Goal: Task Accomplishment & Management: Manage account settings

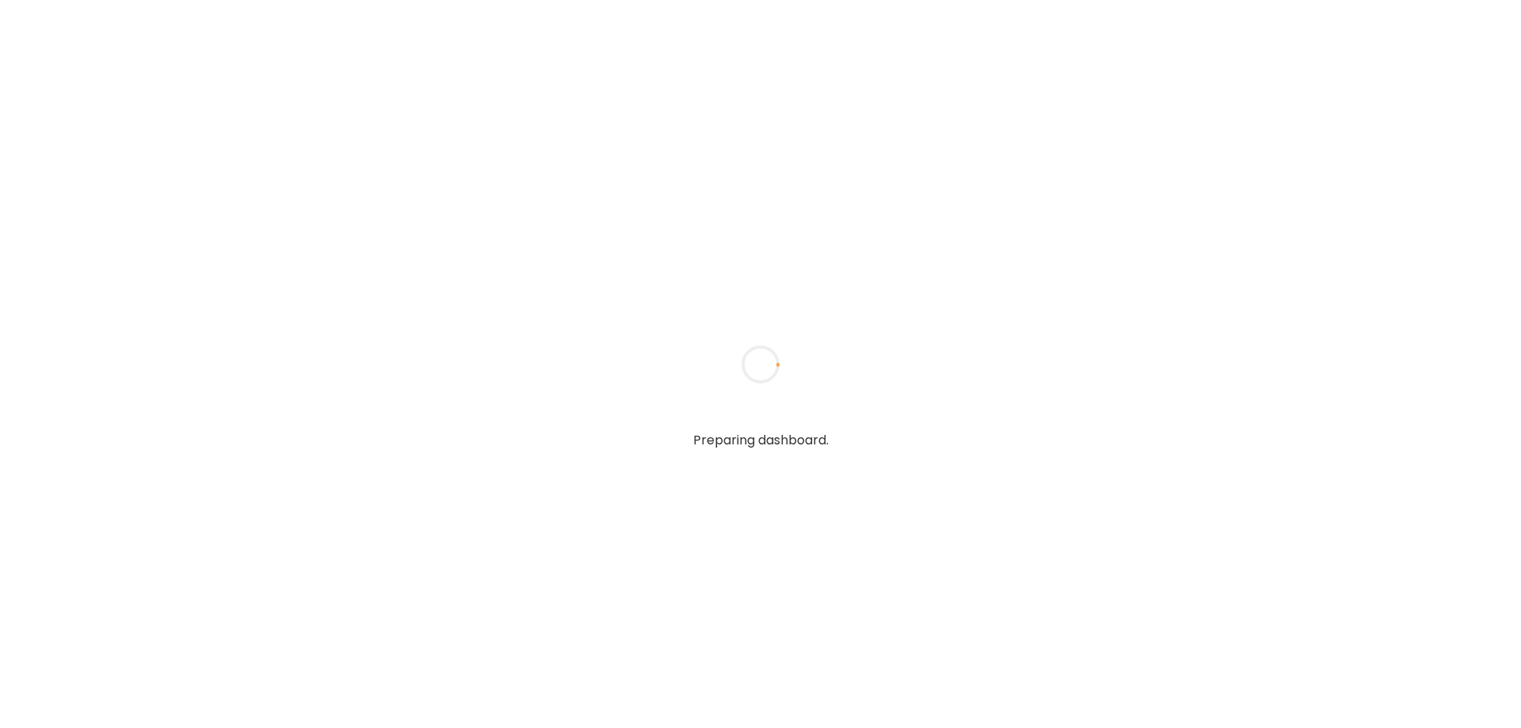
type textarea "**********"
type input "****"
type input "**********"
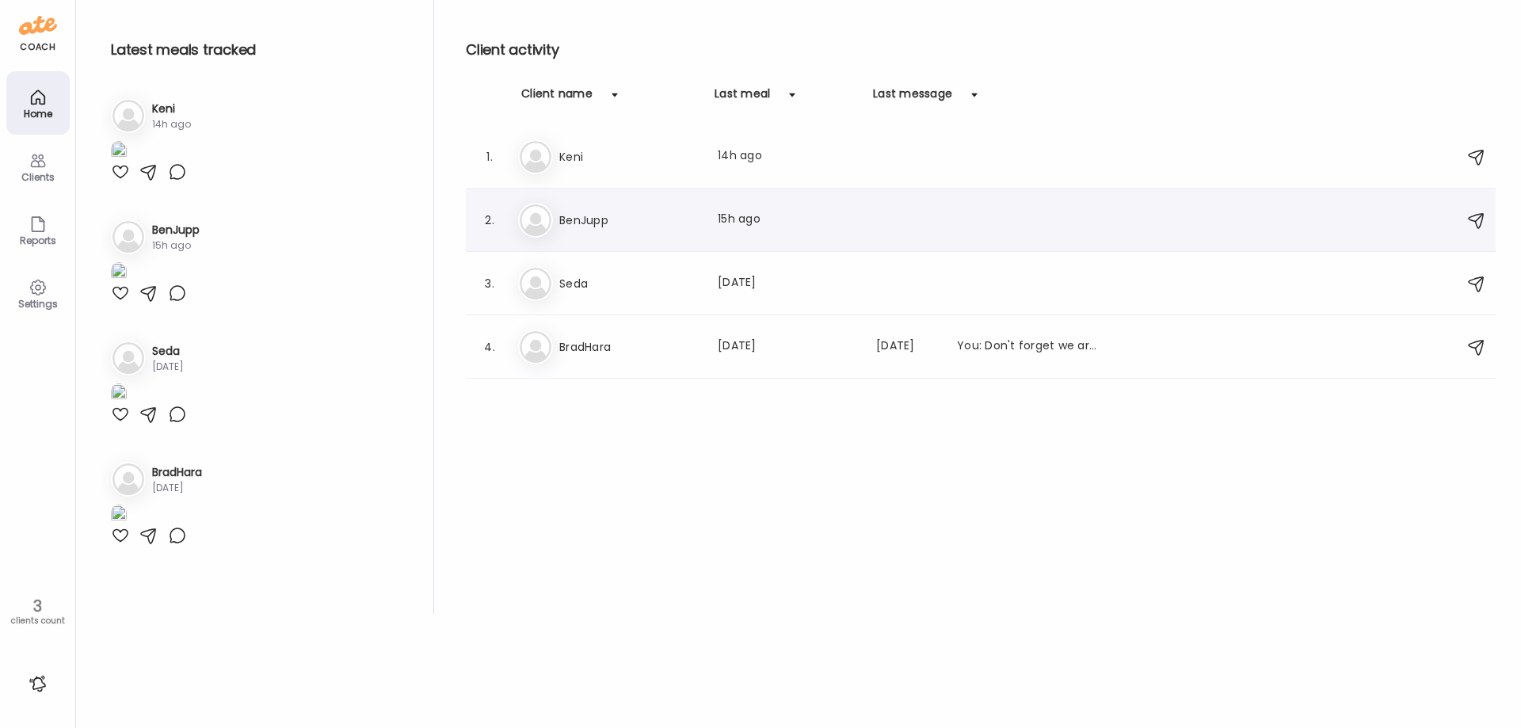
type input "**********"
click at [605, 231] on div "Be BenJupp Last meal: 15h ago" at bounding box center [983, 220] width 930 height 35
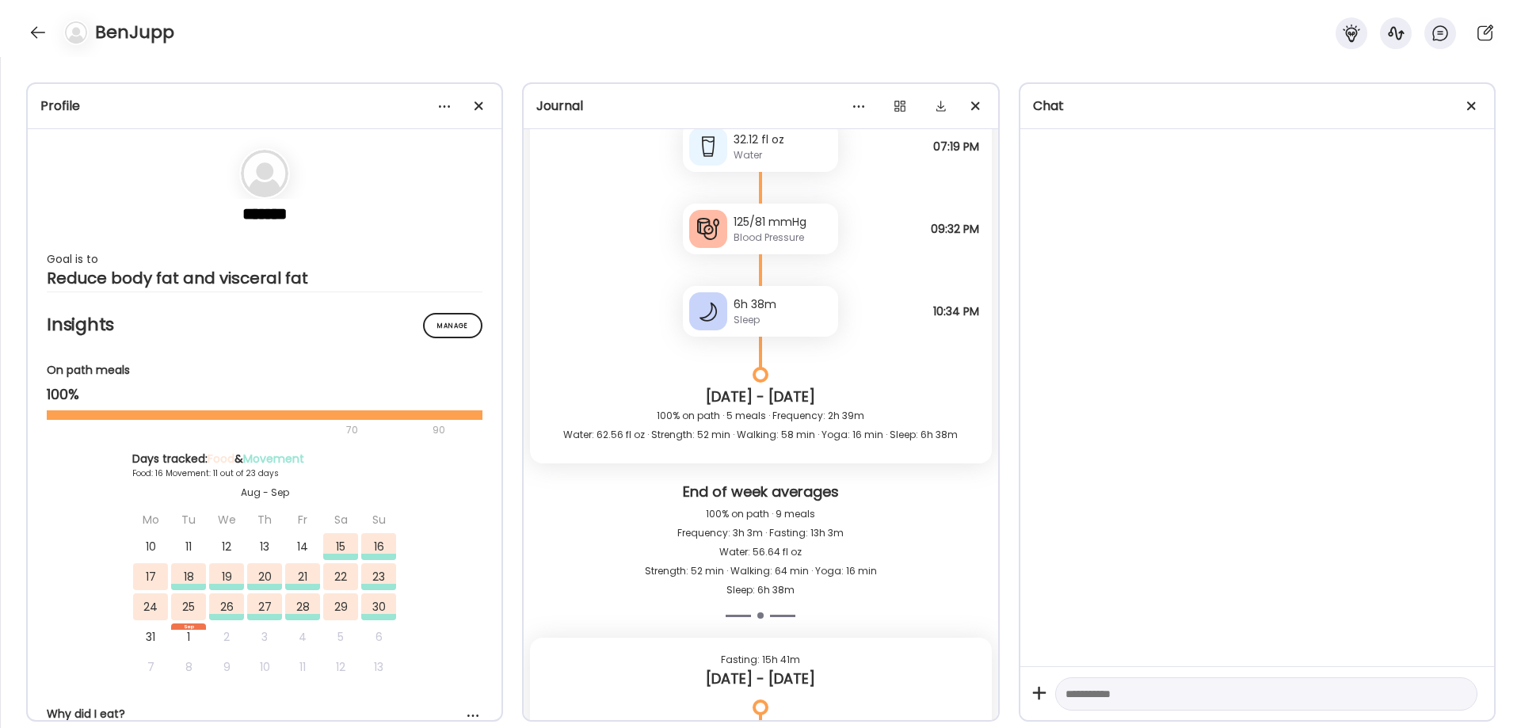
scroll to position [23059, 0]
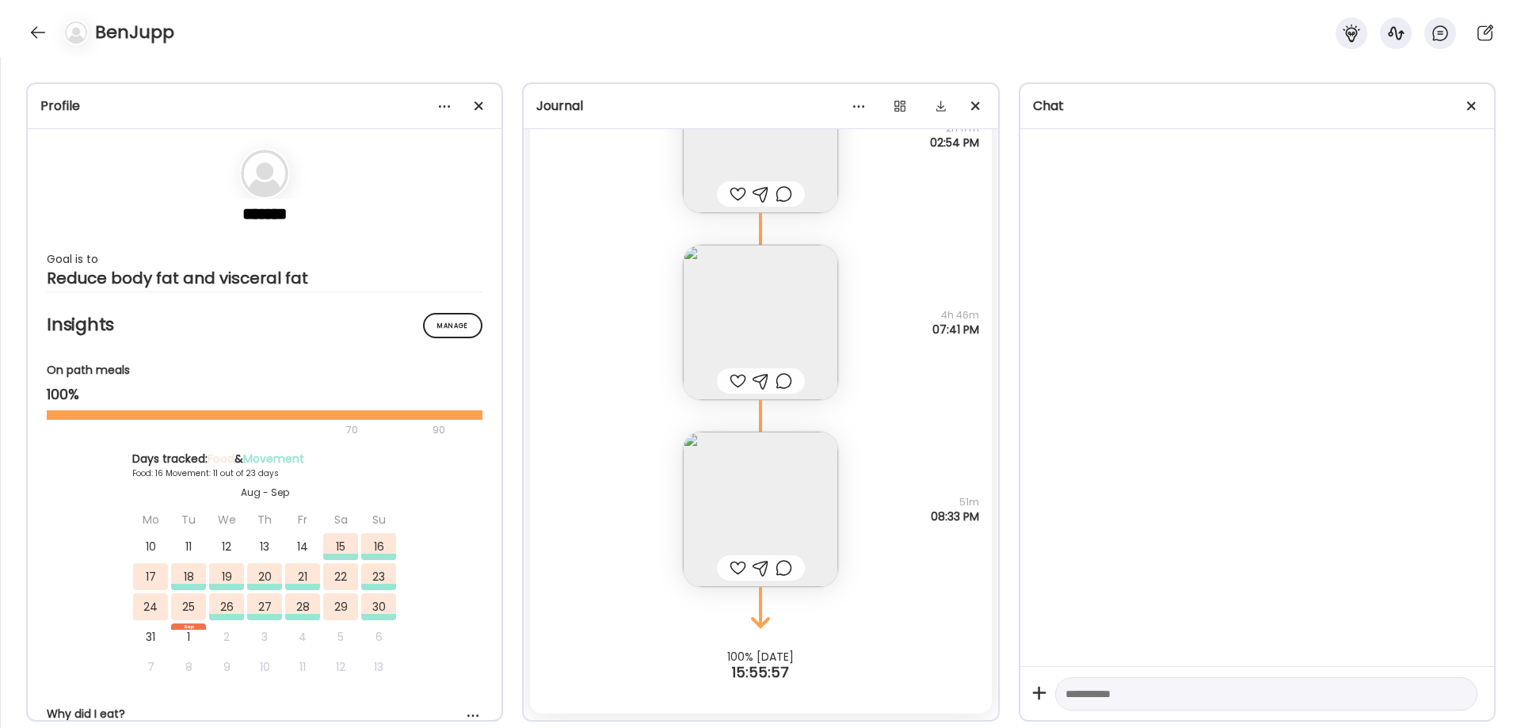
click at [889, 576] on div "Note not added Questions not answered 51m 08:33 PM" at bounding box center [760, 493] width 461 height 187
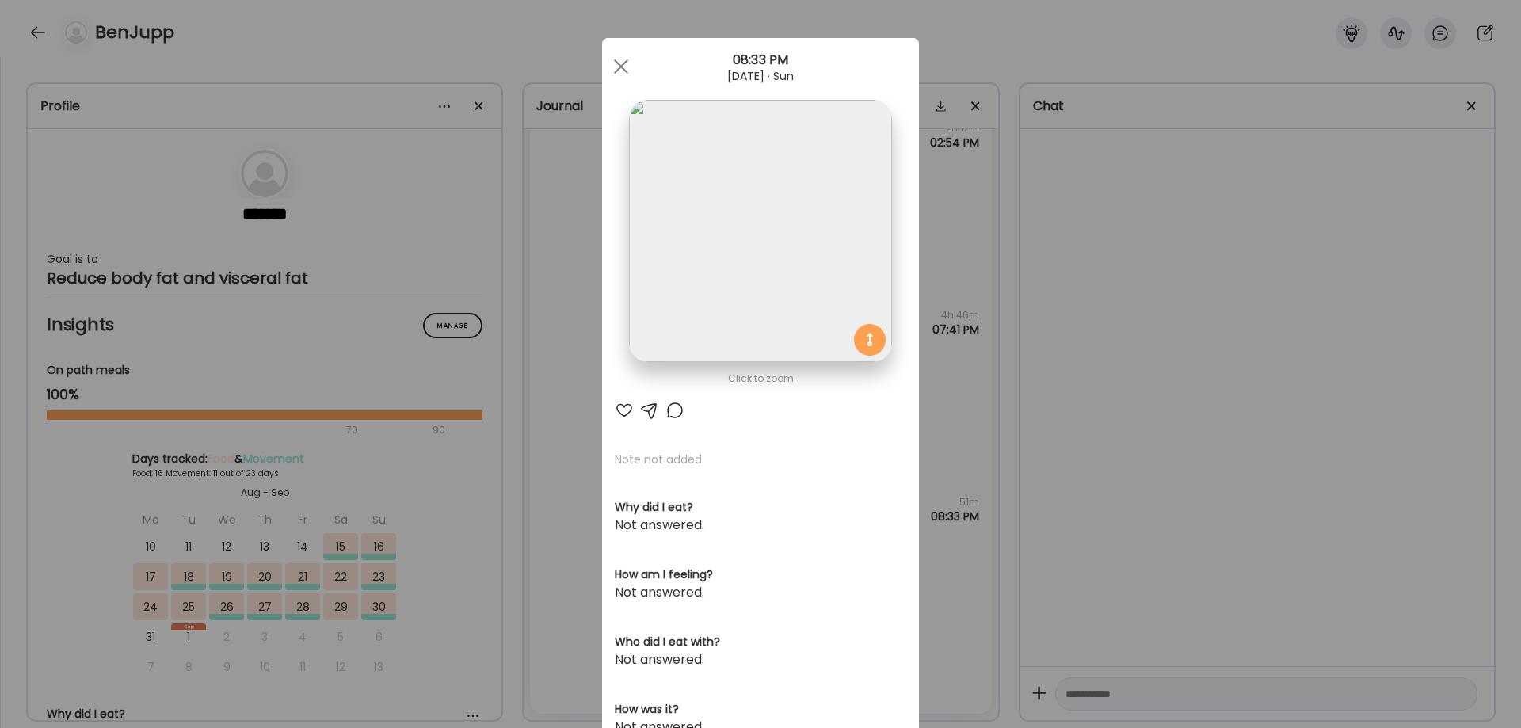
click at [670, 413] on div at bounding box center [674, 410] width 19 height 19
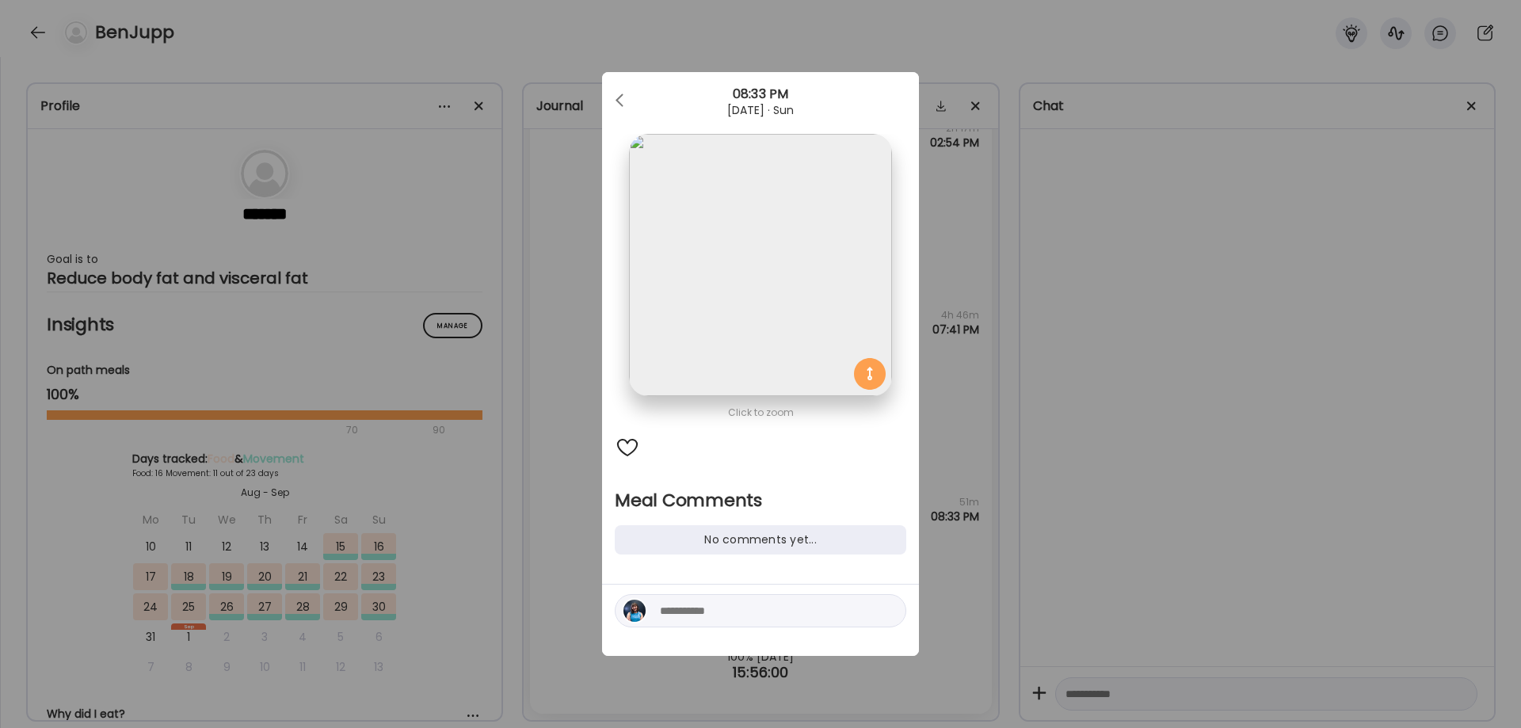
click at [726, 543] on div "No comments yet..." at bounding box center [760, 539] width 291 height 29
click at [712, 620] on div at bounding box center [760, 610] width 291 height 33
click at [714, 609] on textarea at bounding box center [767, 610] width 214 height 19
type textarea "*"
type textarea "**********"
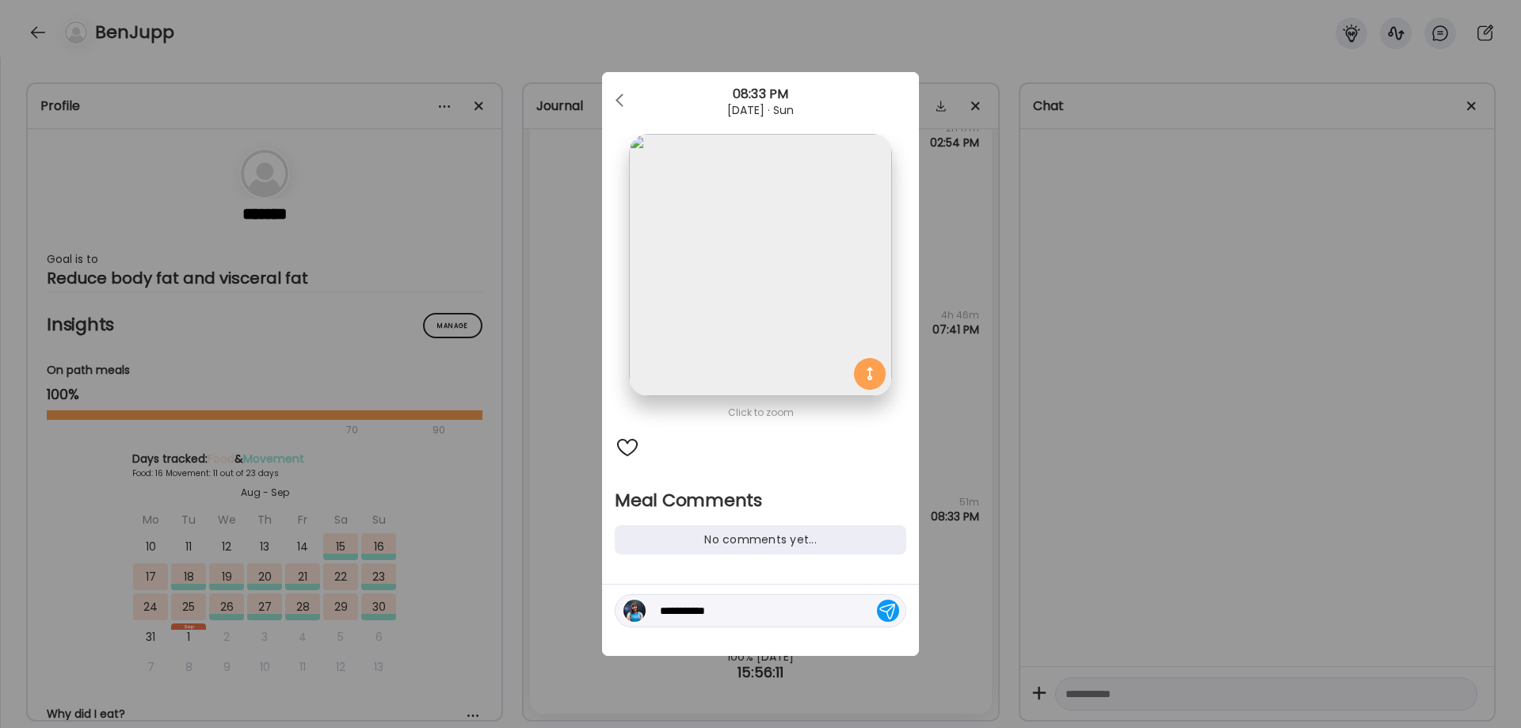
click at [887, 619] on div at bounding box center [888, 611] width 22 height 22
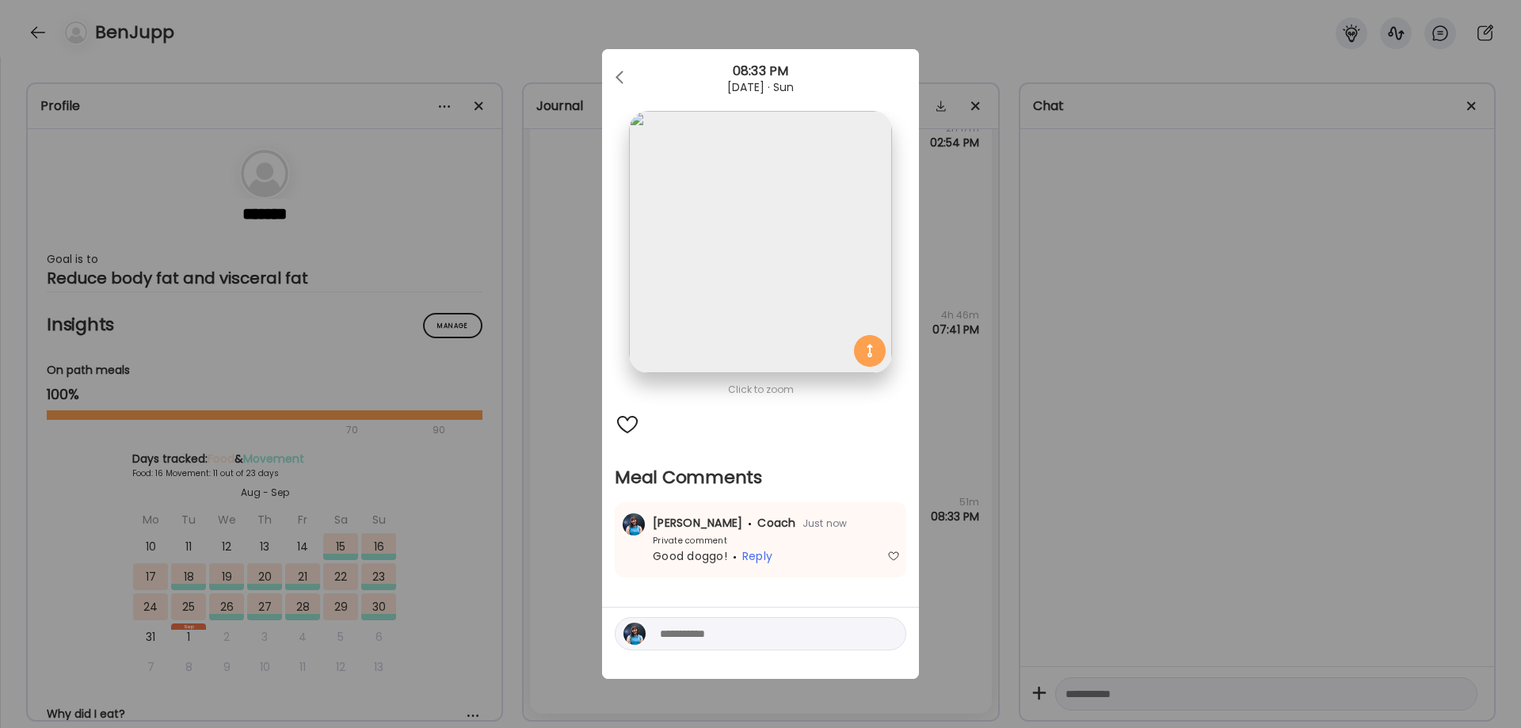
click at [1212, 441] on div "Ate Coach Dashboard Wahoo! It’s official Take a moment to set up your Coach Pro…" at bounding box center [760, 364] width 1521 height 728
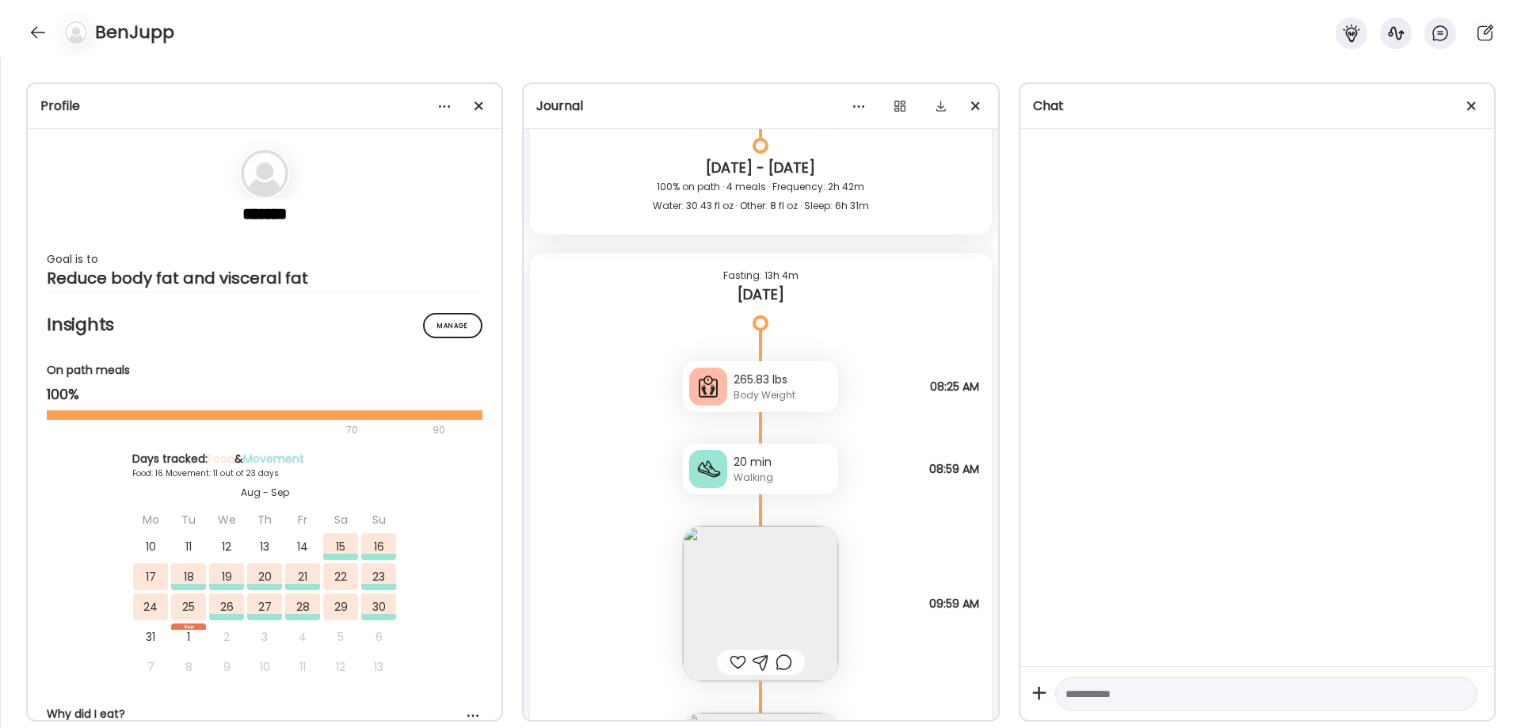
scroll to position [22531, 0]
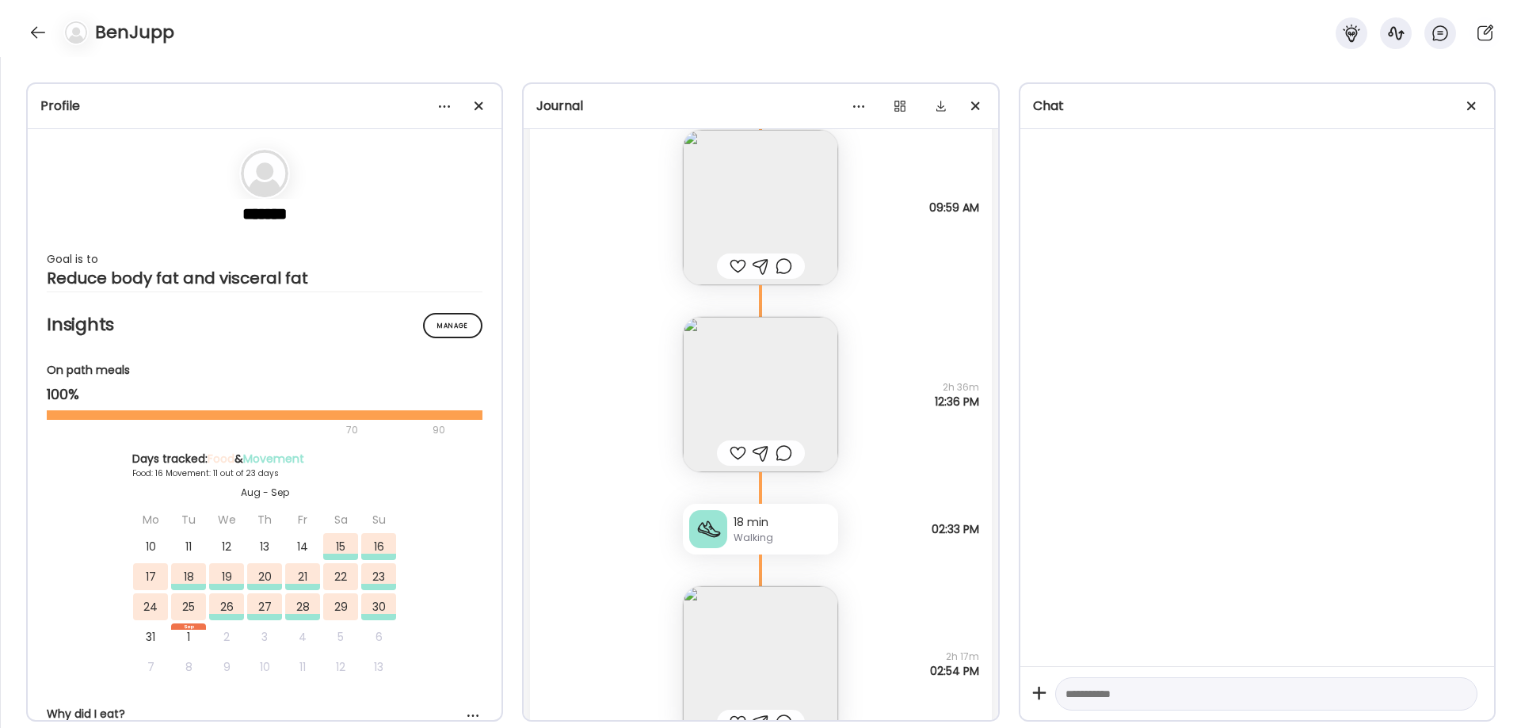
click at [717, 404] on img at bounding box center [760, 394] width 155 height 155
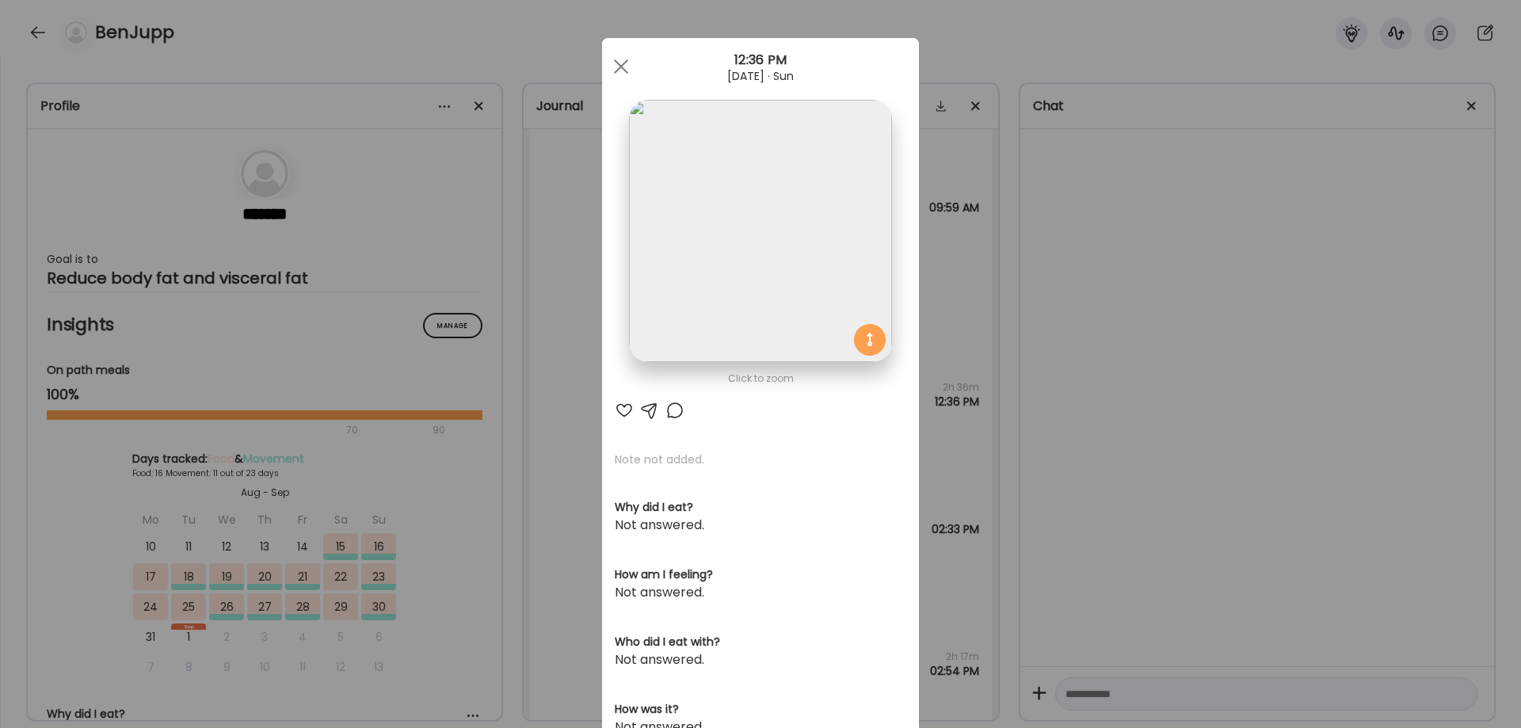
click at [767, 334] on img at bounding box center [760, 231] width 262 height 262
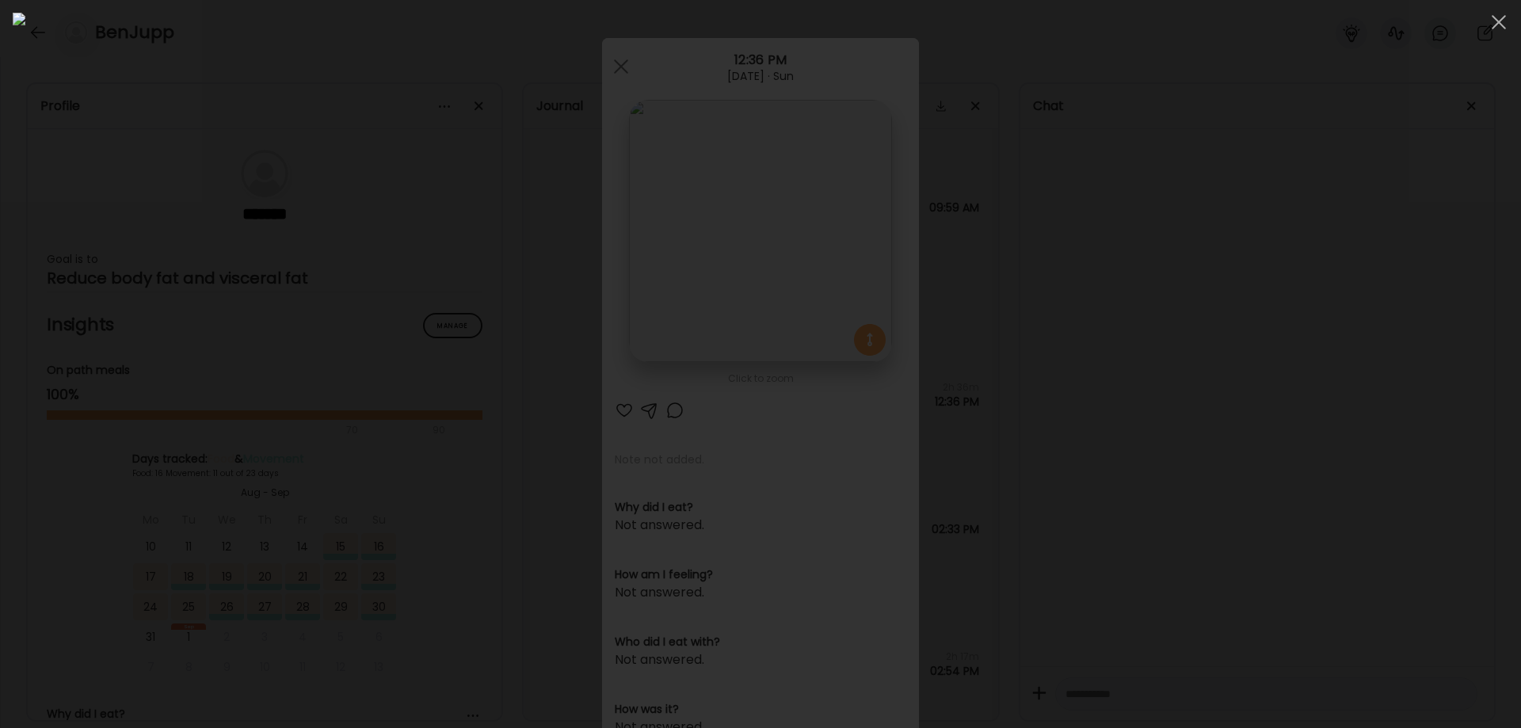
click at [1261, 560] on div at bounding box center [760, 364] width 1495 height 703
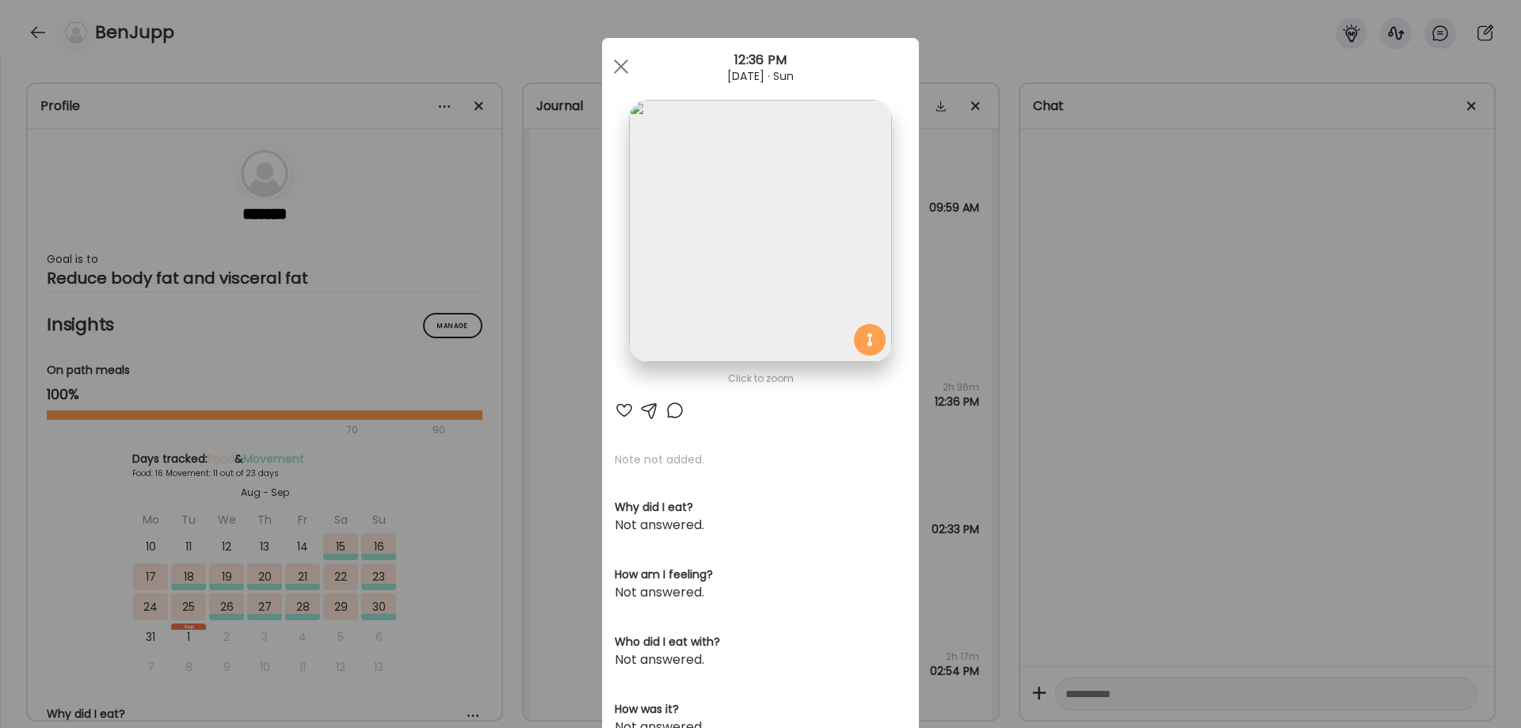
click at [1251, 562] on div "Ate Coach Dashboard Wahoo! It’s official Take a moment to set up your Coach Pro…" at bounding box center [760, 364] width 1521 height 728
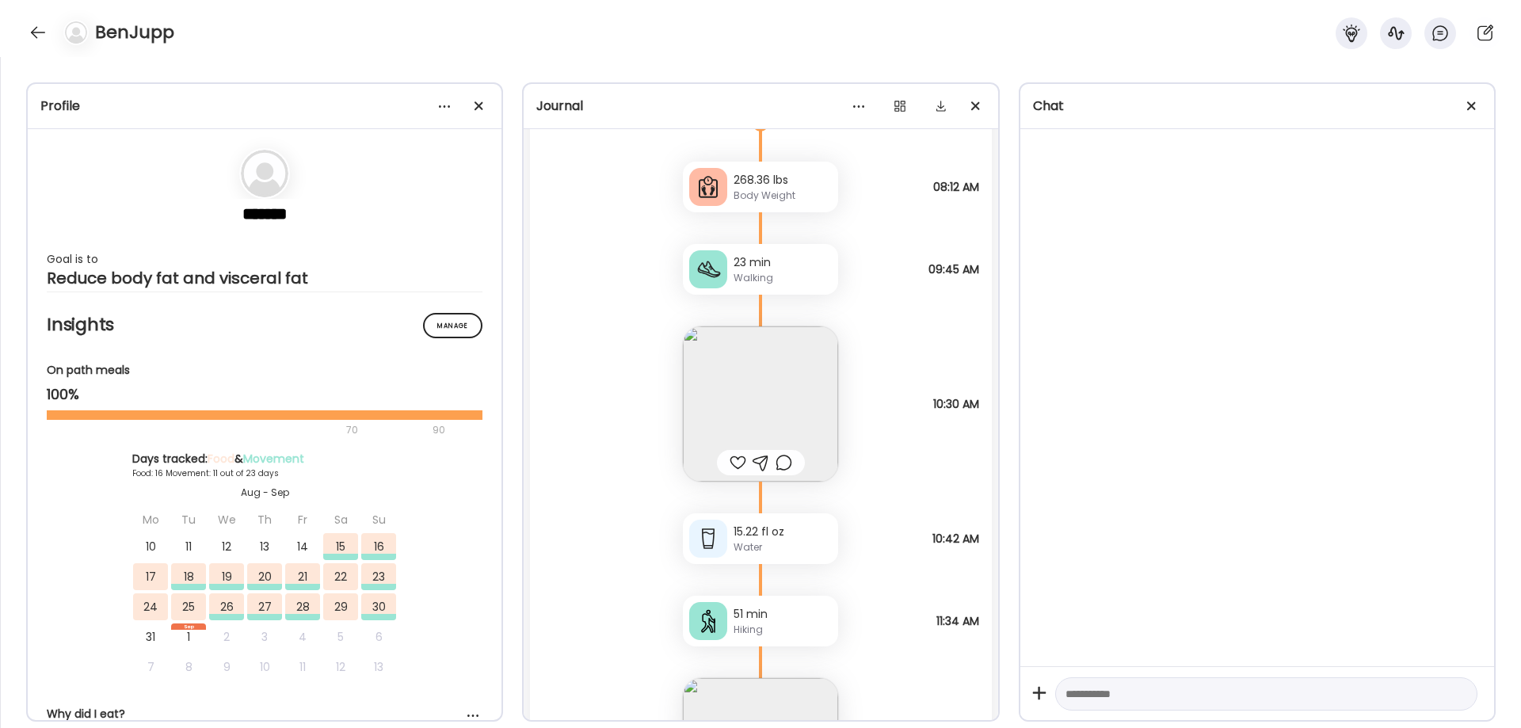
scroll to position [20287, 0]
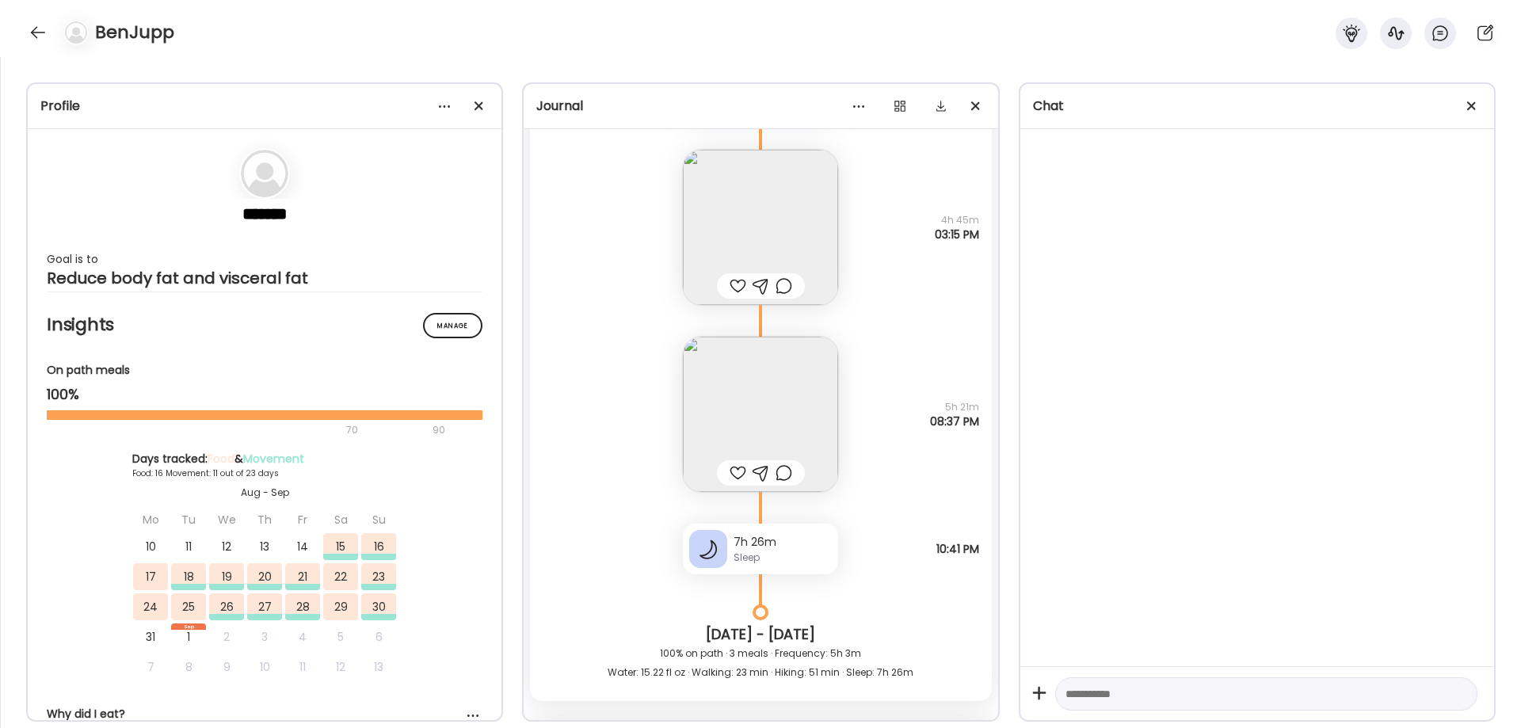
click at [812, 216] on img at bounding box center [760, 227] width 155 height 155
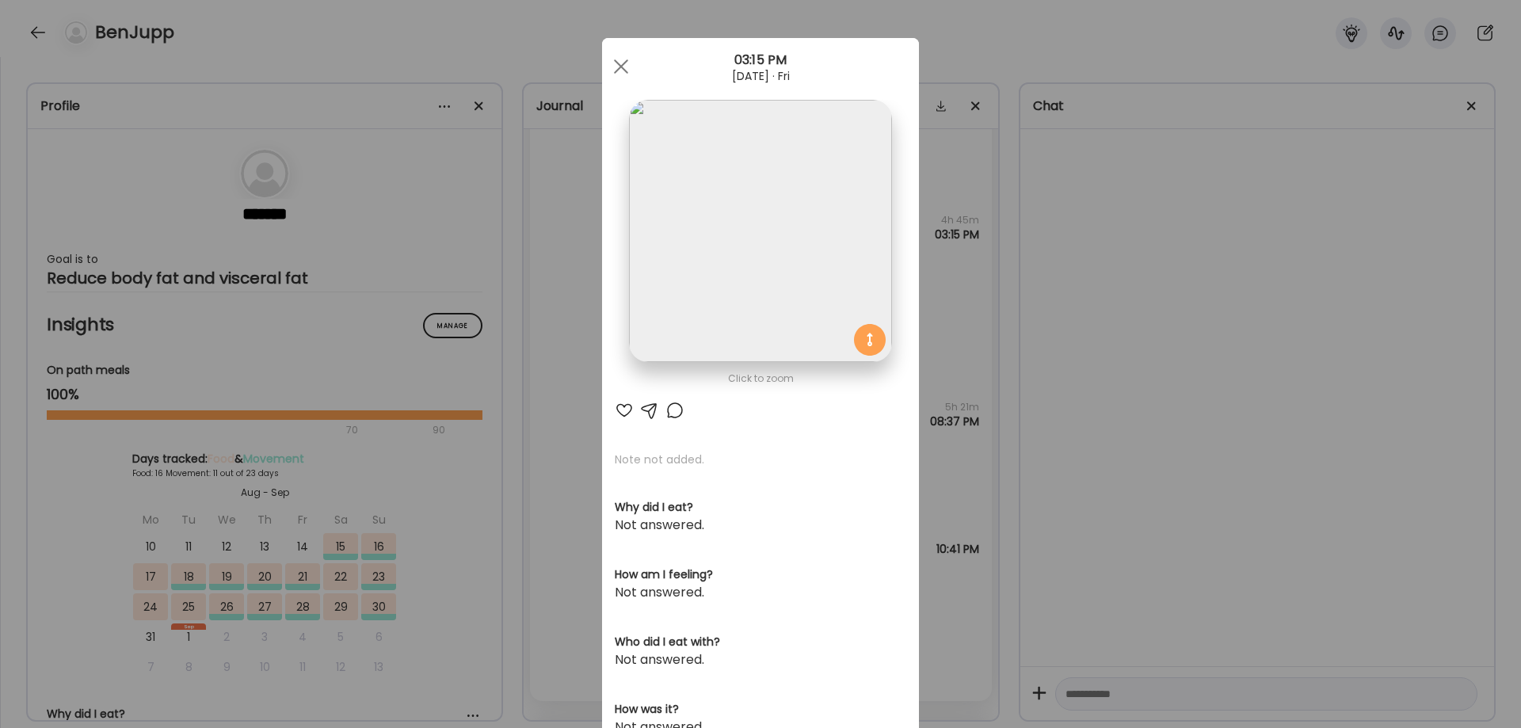
click at [812, 216] on img at bounding box center [760, 231] width 262 height 262
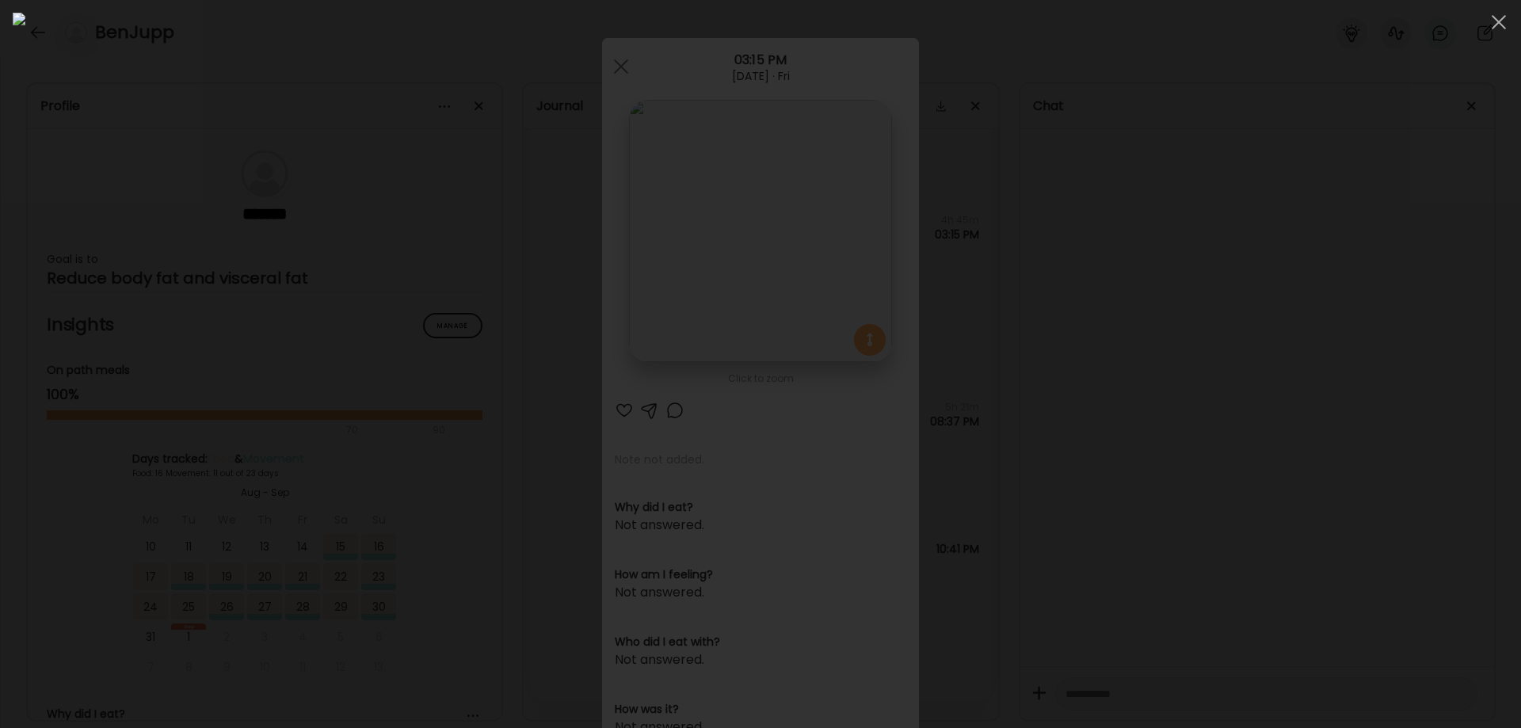
click at [1289, 547] on div at bounding box center [760, 364] width 1495 height 703
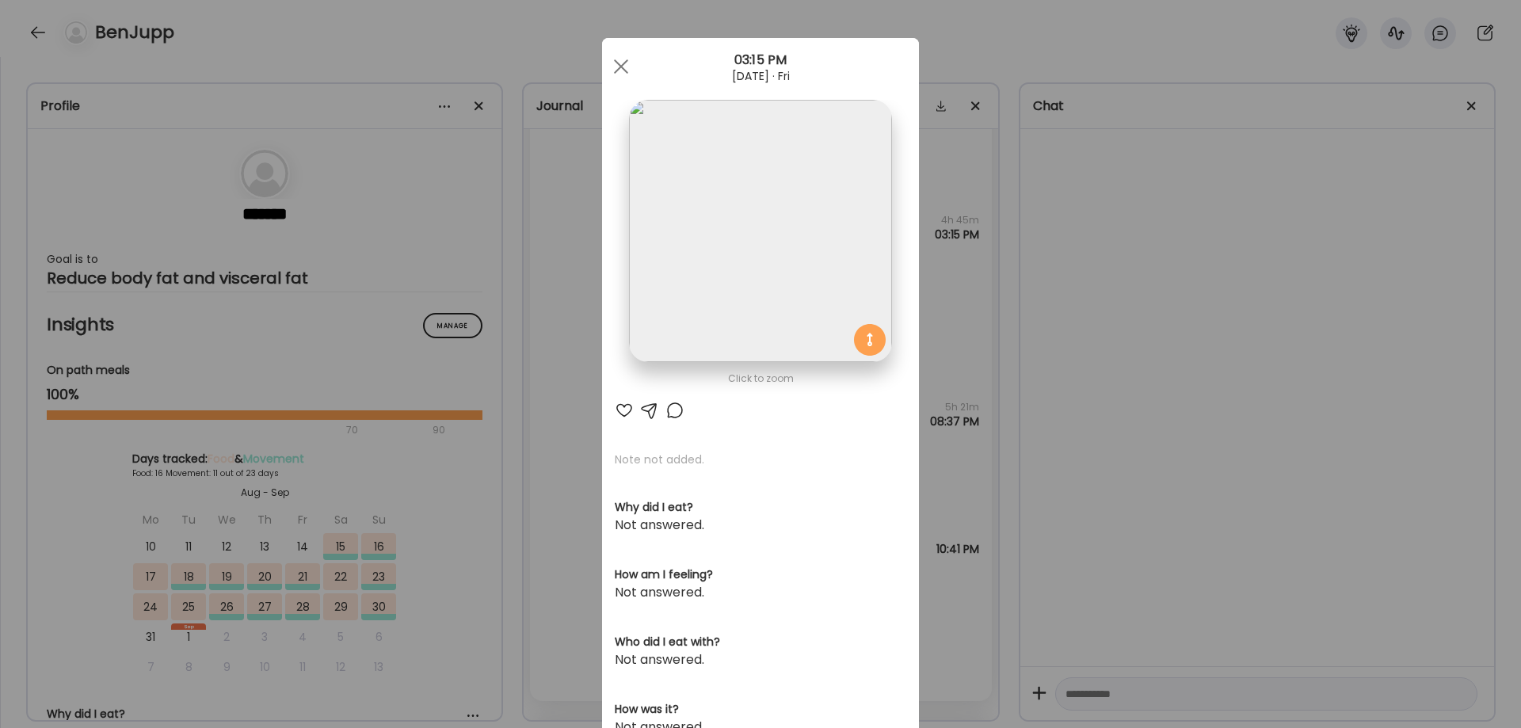
click at [1169, 486] on div "Ate Coach Dashboard Wahoo! It’s official Take a moment to set up your Coach Pro…" at bounding box center [760, 364] width 1521 height 728
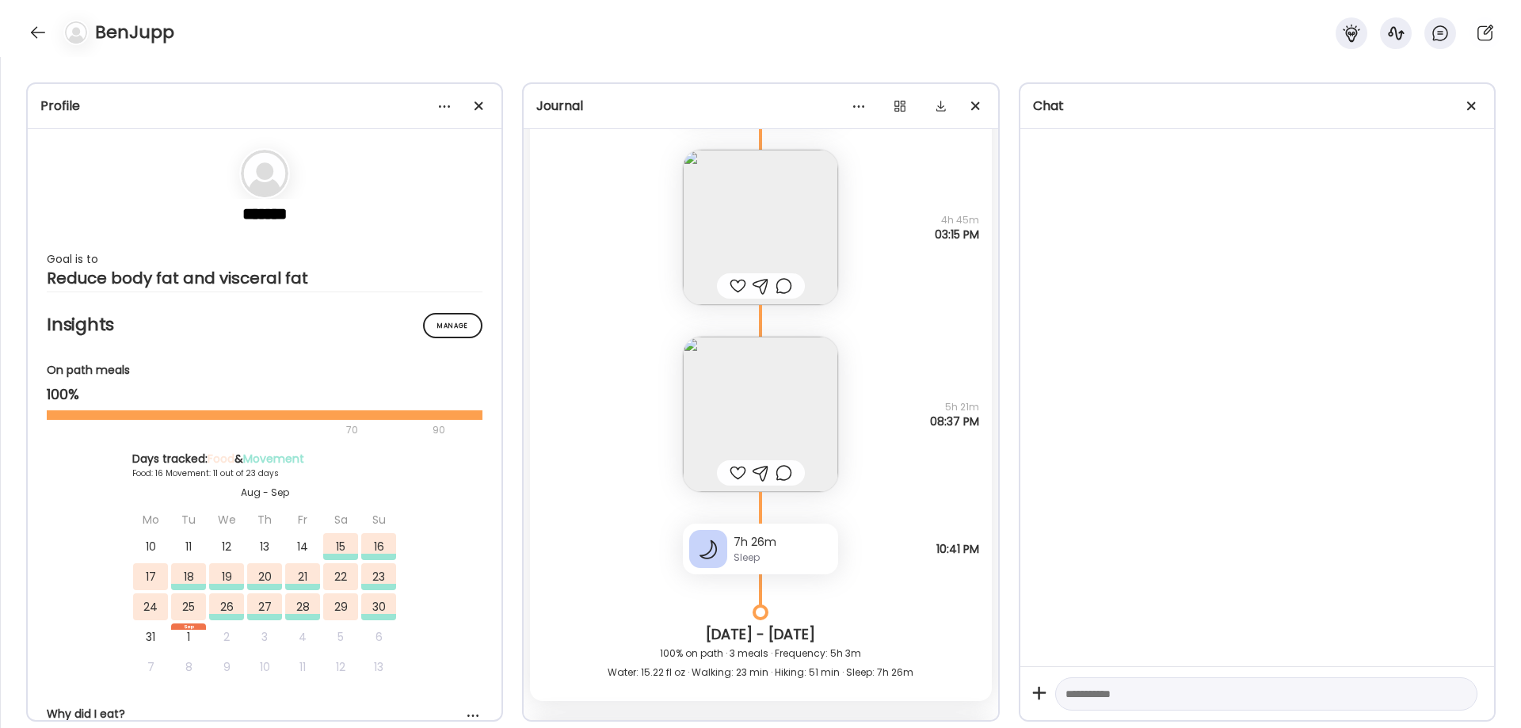
click at [797, 360] on img at bounding box center [760, 414] width 155 height 155
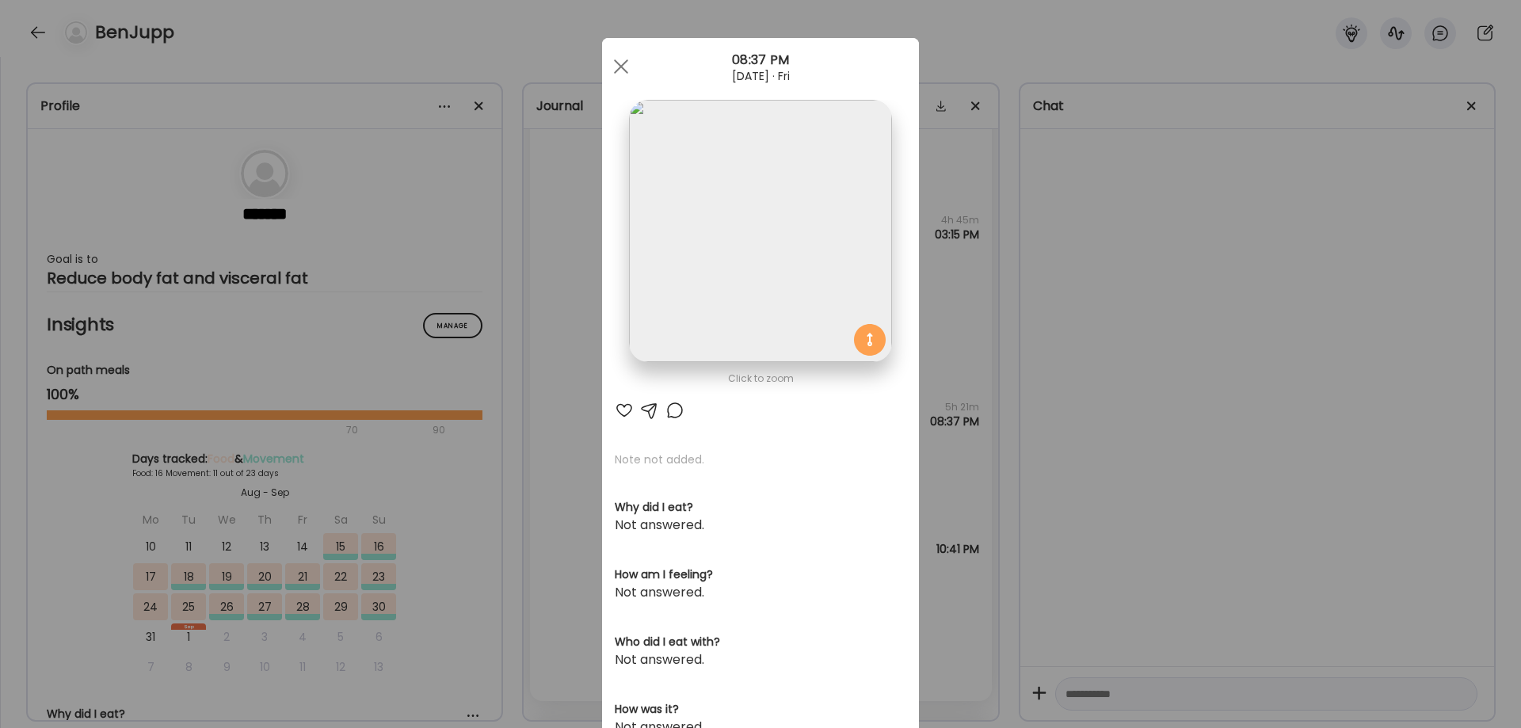
click at [836, 275] on img at bounding box center [760, 231] width 262 height 262
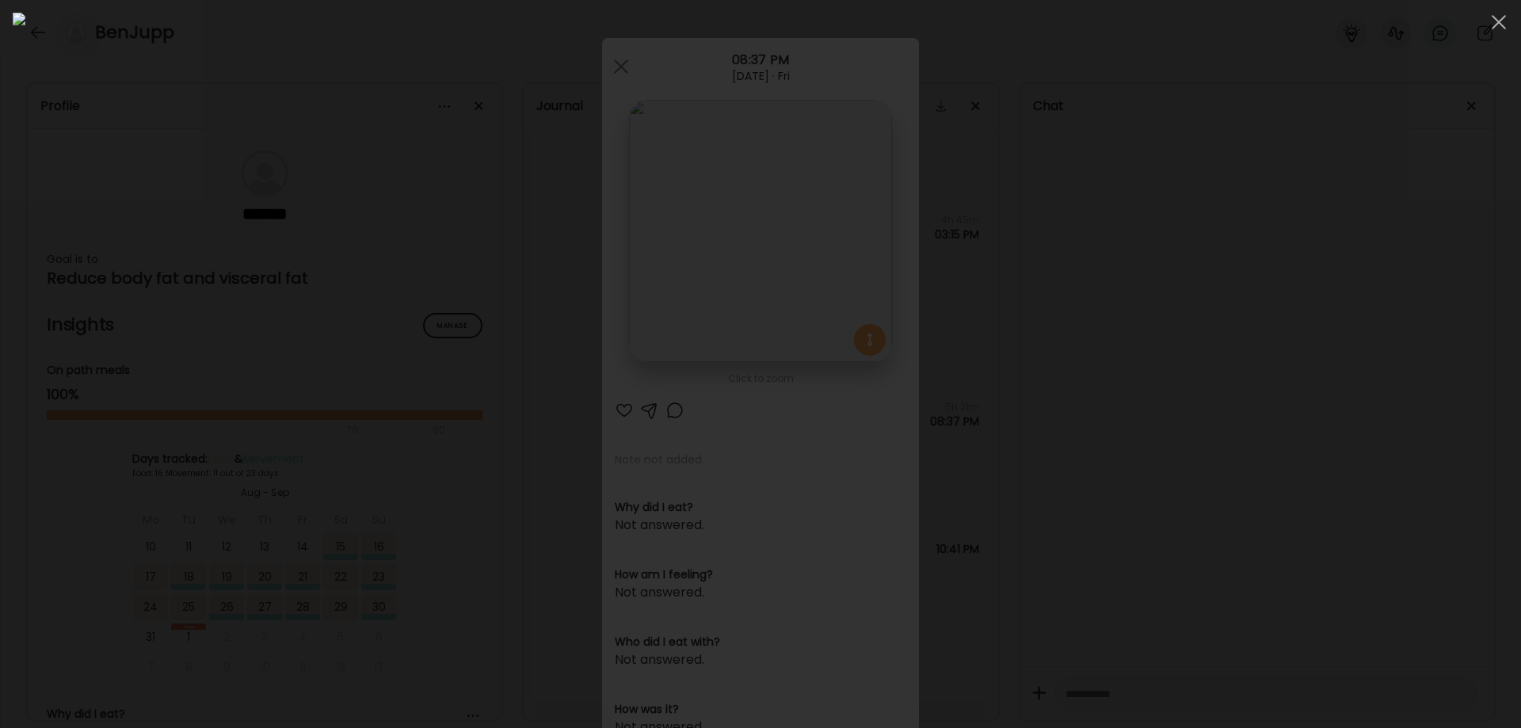
click at [1203, 601] on div at bounding box center [760, 364] width 1495 height 703
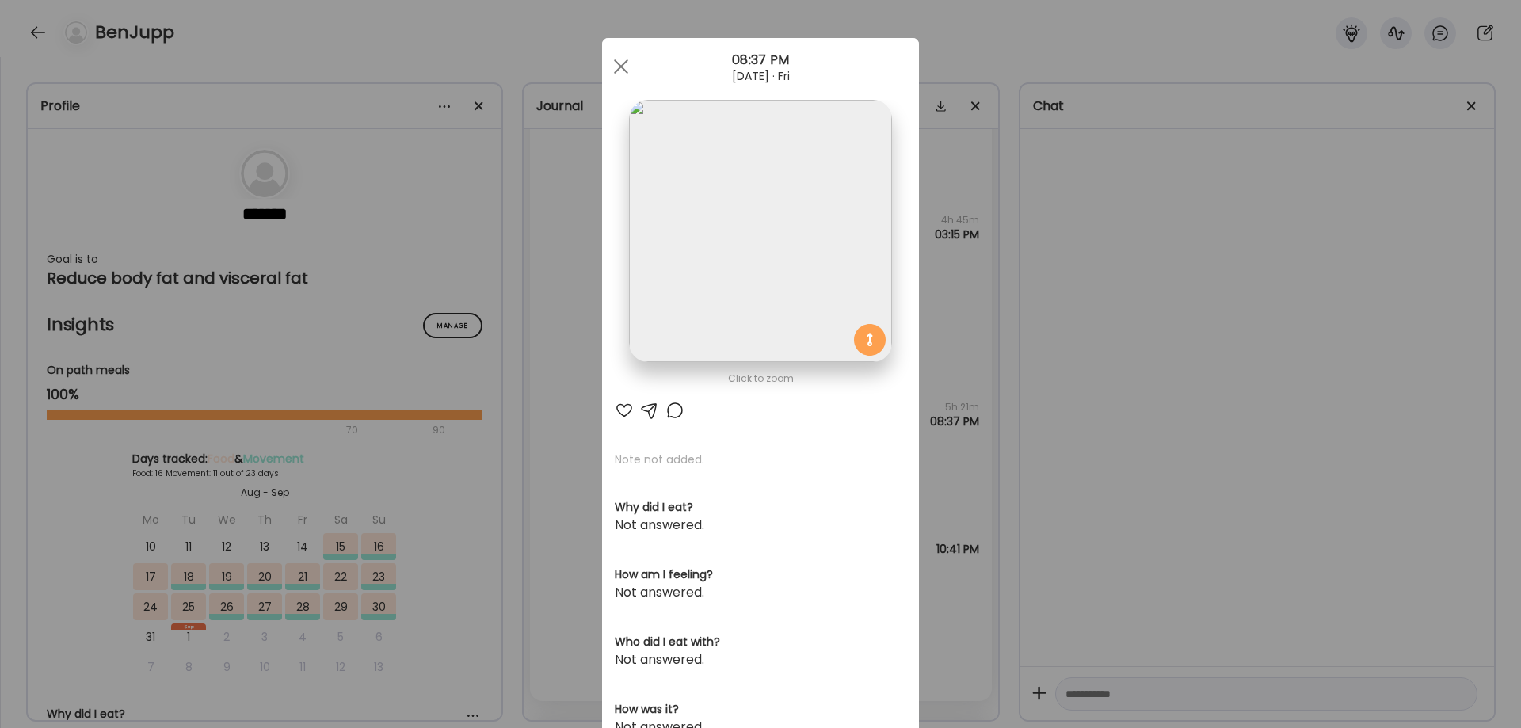
click at [1203, 601] on div "Ate Coach Dashboard Wahoo! It’s official Take a moment to set up your Coach Pro…" at bounding box center [760, 364] width 1521 height 728
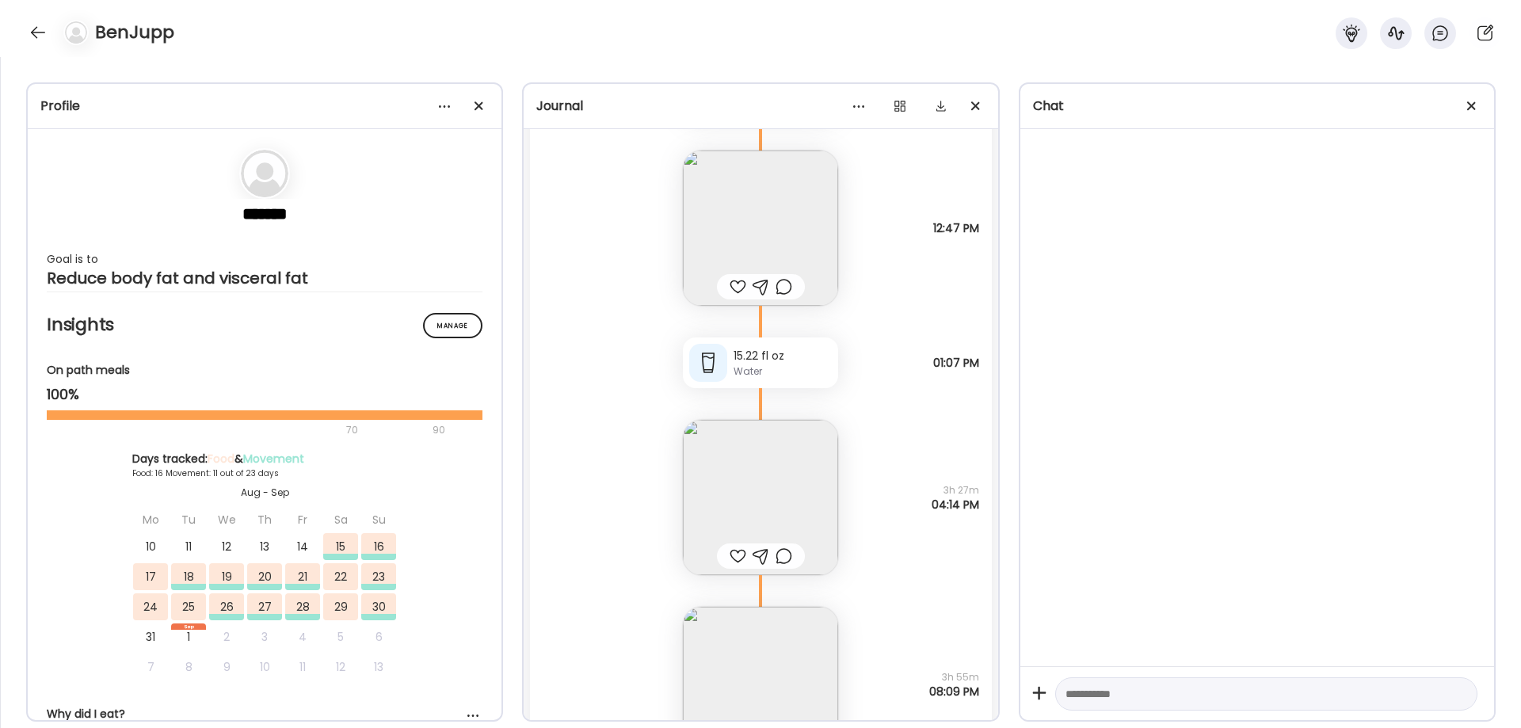
scroll to position [21475, 0]
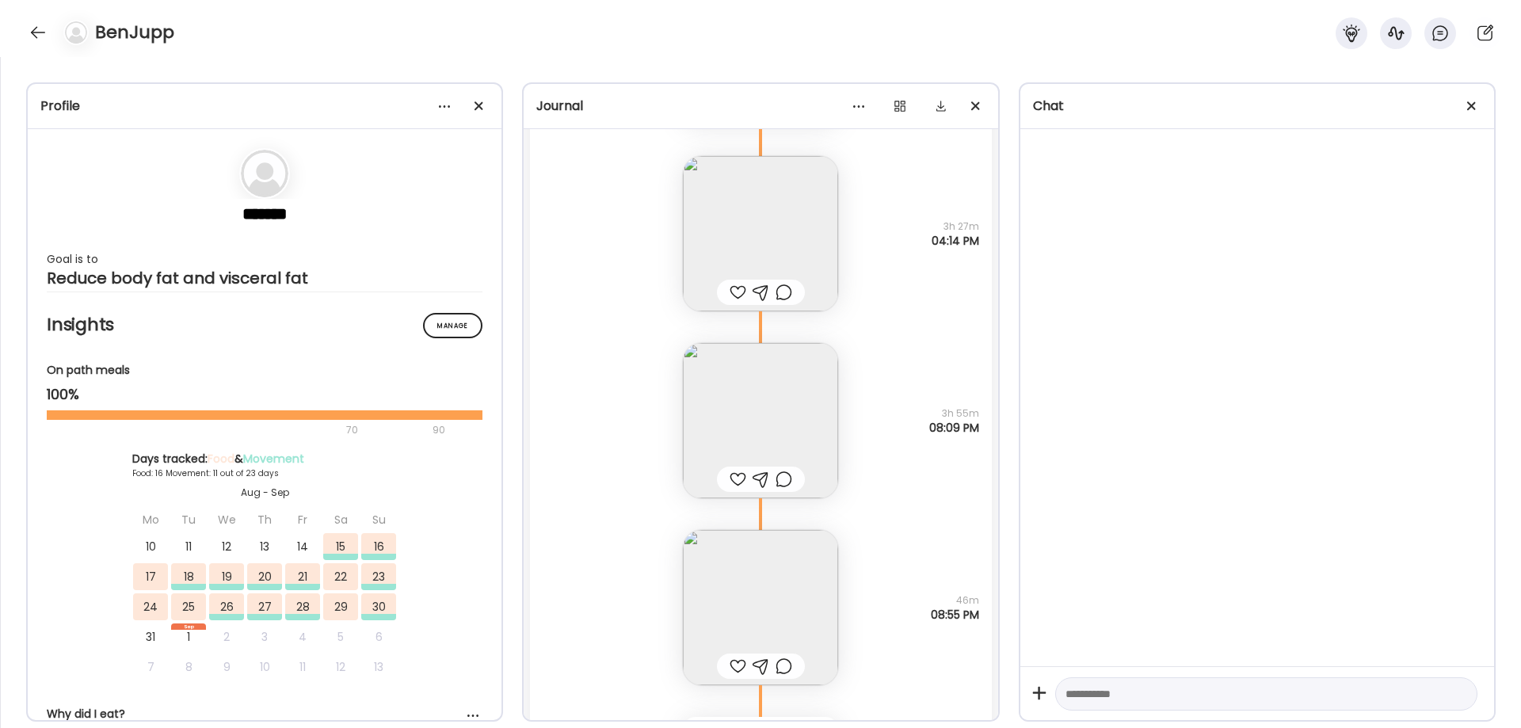
click at [703, 436] on img at bounding box center [760, 420] width 155 height 155
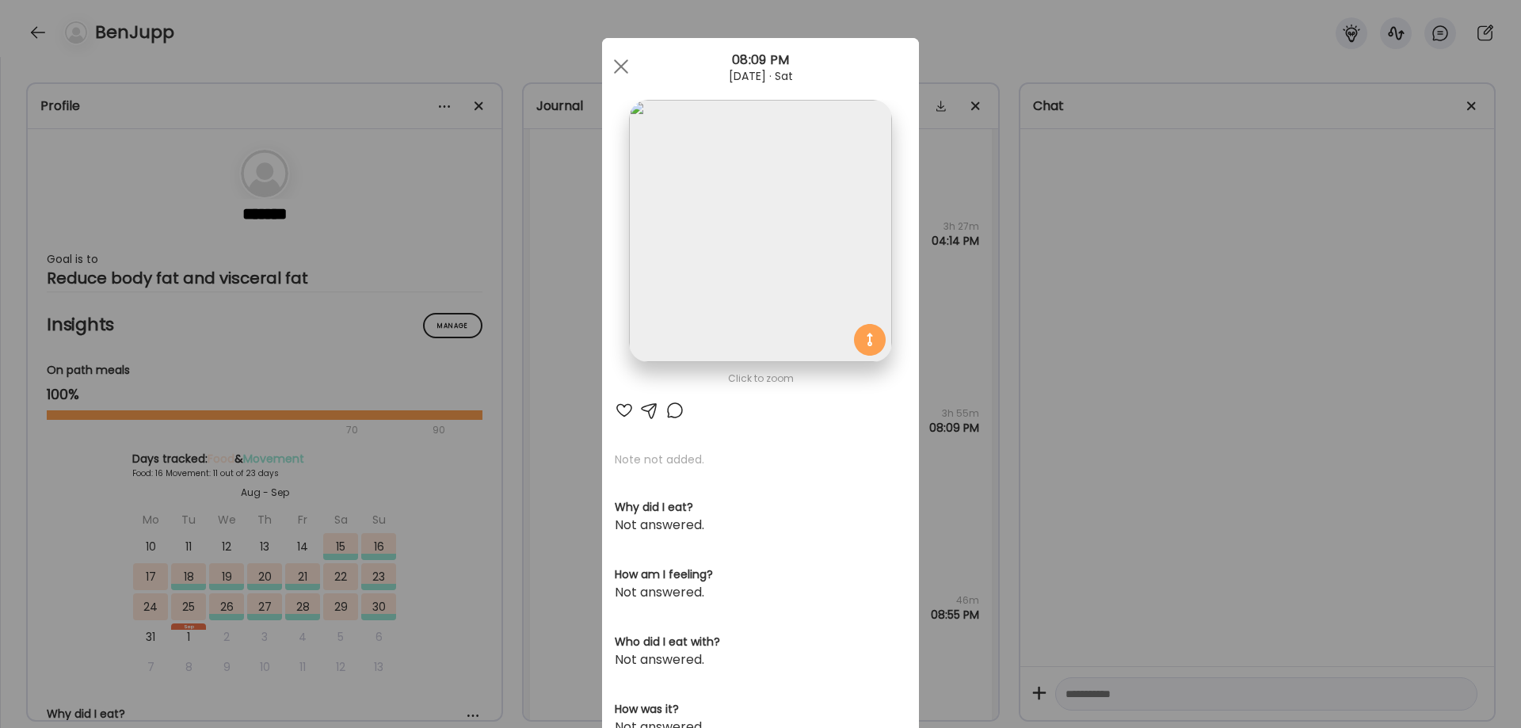
click at [741, 234] on img at bounding box center [760, 231] width 262 height 262
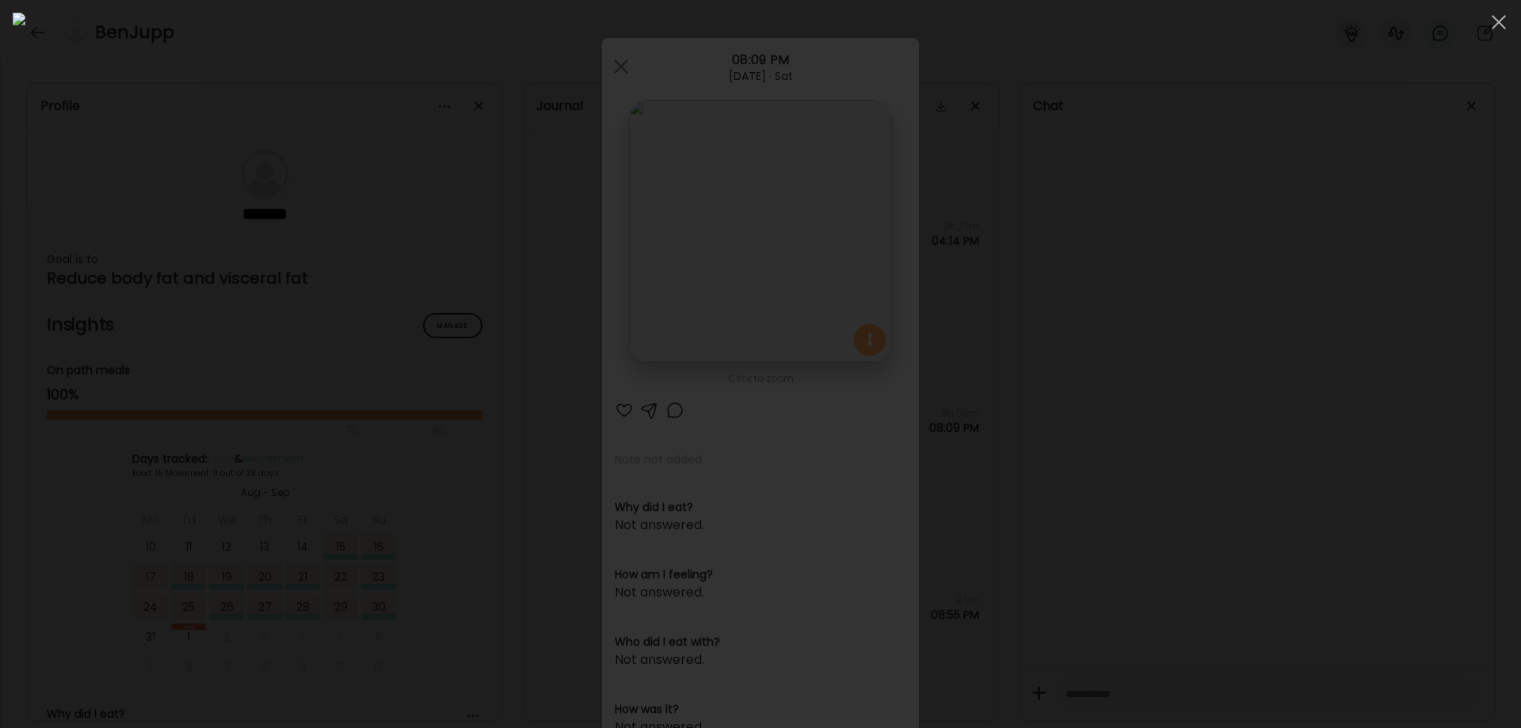
click at [1327, 562] on div at bounding box center [760, 364] width 1495 height 703
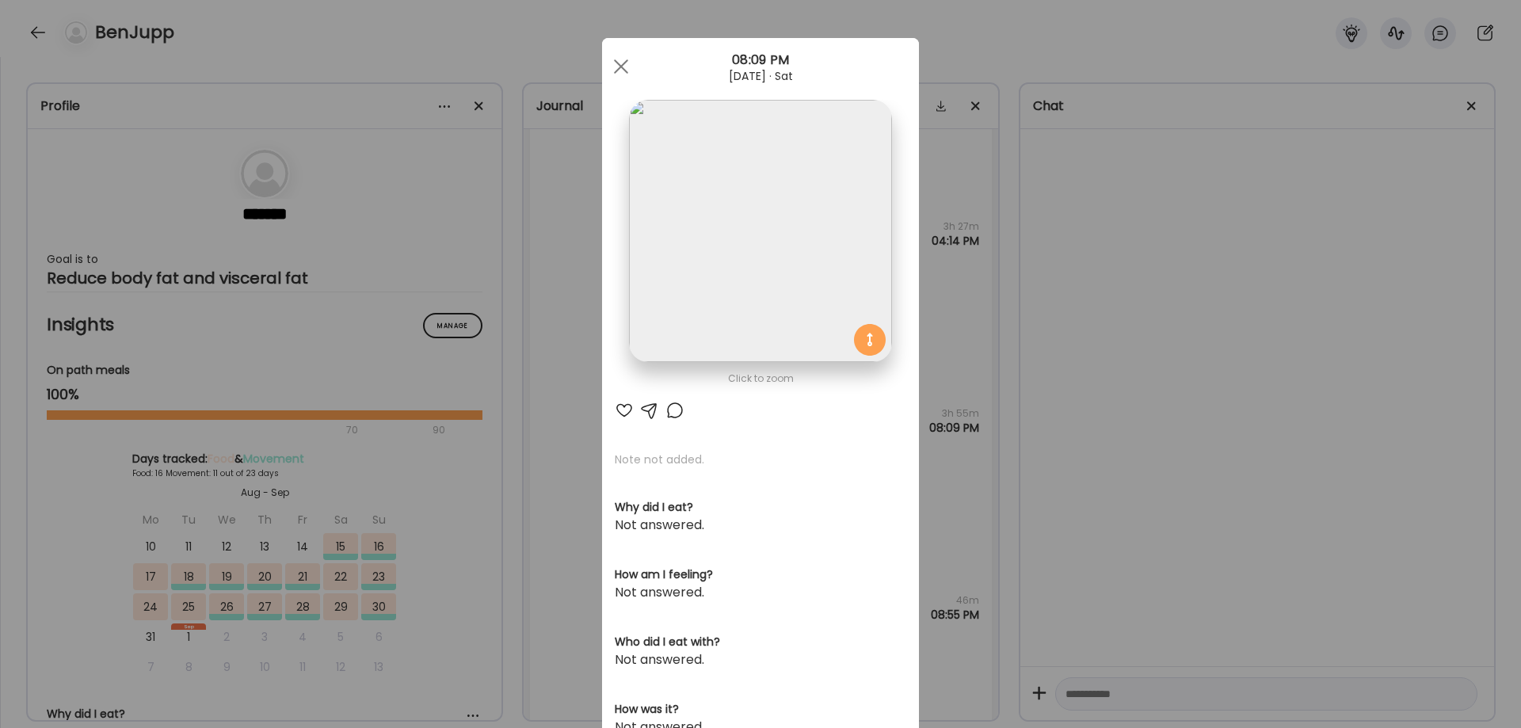
click at [1327, 562] on div "Ate Coach Dashboard Wahoo! It’s official Take a moment to set up your Coach Pro…" at bounding box center [760, 364] width 1521 height 728
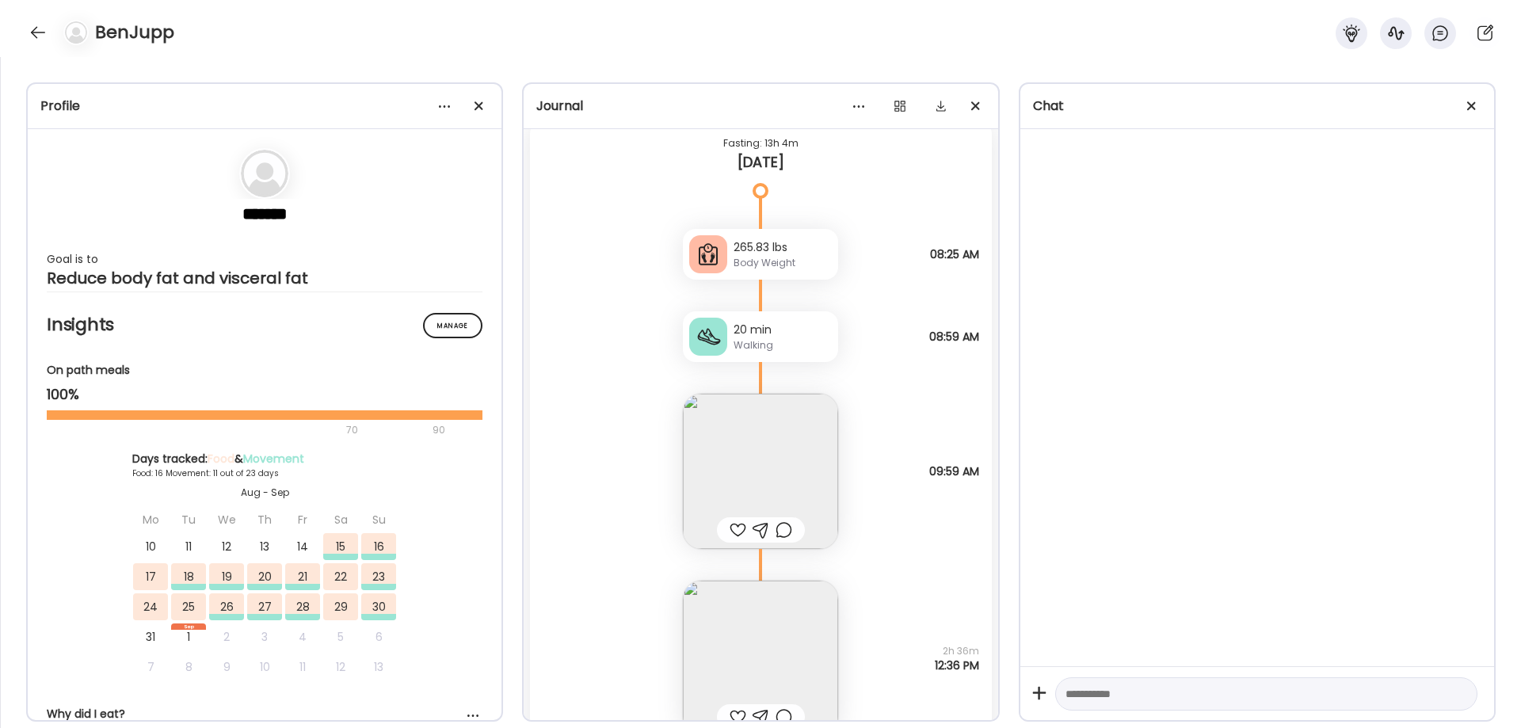
scroll to position [22531, 0]
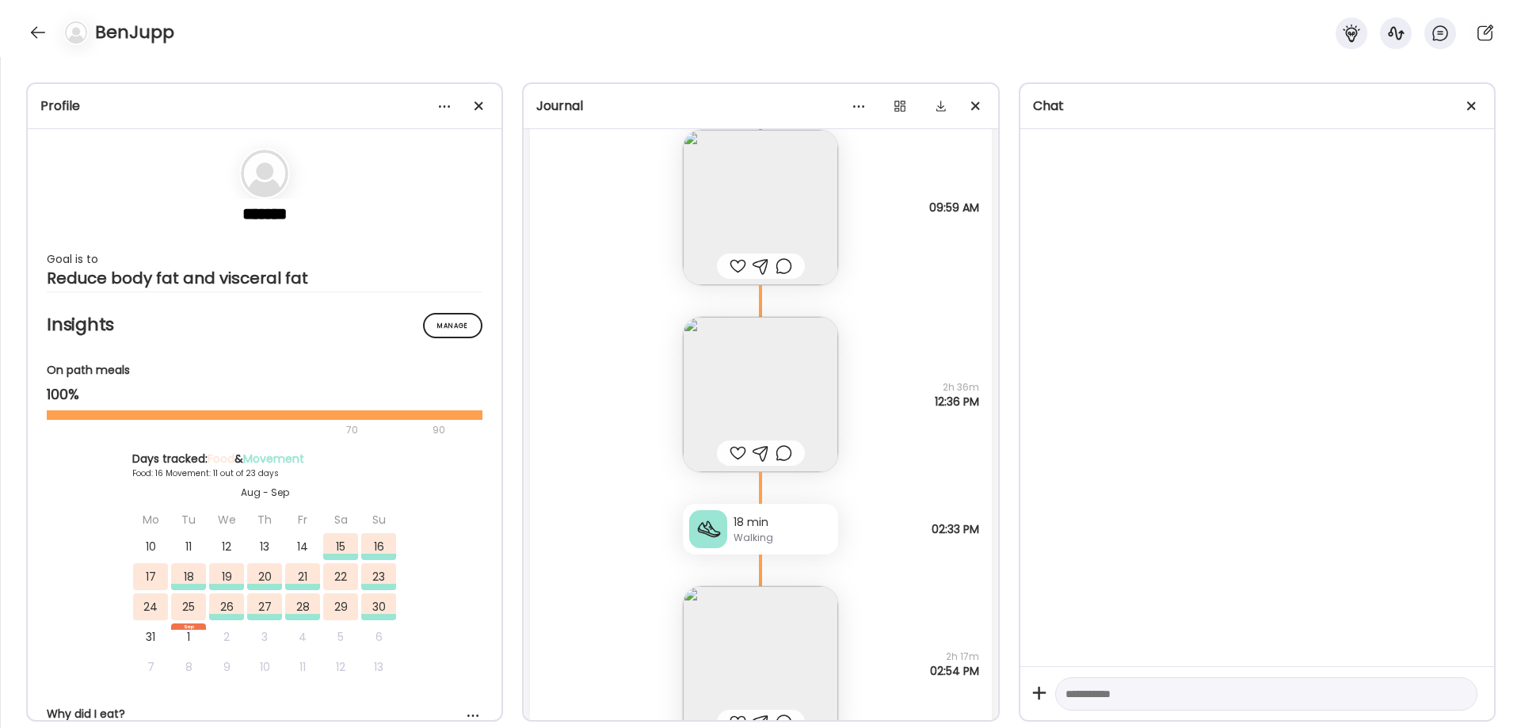
click at [759, 222] on img at bounding box center [760, 207] width 155 height 155
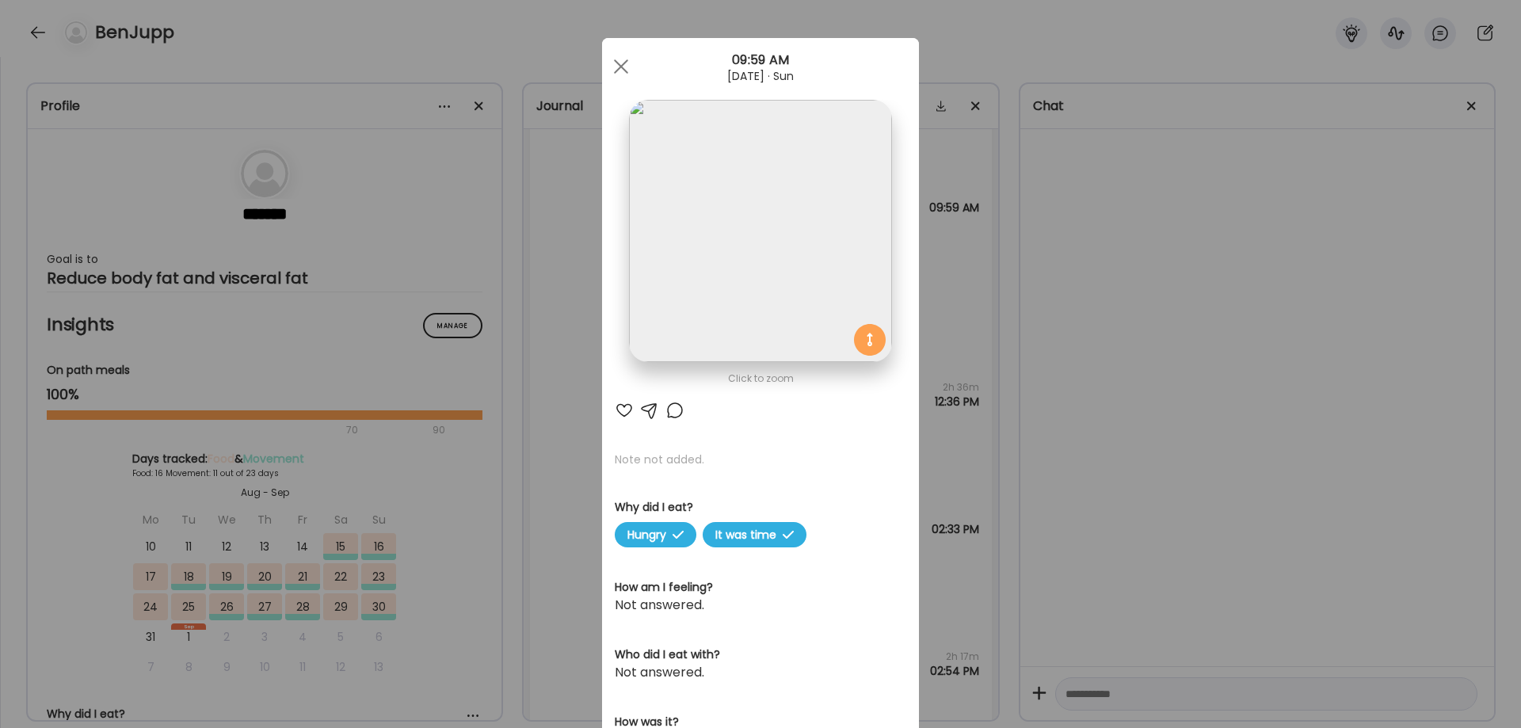
click at [1324, 483] on div "Ate Coach Dashboard Wahoo! It’s official Take a moment to set up your Coach Pro…" at bounding box center [760, 364] width 1521 height 728
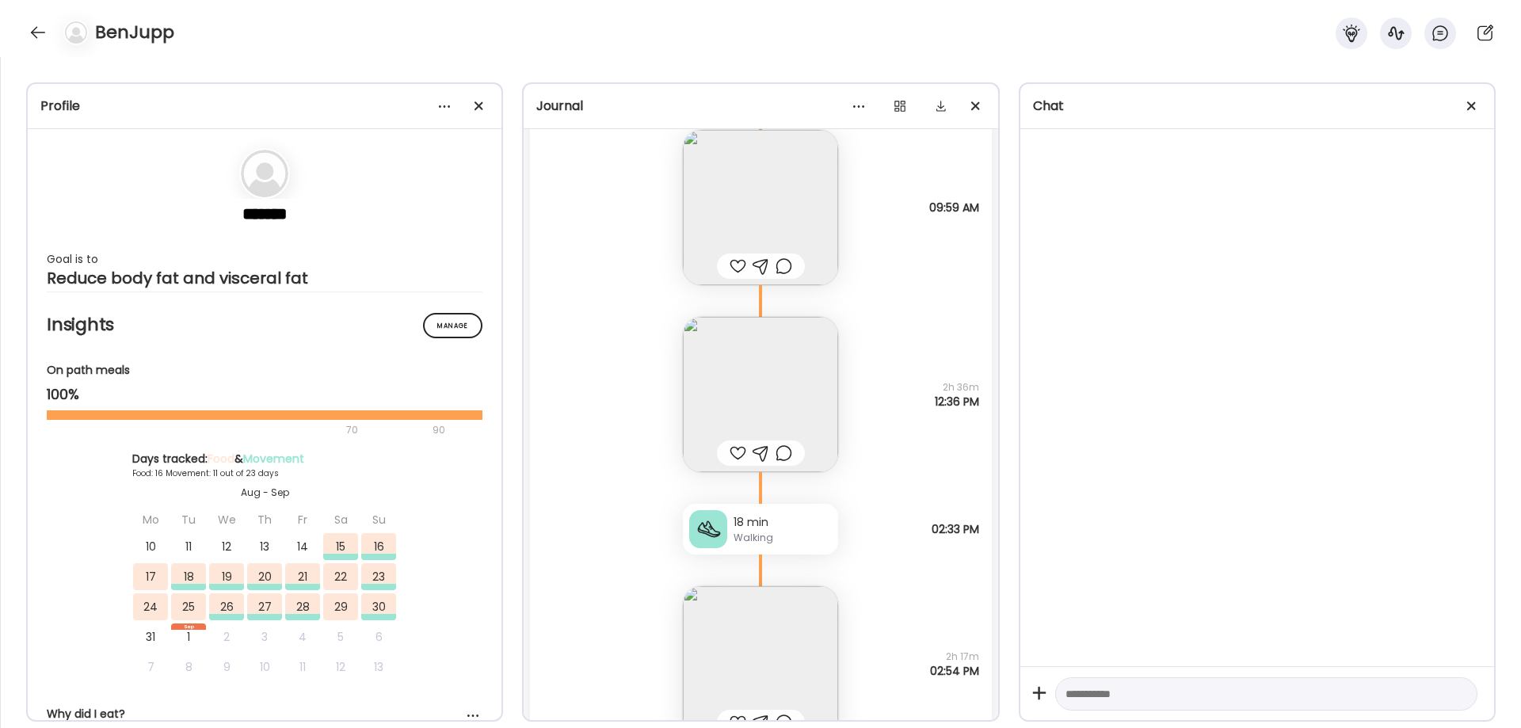
click at [719, 433] on img at bounding box center [760, 394] width 155 height 155
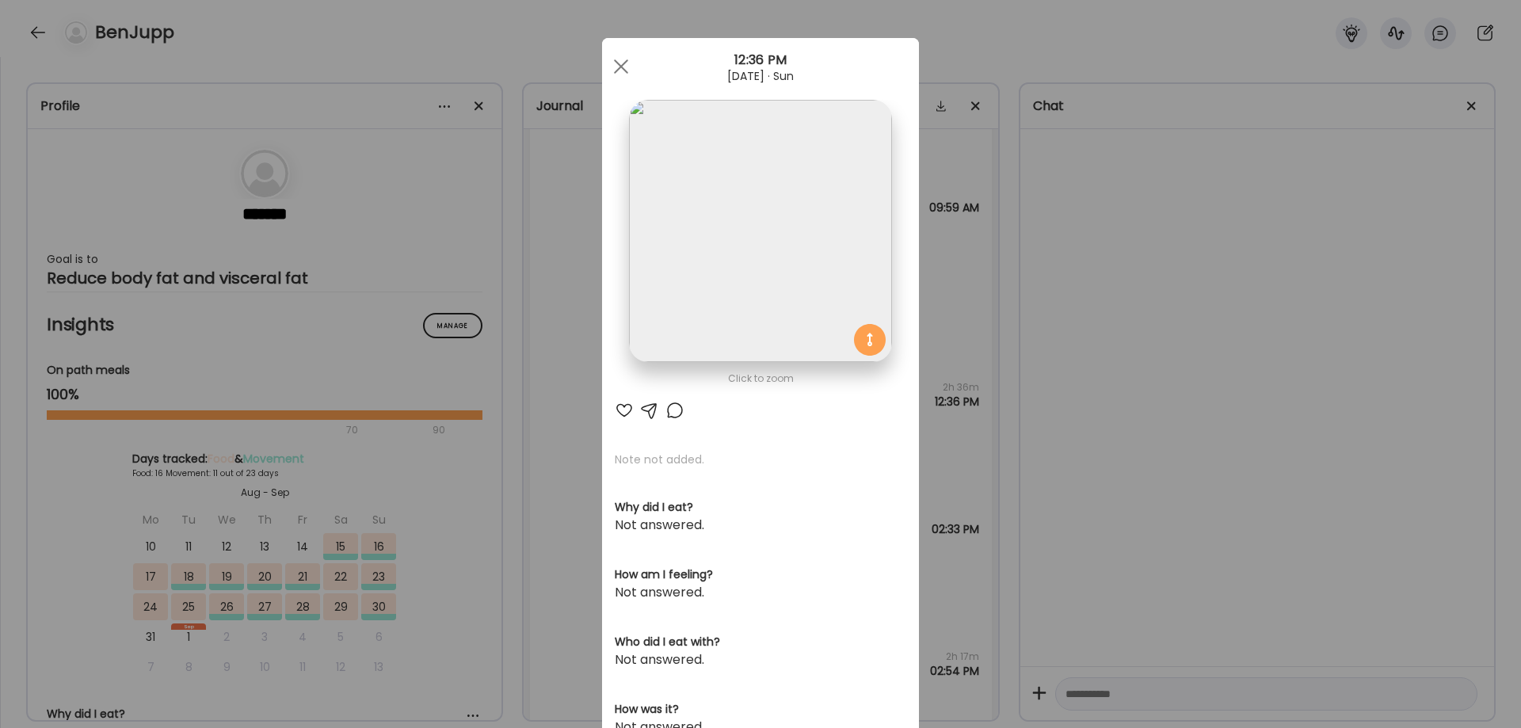
click at [760, 278] on img at bounding box center [760, 231] width 262 height 262
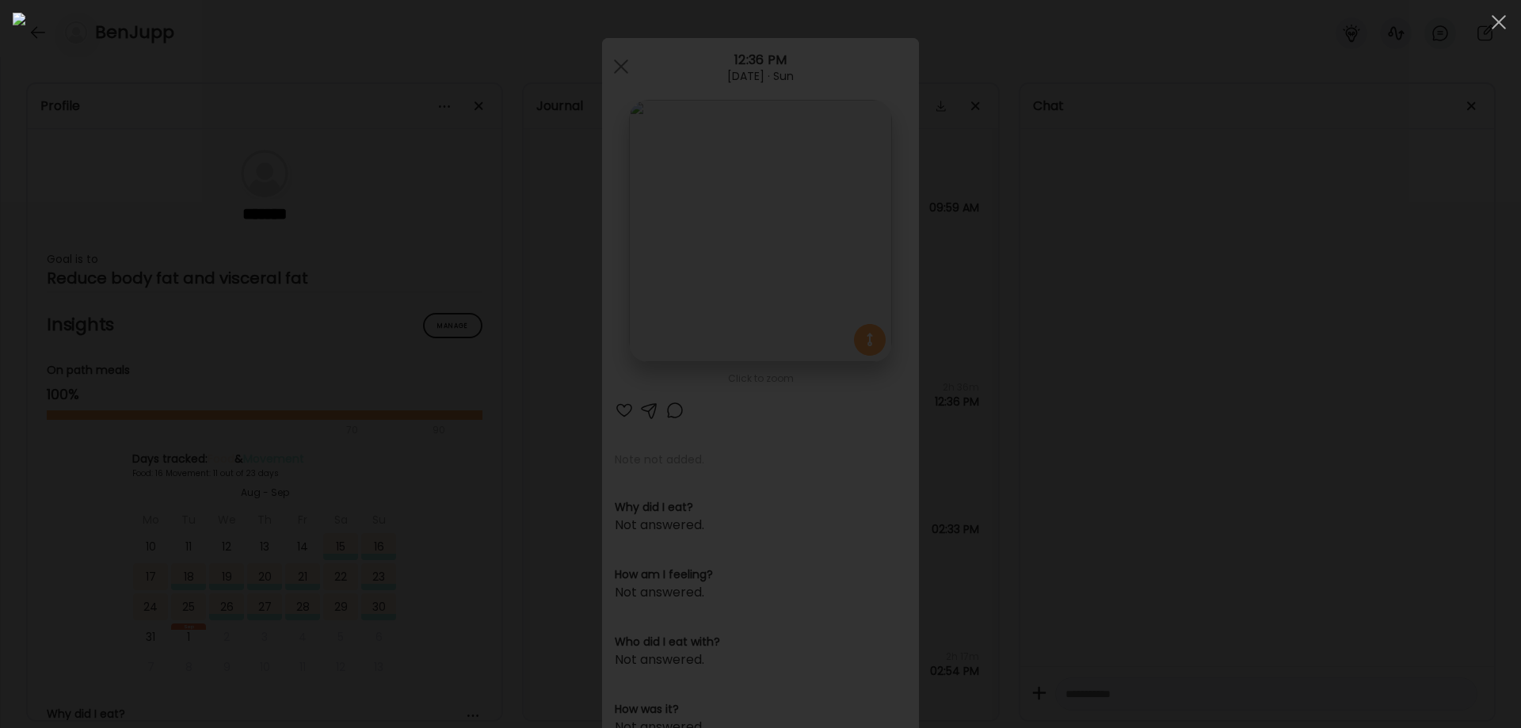
click at [1262, 579] on div at bounding box center [760, 364] width 1495 height 703
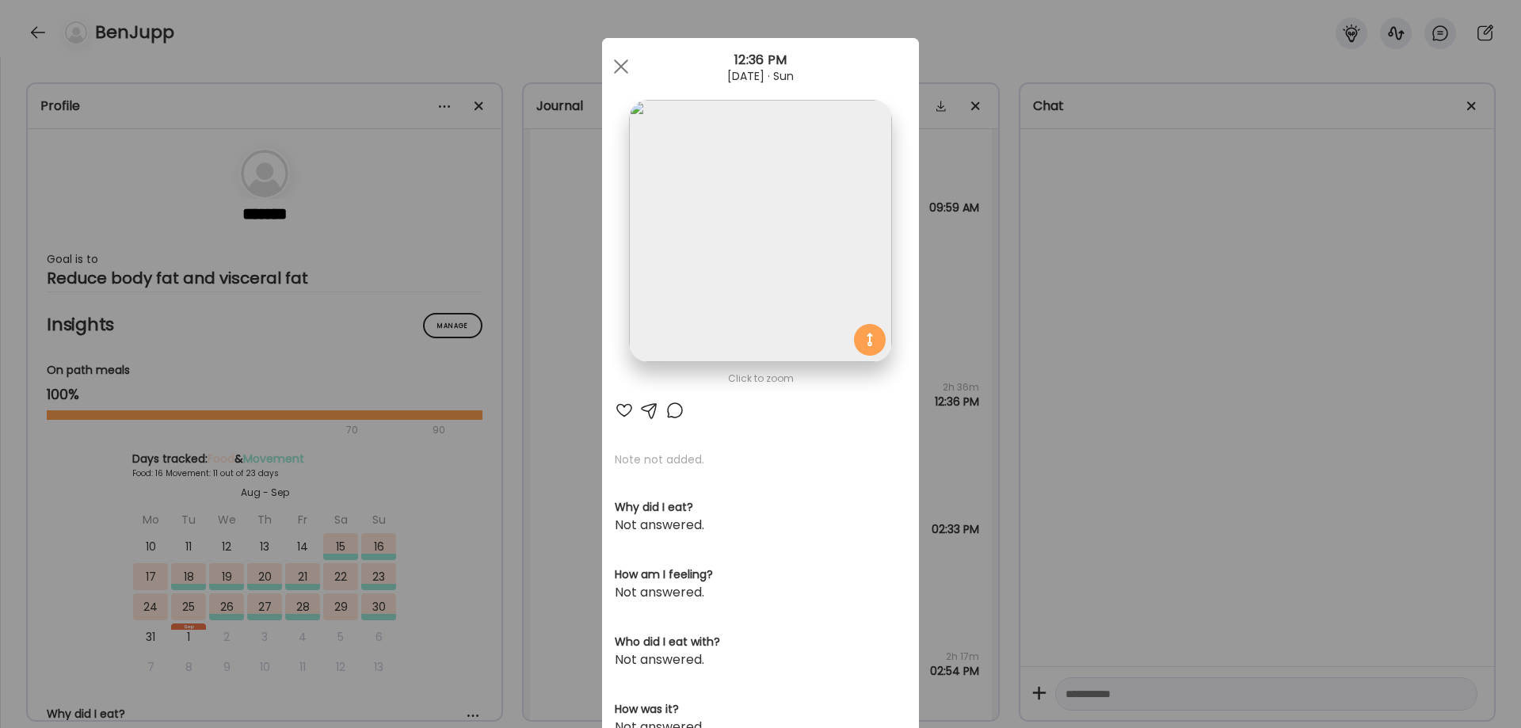
click at [1262, 580] on div "Ate Coach Dashboard Wahoo! It’s official Take a moment to set up your Coach Pro…" at bounding box center [760, 364] width 1521 height 728
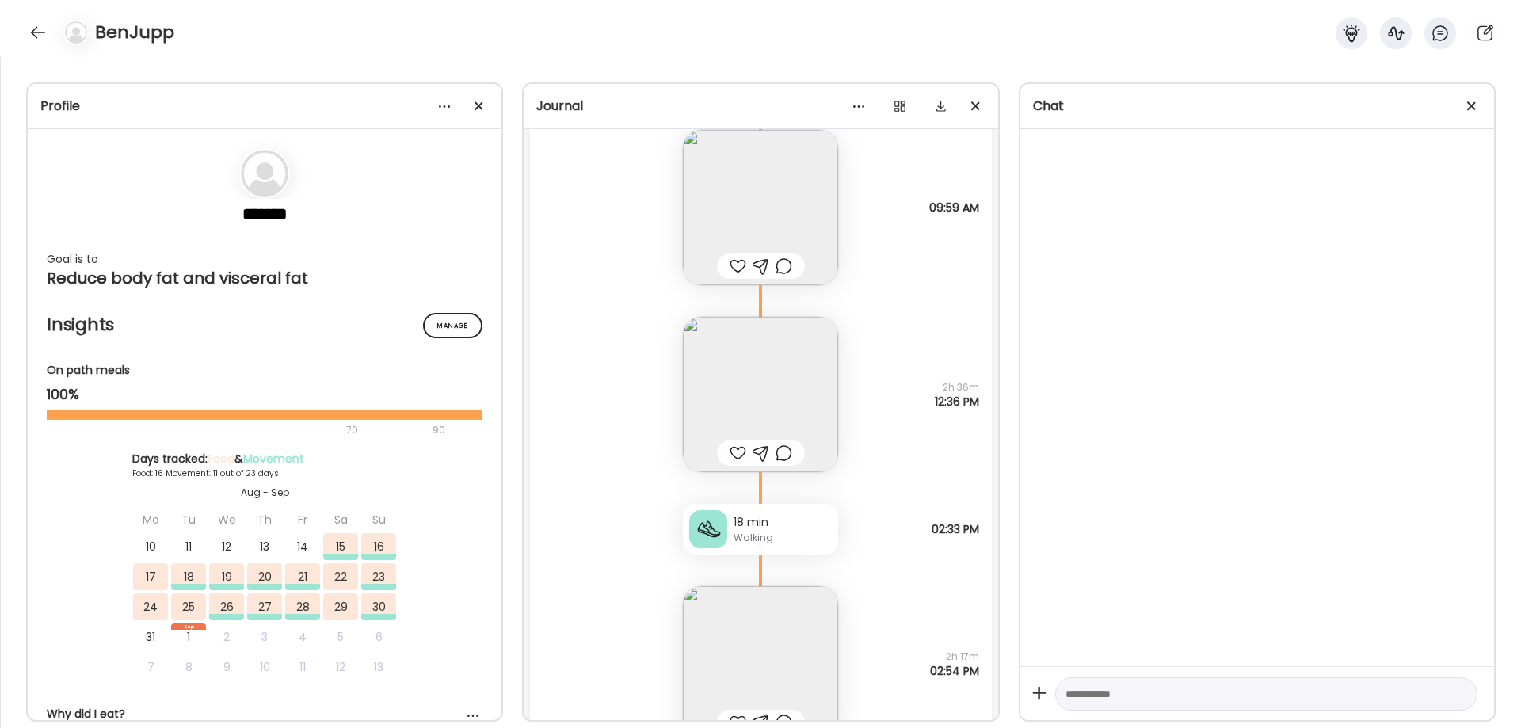
scroll to position [22663, 0]
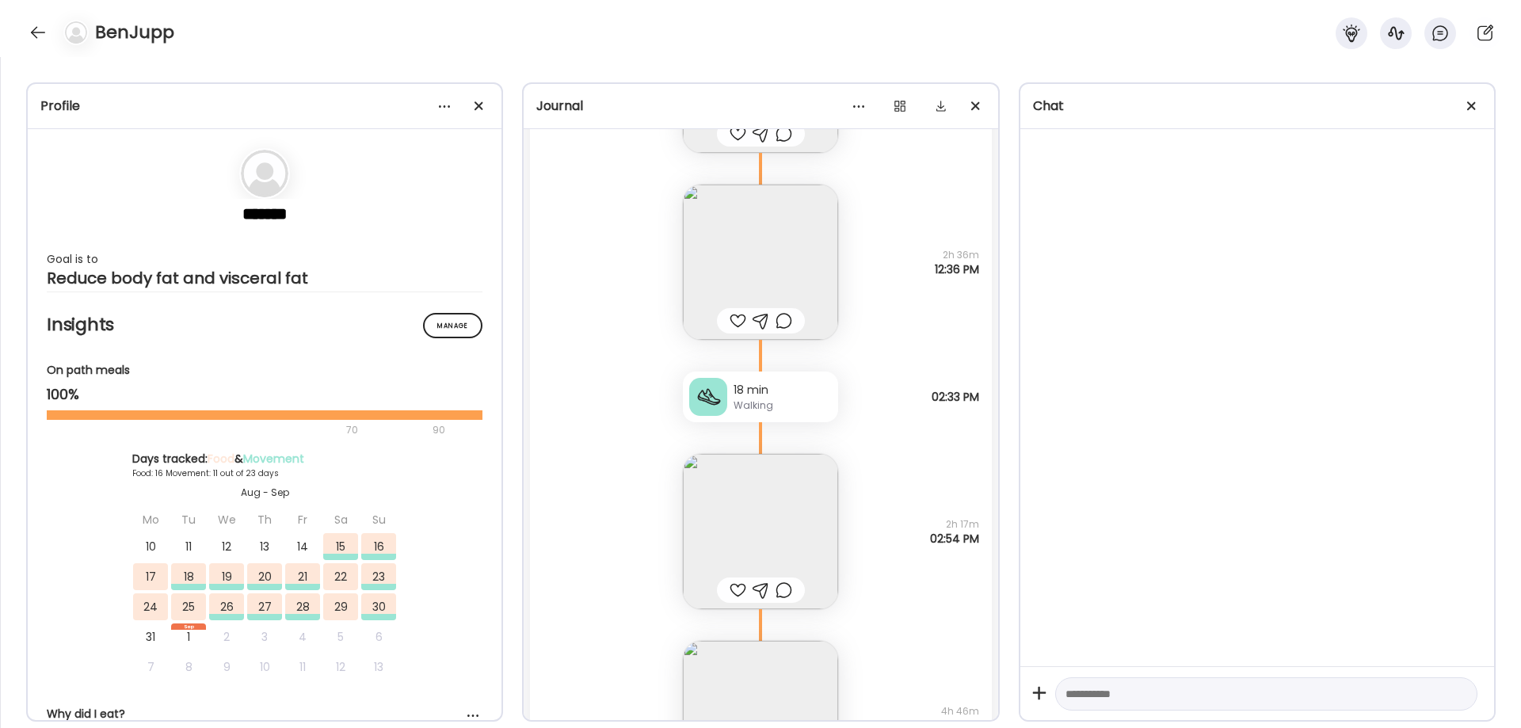
click at [759, 519] on img at bounding box center [760, 531] width 155 height 155
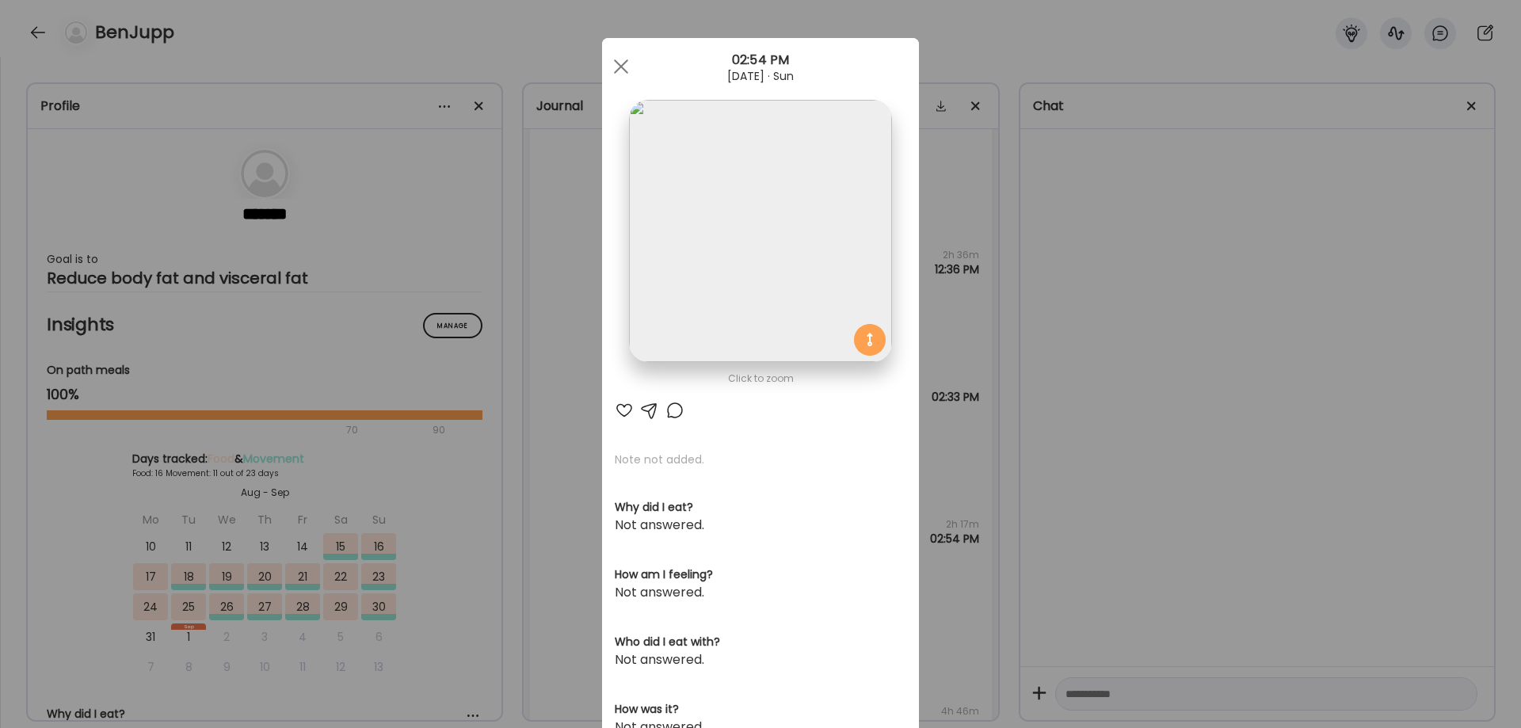
click at [1144, 461] on div "Ate Coach Dashboard Wahoo! It’s official Take a moment to set up your Coach Pro…" at bounding box center [760, 364] width 1521 height 728
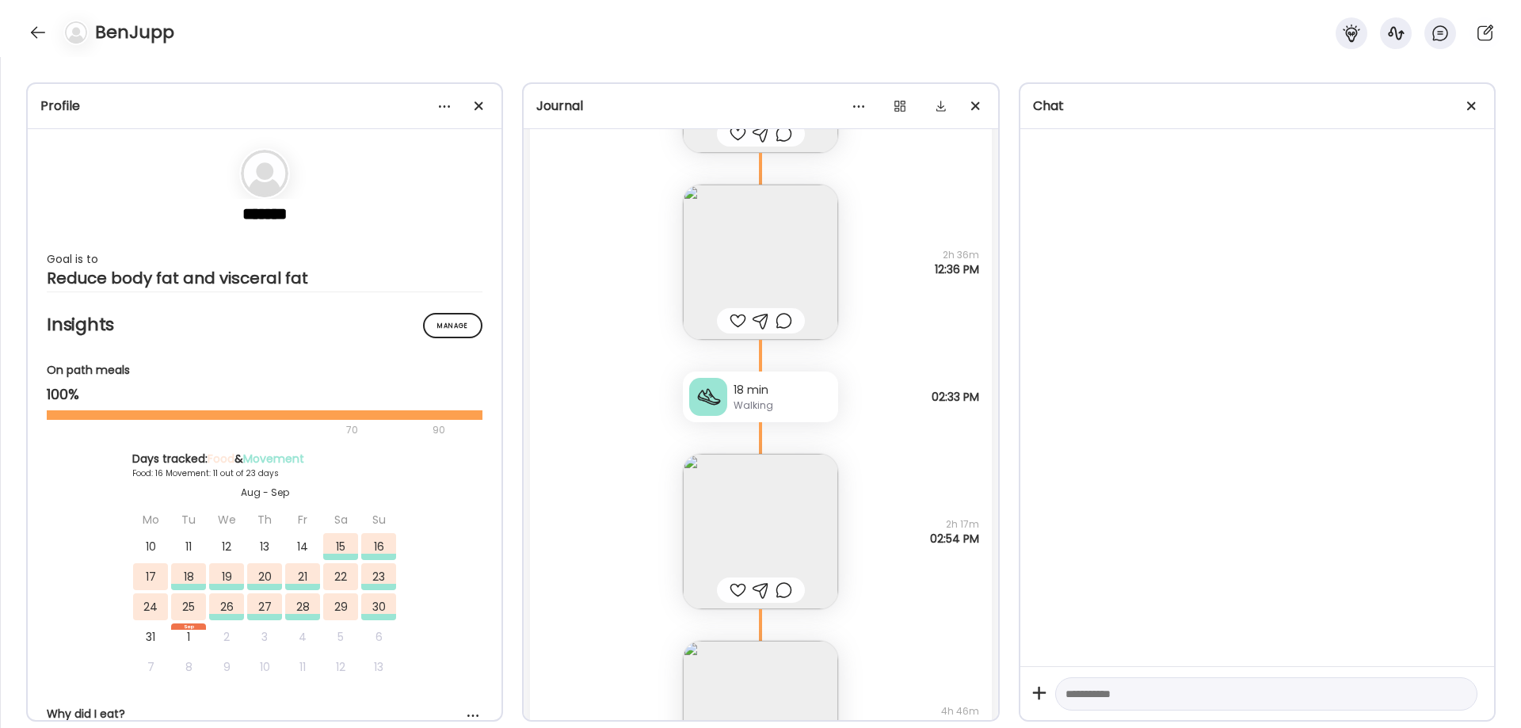
scroll to position [23059, 0]
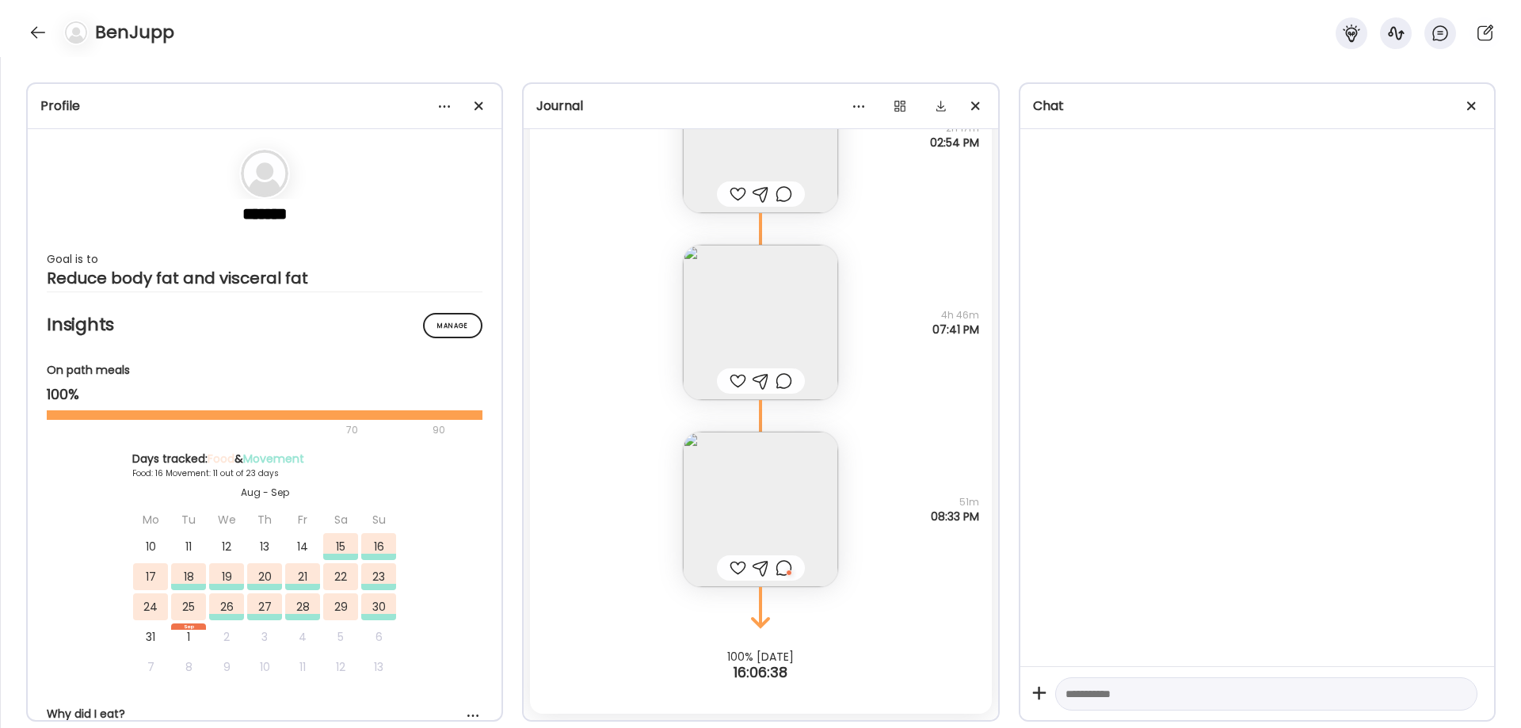
click at [735, 302] on img at bounding box center [760, 322] width 155 height 155
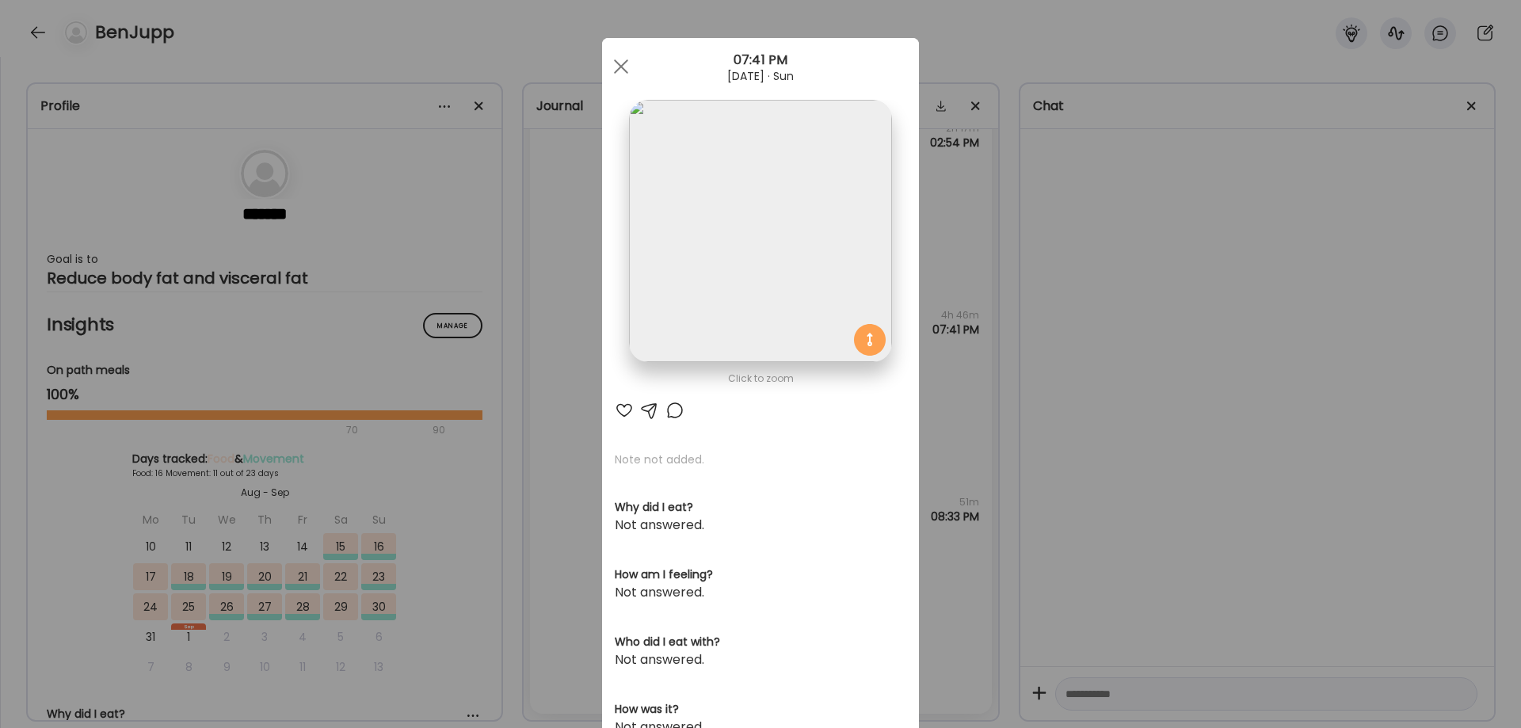
click at [730, 257] on img at bounding box center [760, 231] width 262 height 262
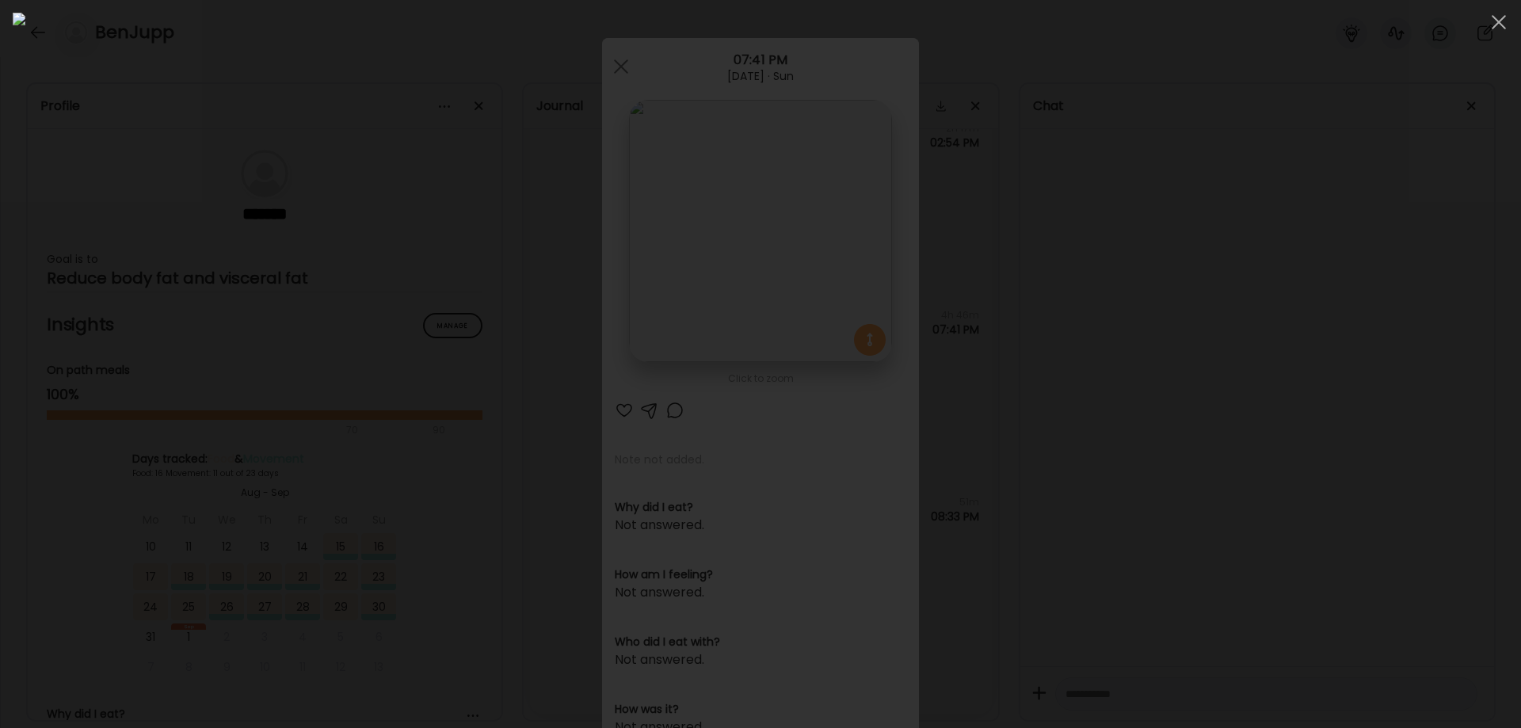
click at [1177, 432] on div at bounding box center [760, 364] width 1495 height 703
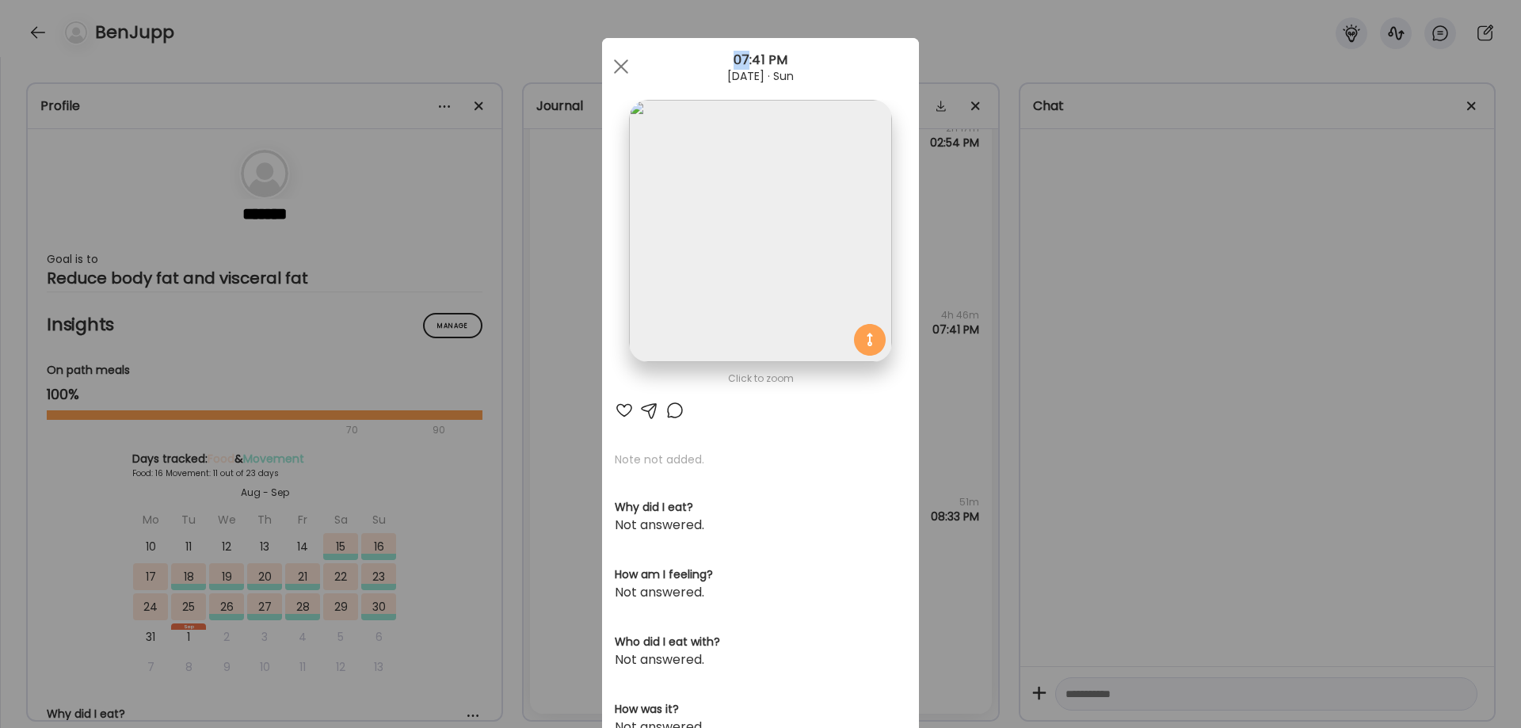
click at [1177, 432] on div "Ate Coach Dashboard Wahoo! It’s official Take a moment to set up your Coach Pro…" at bounding box center [760, 364] width 1521 height 728
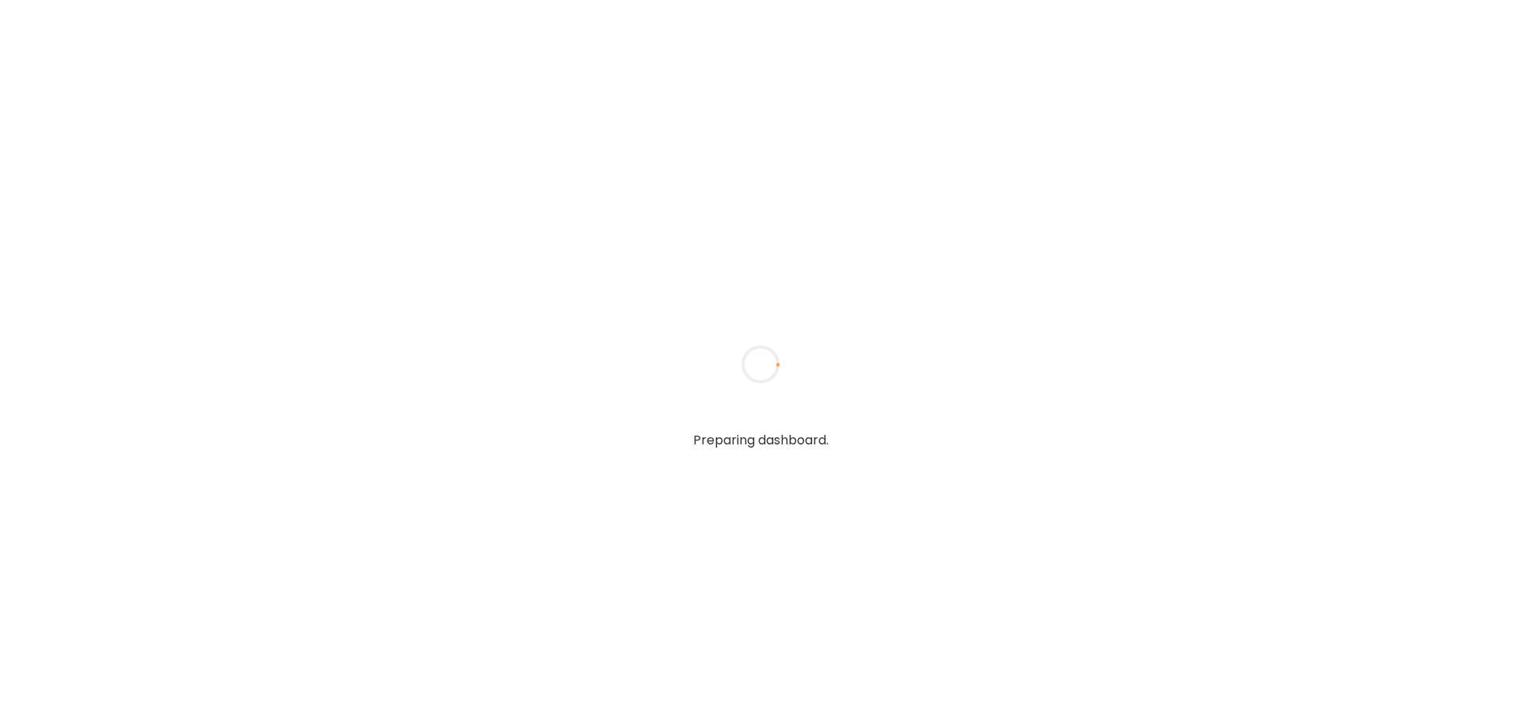
type textarea "**********"
type input "****"
type input "**********"
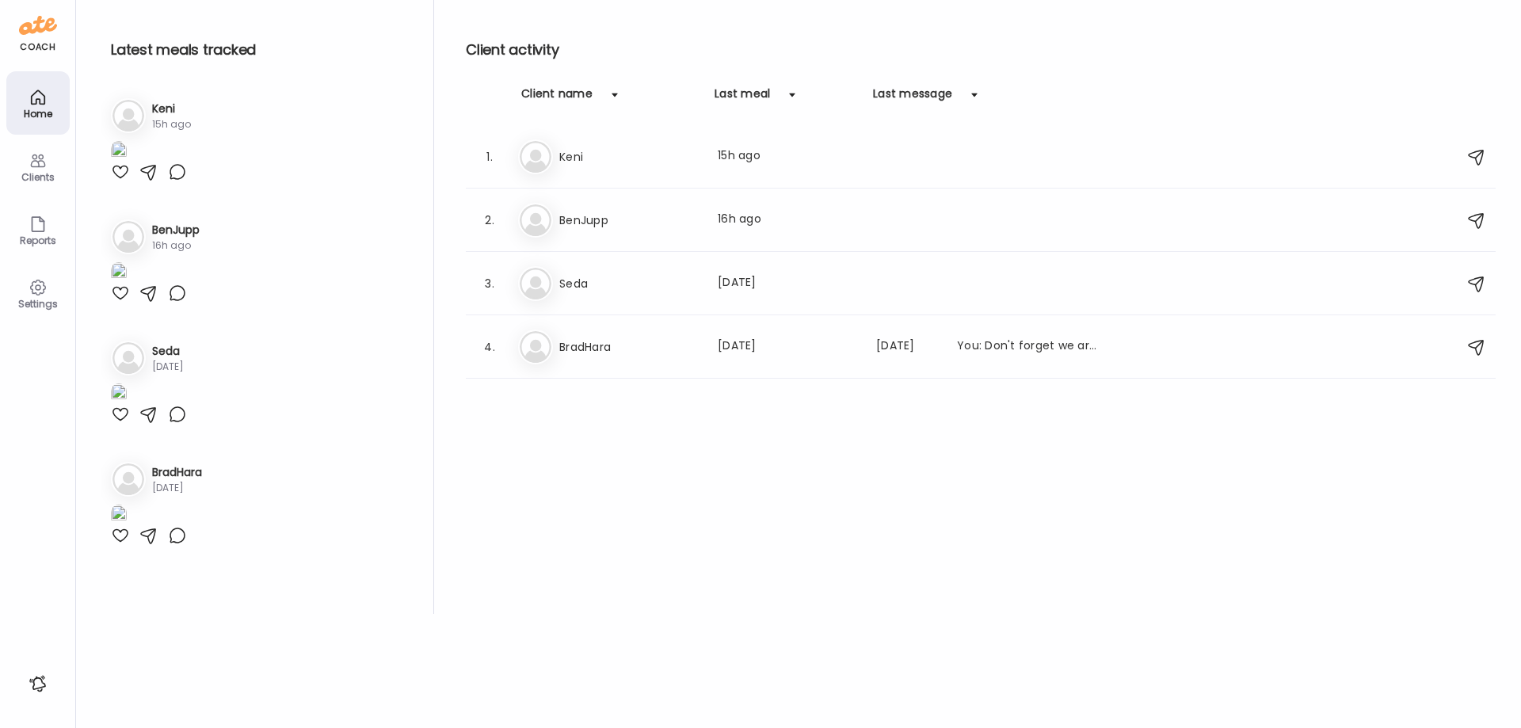
type input "**********"
click at [24, 173] on div "Clients" at bounding box center [38, 177] width 57 height 10
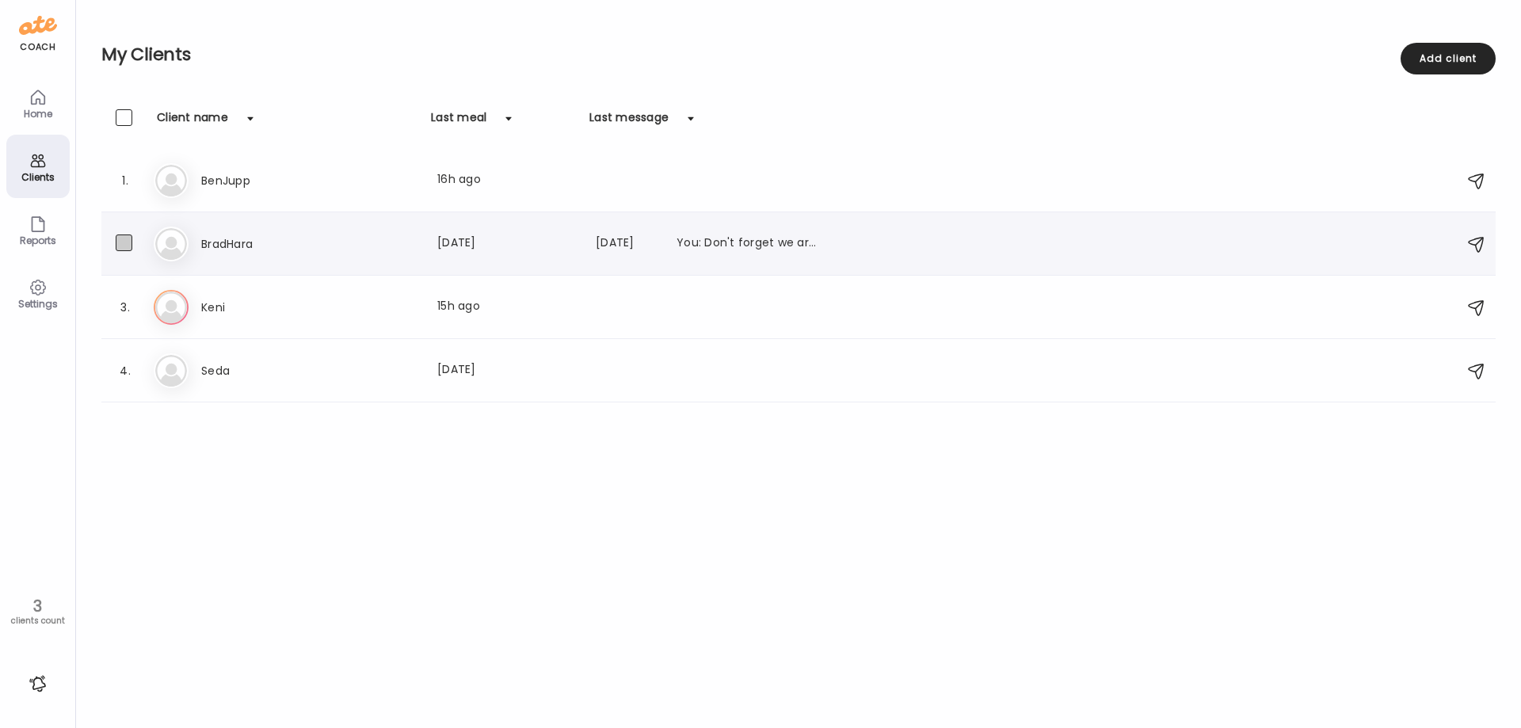
click at [124, 238] on span at bounding box center [124, 242] width 17 height 17
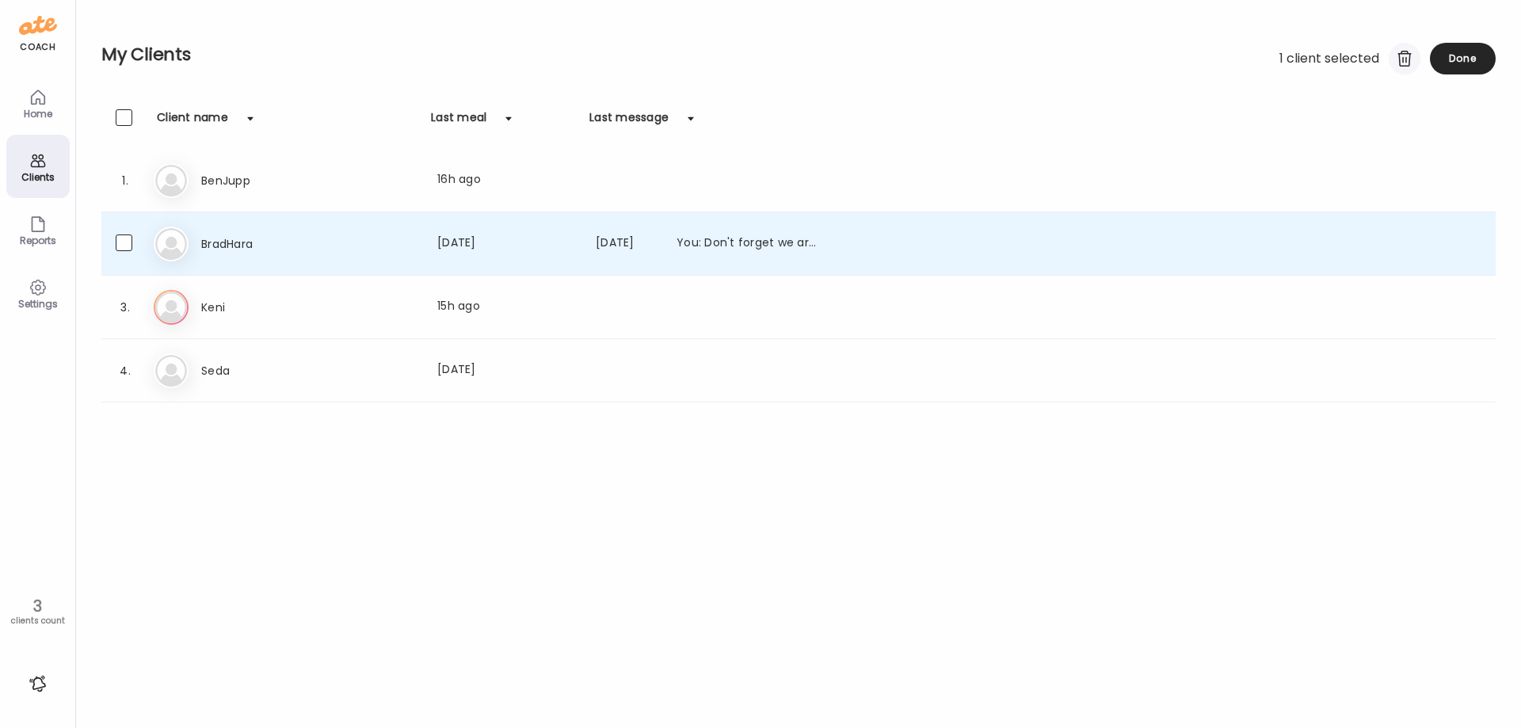
click at [1401, 63] on div at bounding box center [1404, 59] width 32 height 32
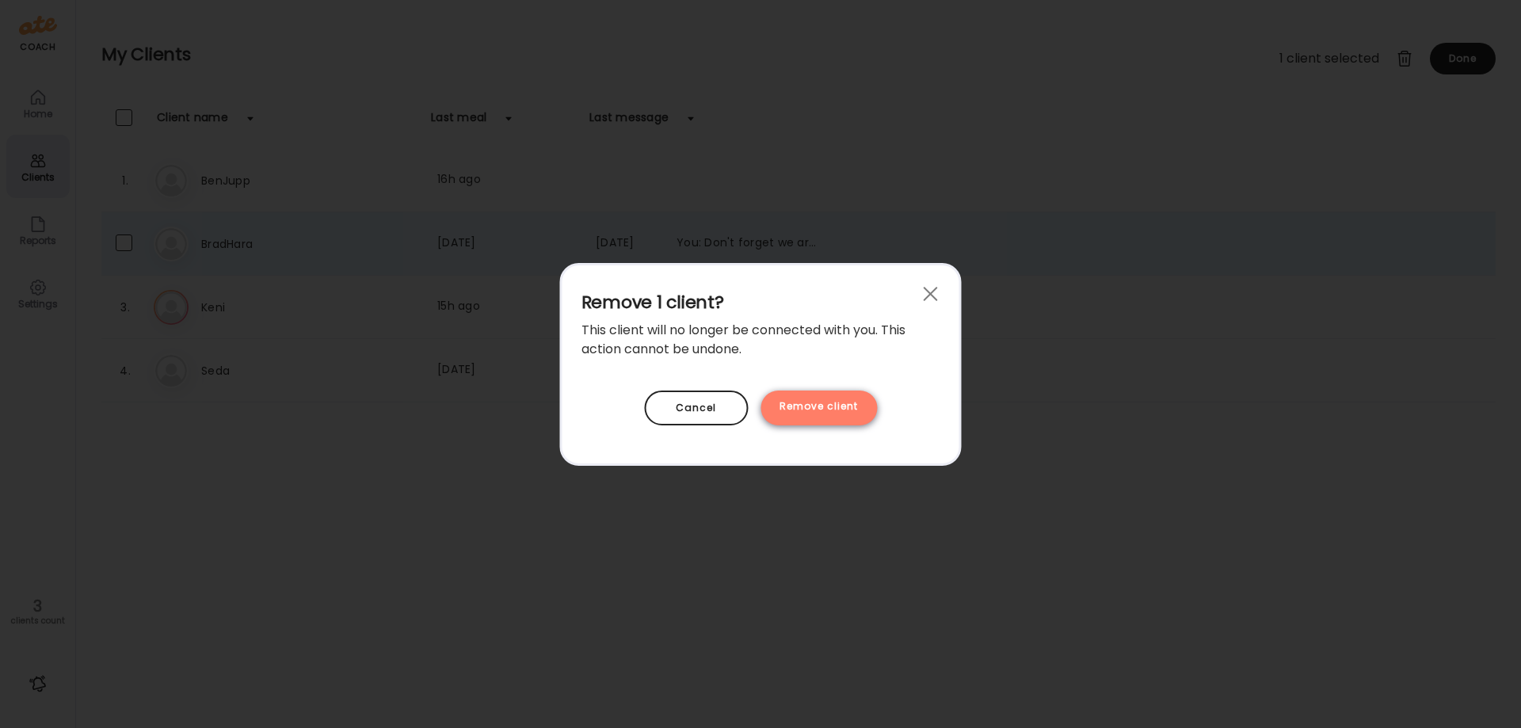
click at [796, 415] on div "Remove client" at bounding box center [818, 407] width 116 height 35
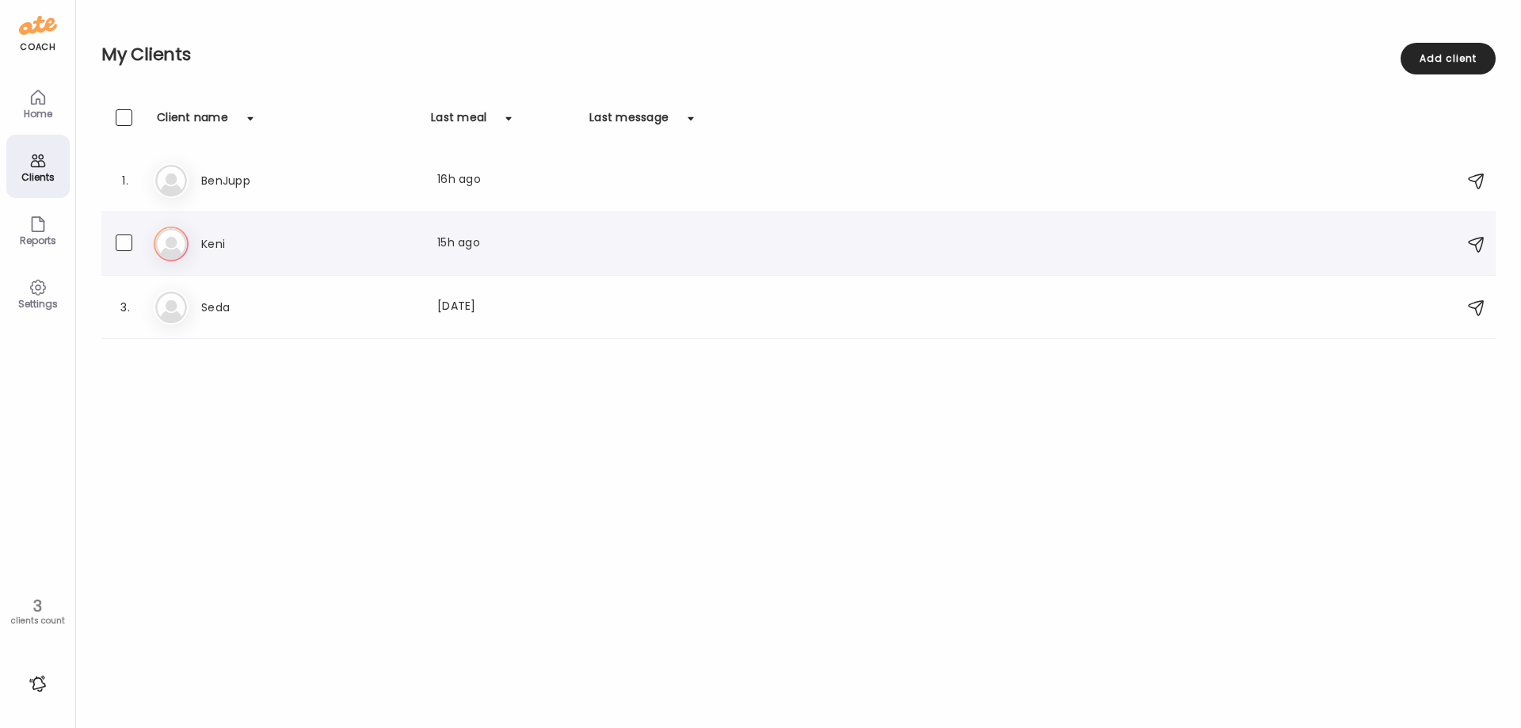
click at [236, 241] on h3 "Keni" at bounding box center [270, 243] width 139 height 19
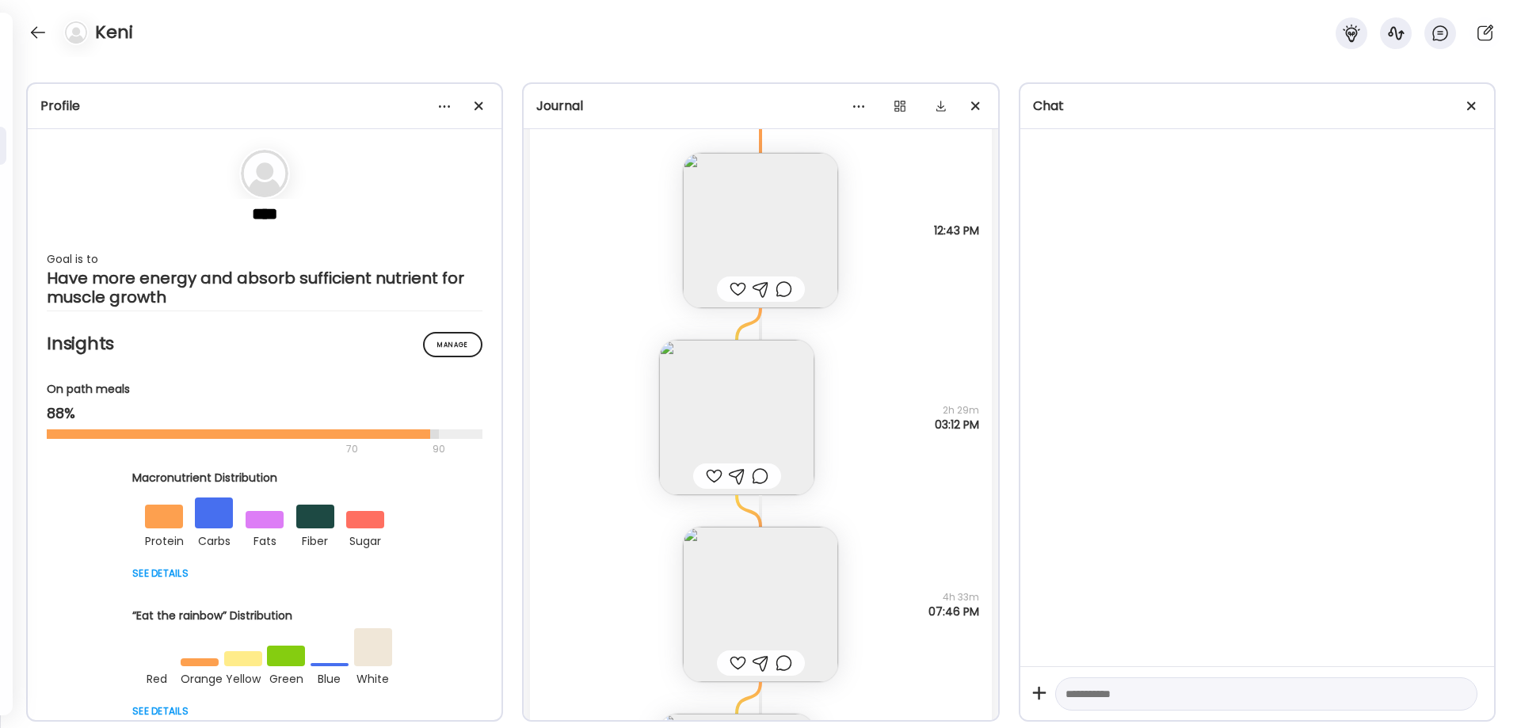
scroll to position [36134, 0]
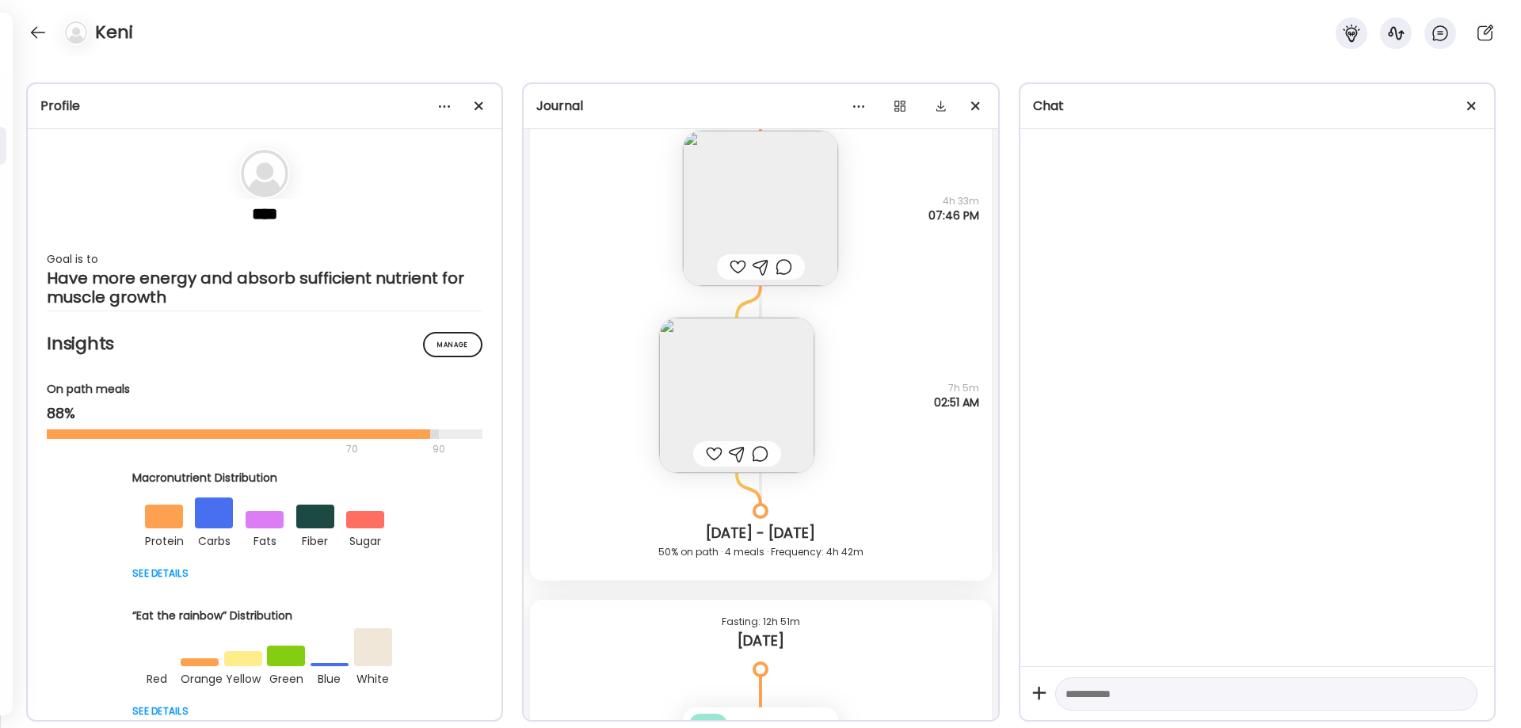
click at [718, 381] on img at bounding box center [736, 395] width 155 height 155
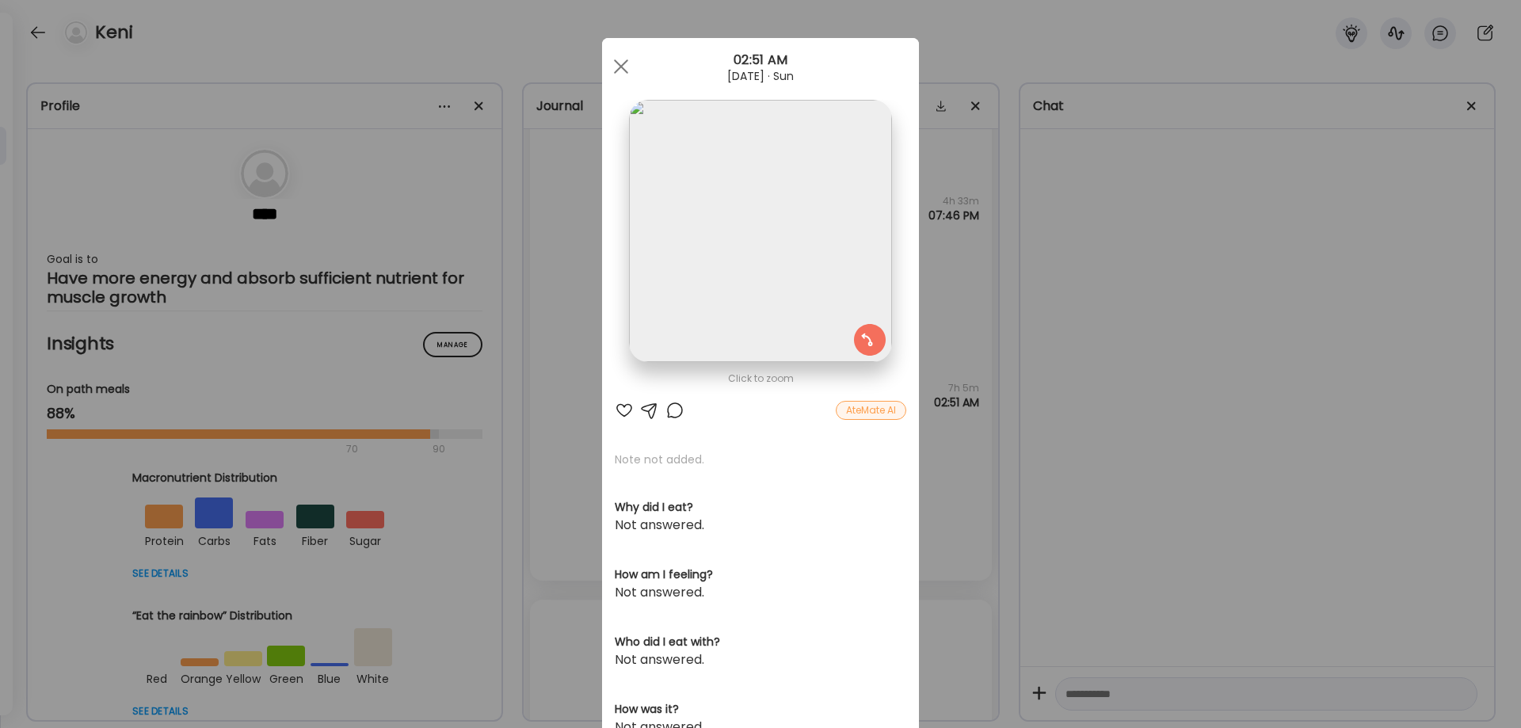
click at [747, 283] on img at bounding box center [760, 231] width 262 height 262
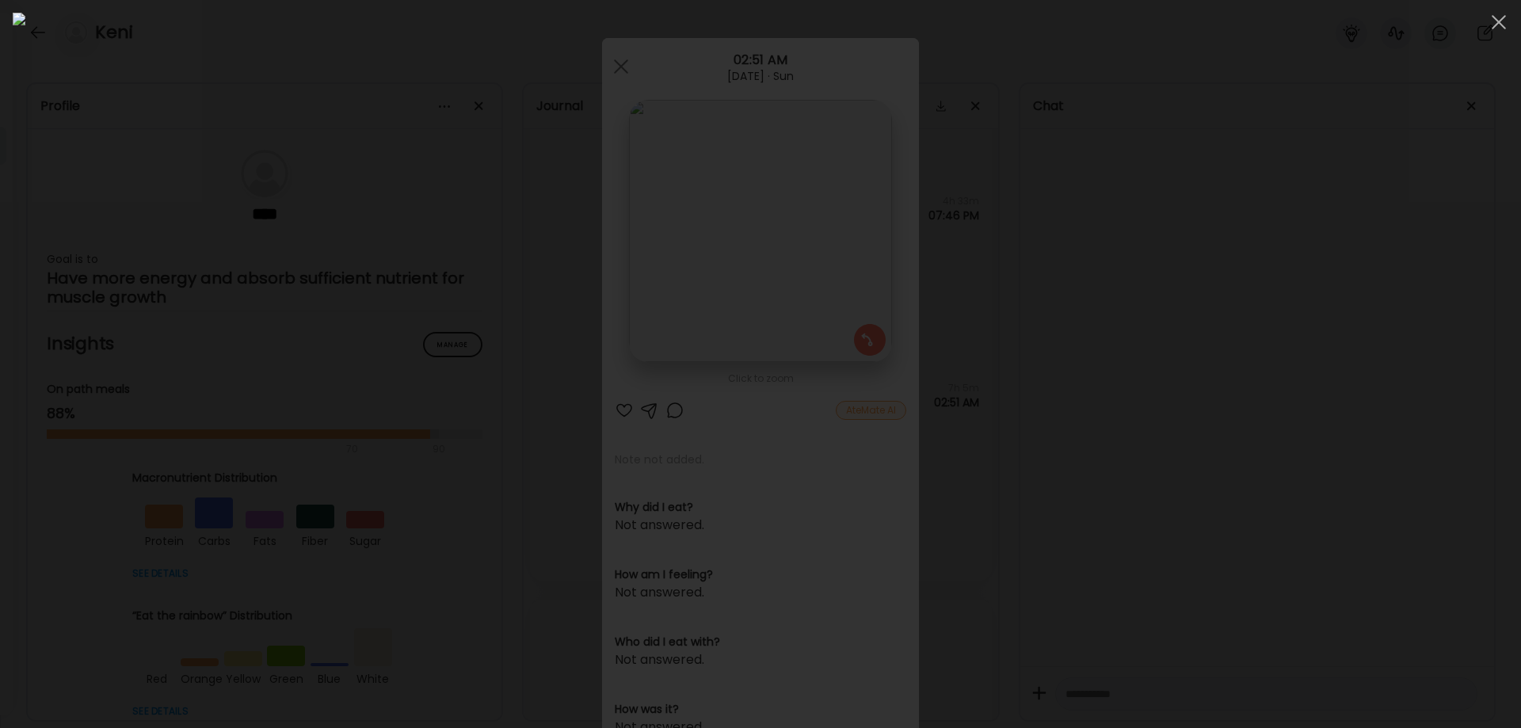
click at [1288, 371] on div at bounding box center [760, 364] width 1495 height 703
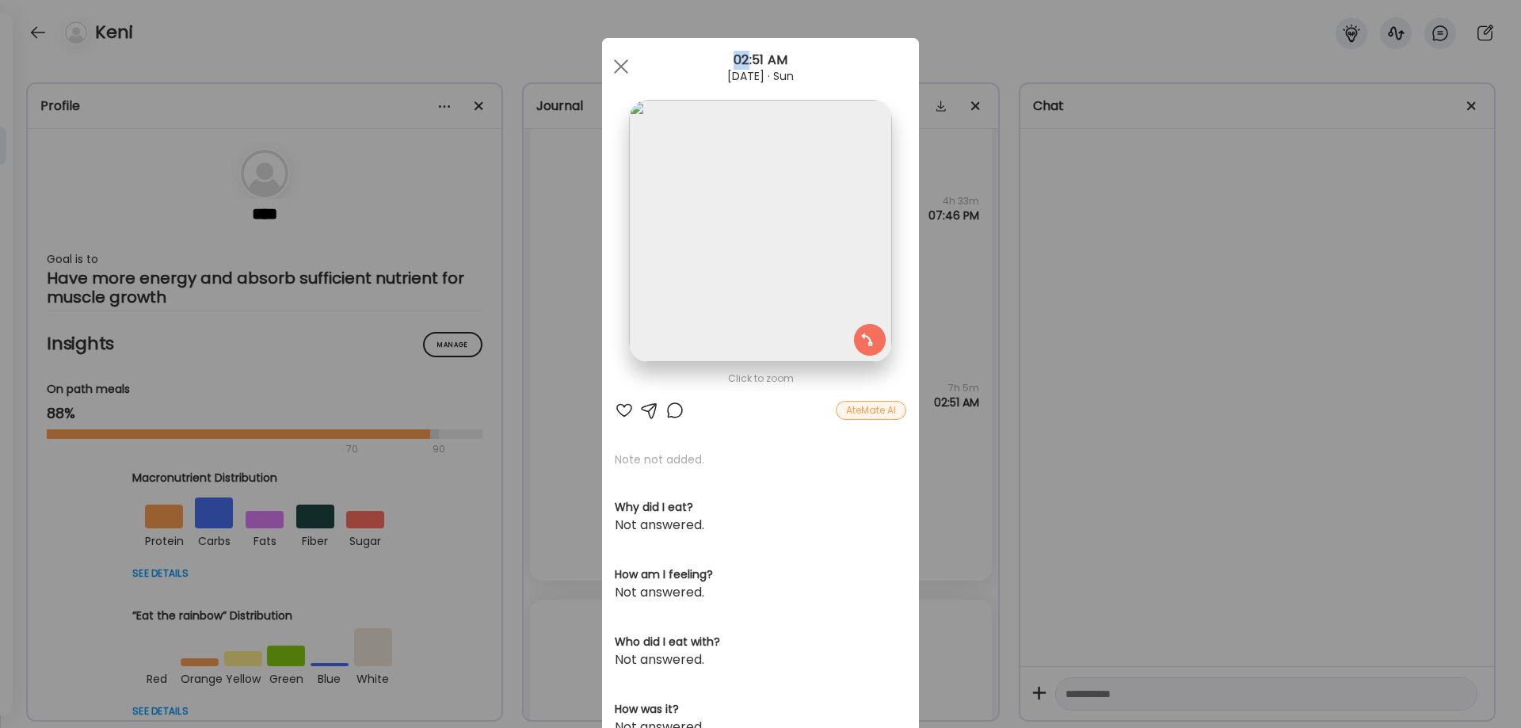
click at [1288, 371] on div "Ate Coach Dashboard Wahoo! It’s official Take a moment to set up your Coach Pro…" at bounding box center [760, 364] width 1521 height 728
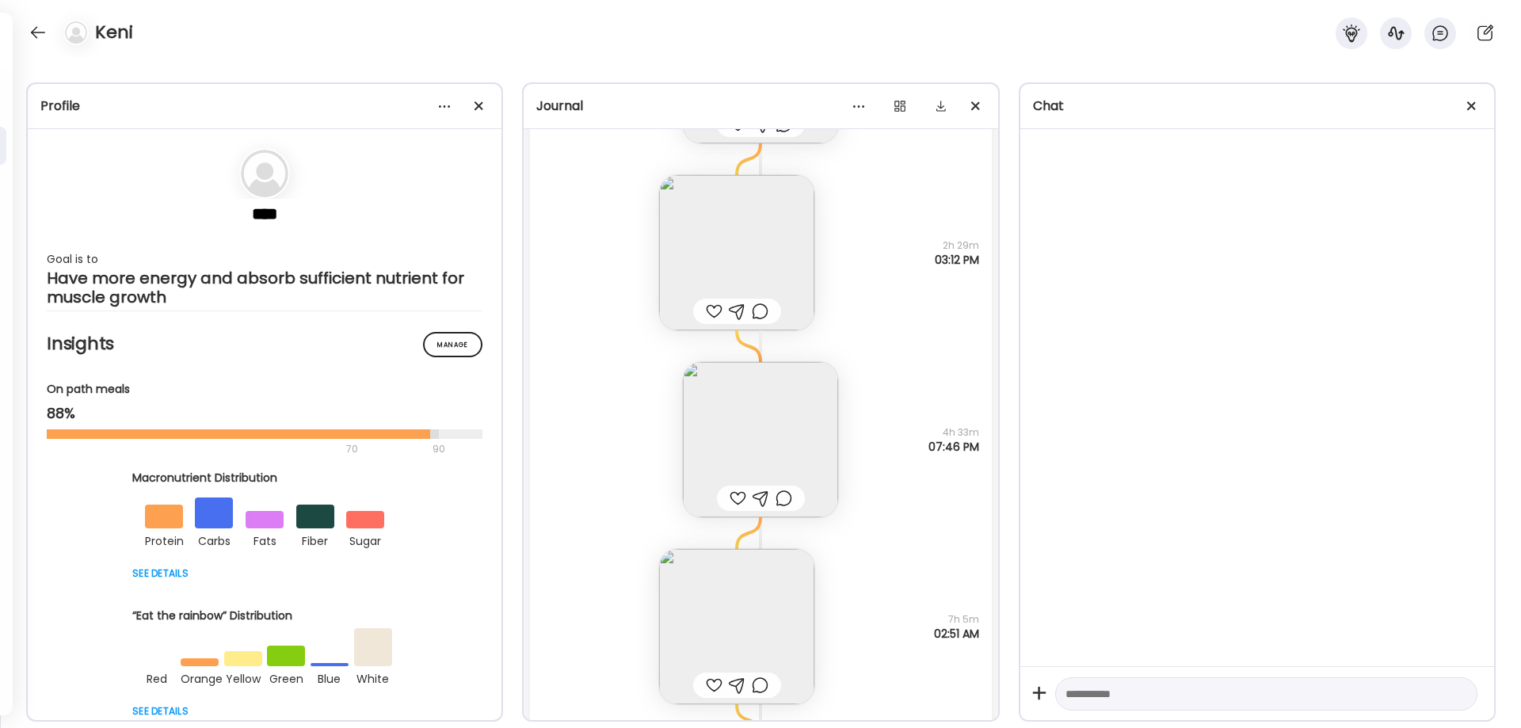
scroll to position [35606, 0]
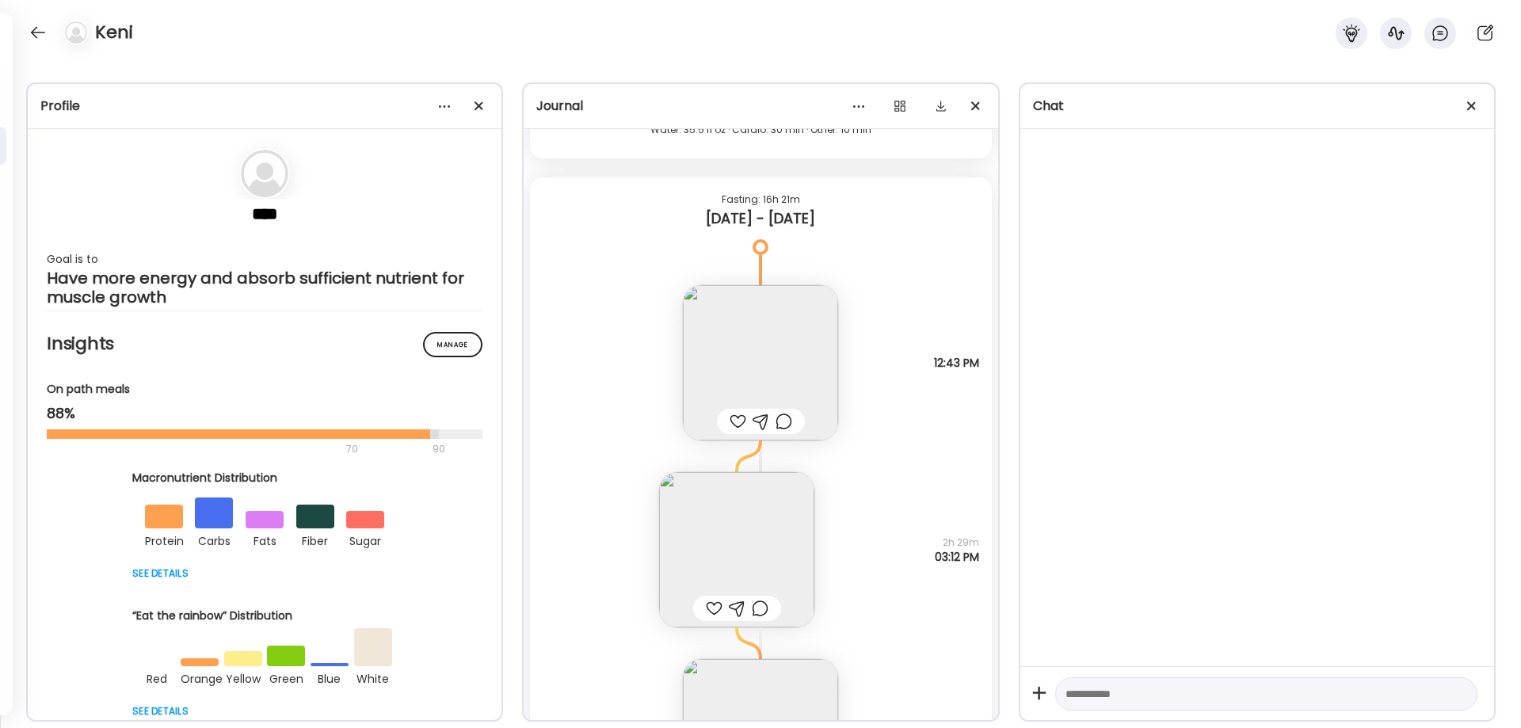
click at [734, 528] on img at bounding box center [736, 549] width 155 height 155
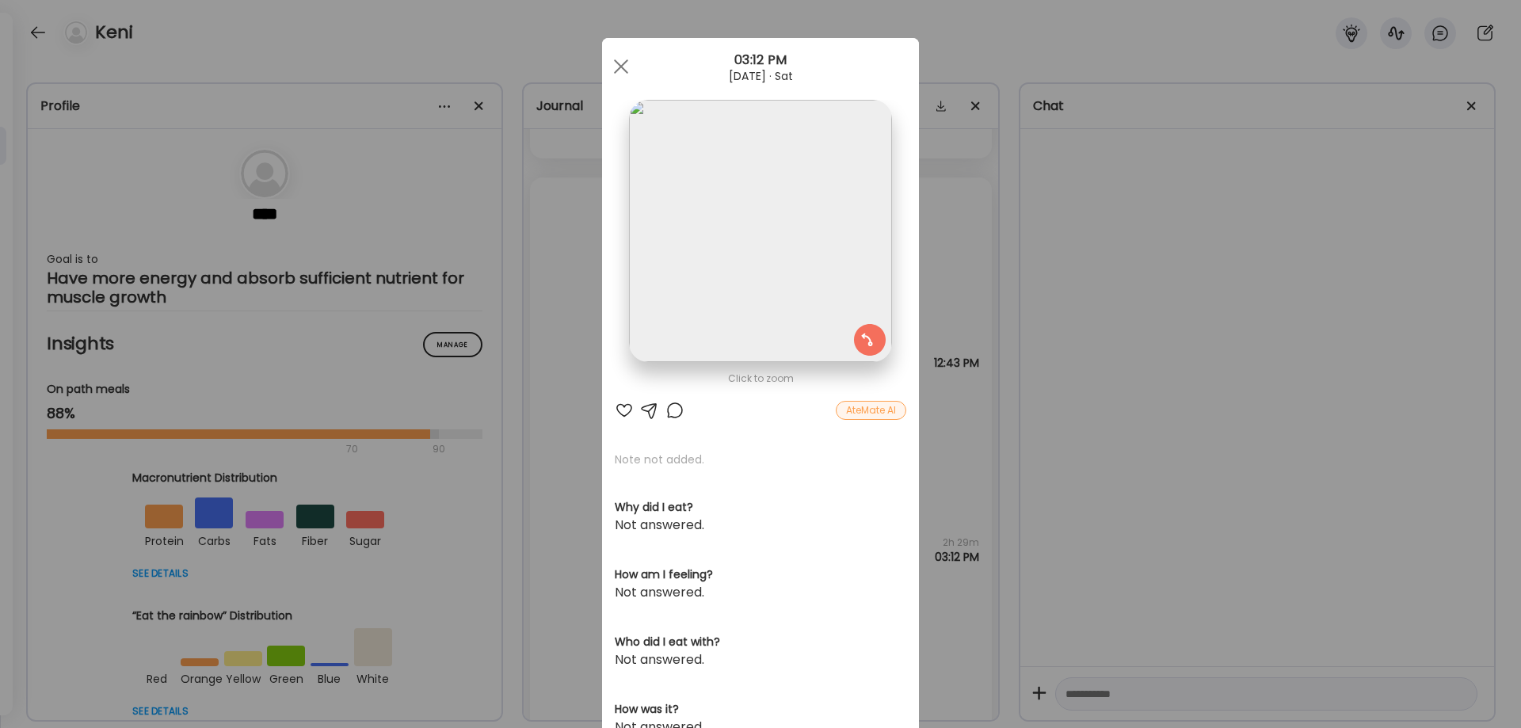
click at [1250, 524] on div "Ate Coach Dashboard Wahoo! It’s official Take a moment to set up your Coach Pro…" at bounding box center [760, 364] width 1521 height 728
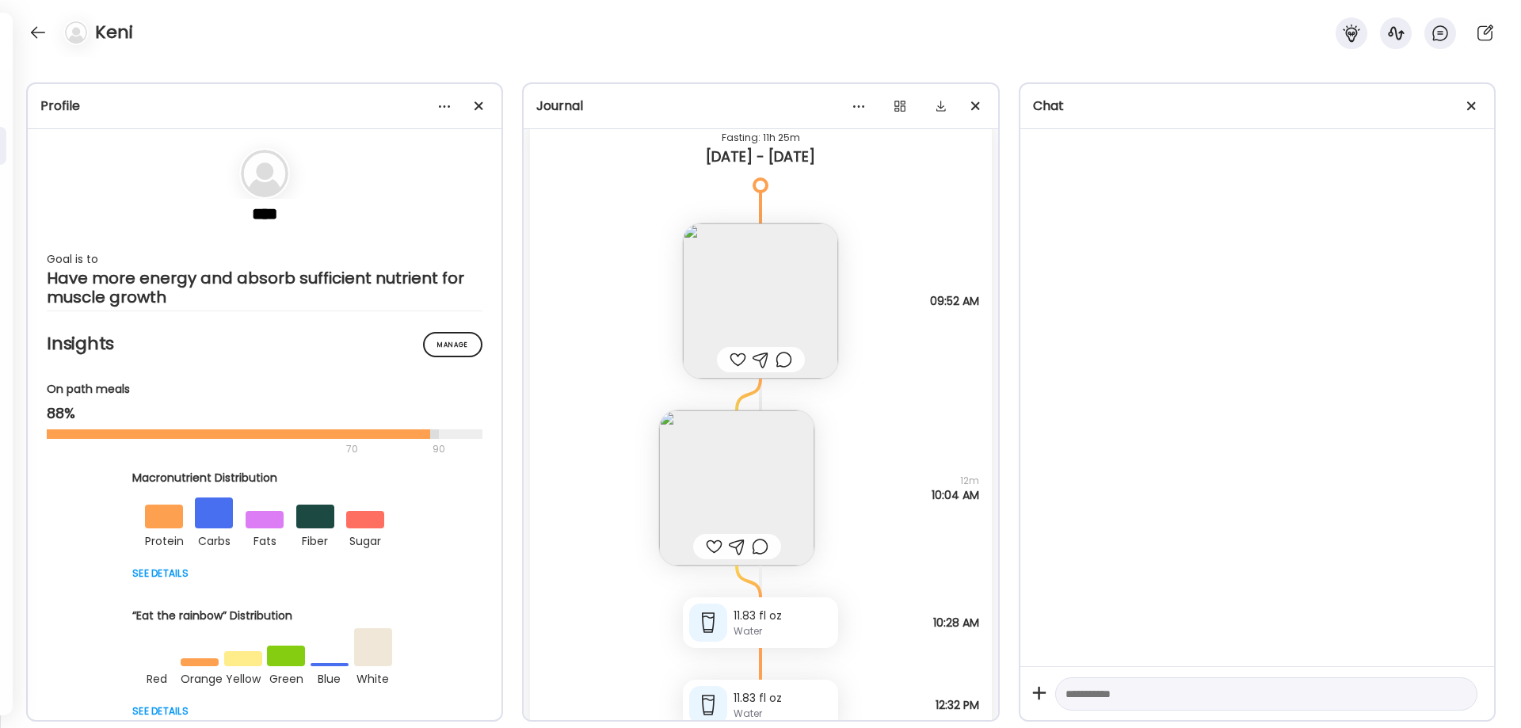
scroll to position [34154, 0]
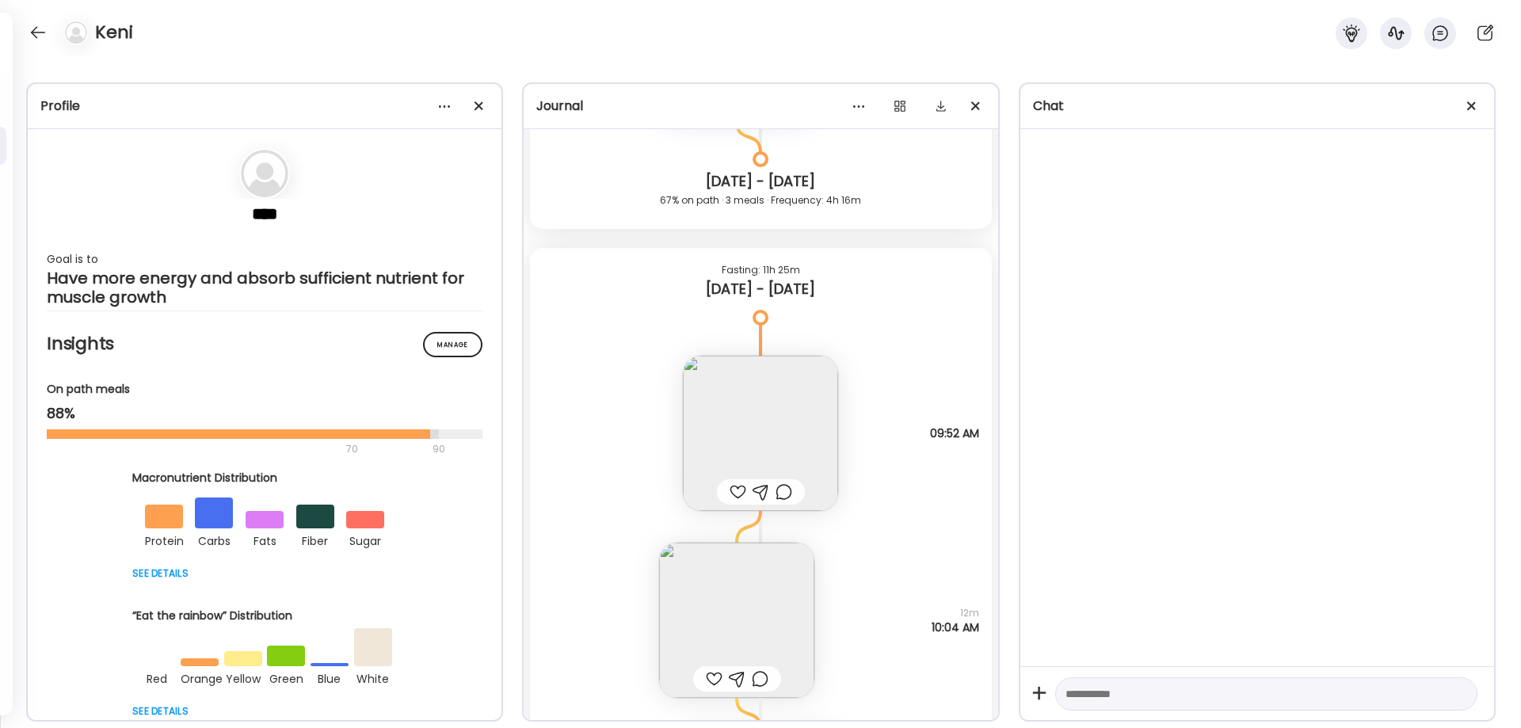
click at [779, 421] on img at bounding box center [760, 433] width 155 height 155
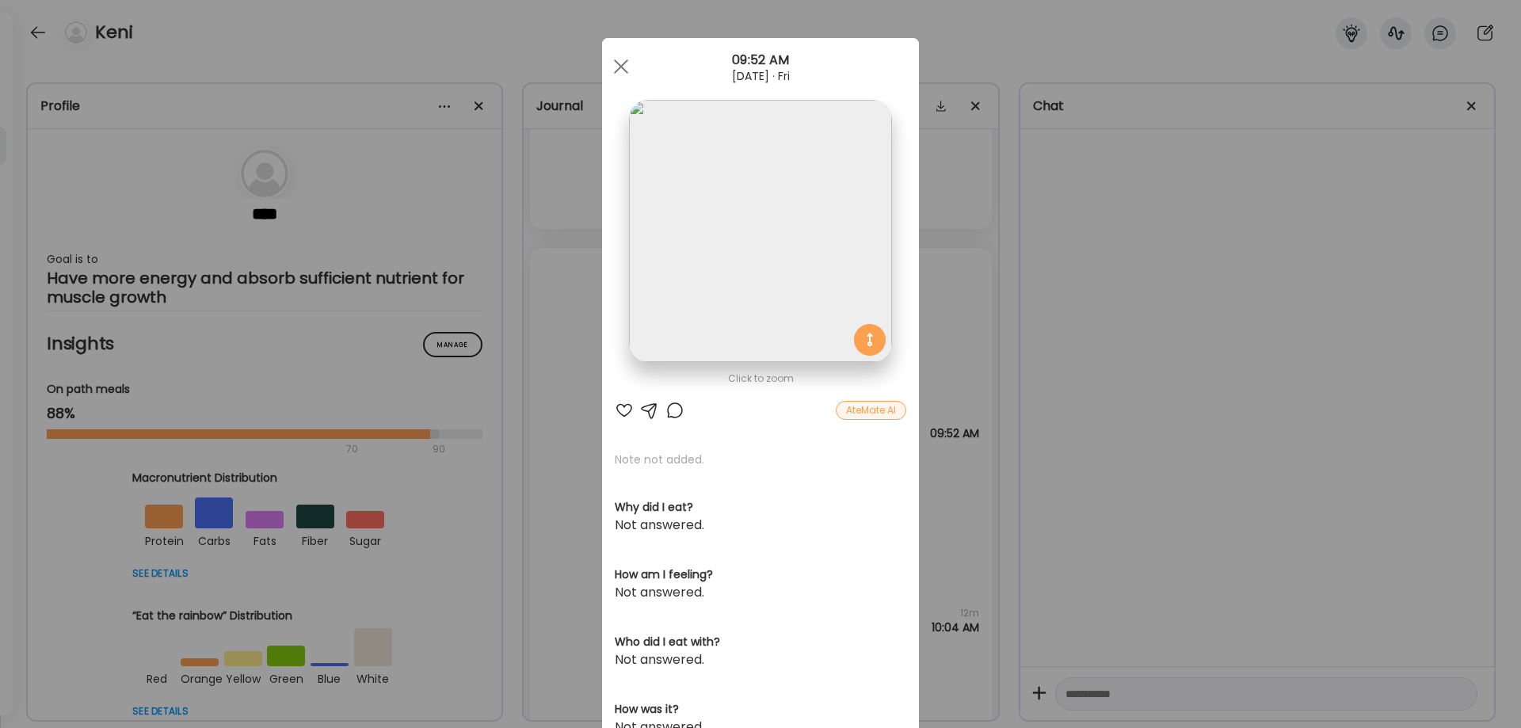
click at [1248, 428] on div "Ate Coach Dashboard Wahoo! It’s official Take a moment to set up your Coach Pro…" at bounding box center [760, 364] width 1521 height 728
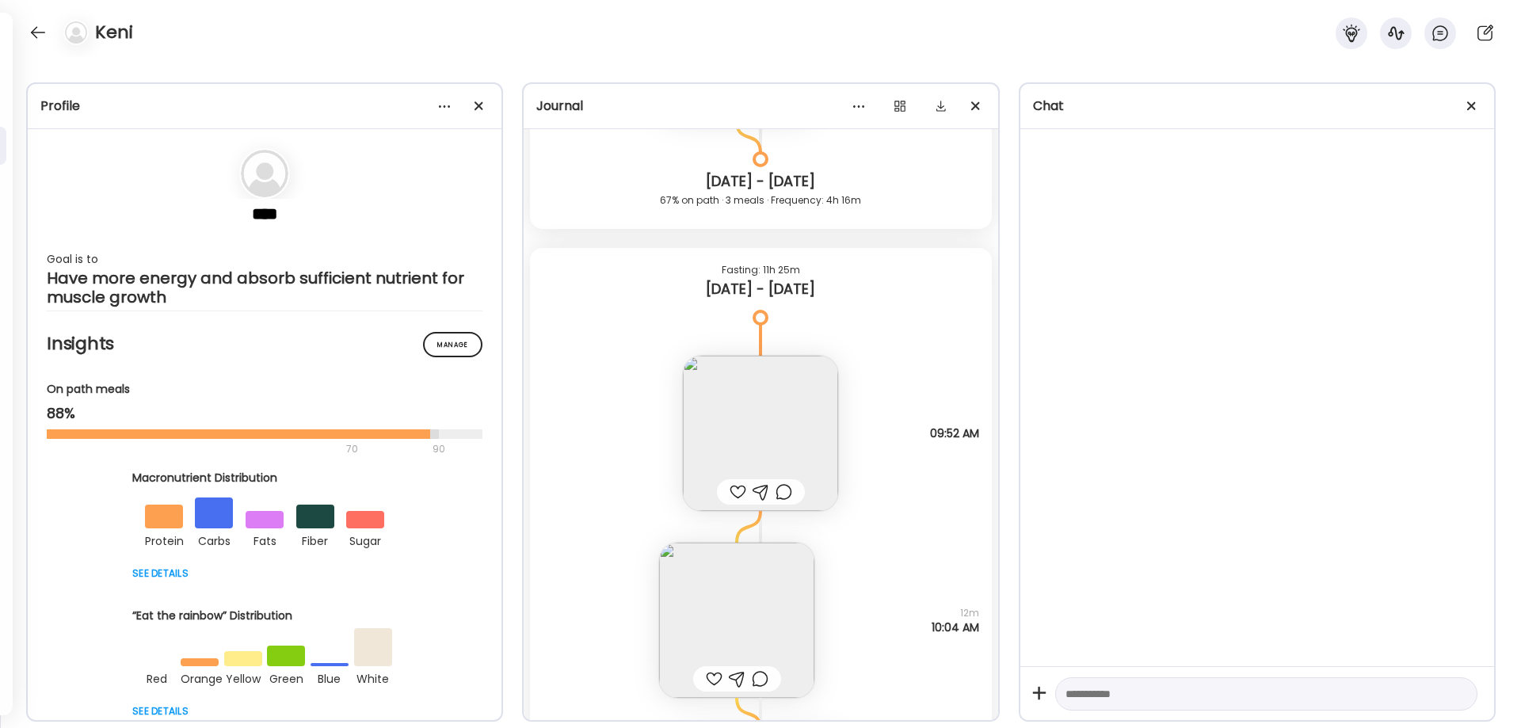
click at [756, 609] on img at bounding box center [736, 620] width 155 height 155
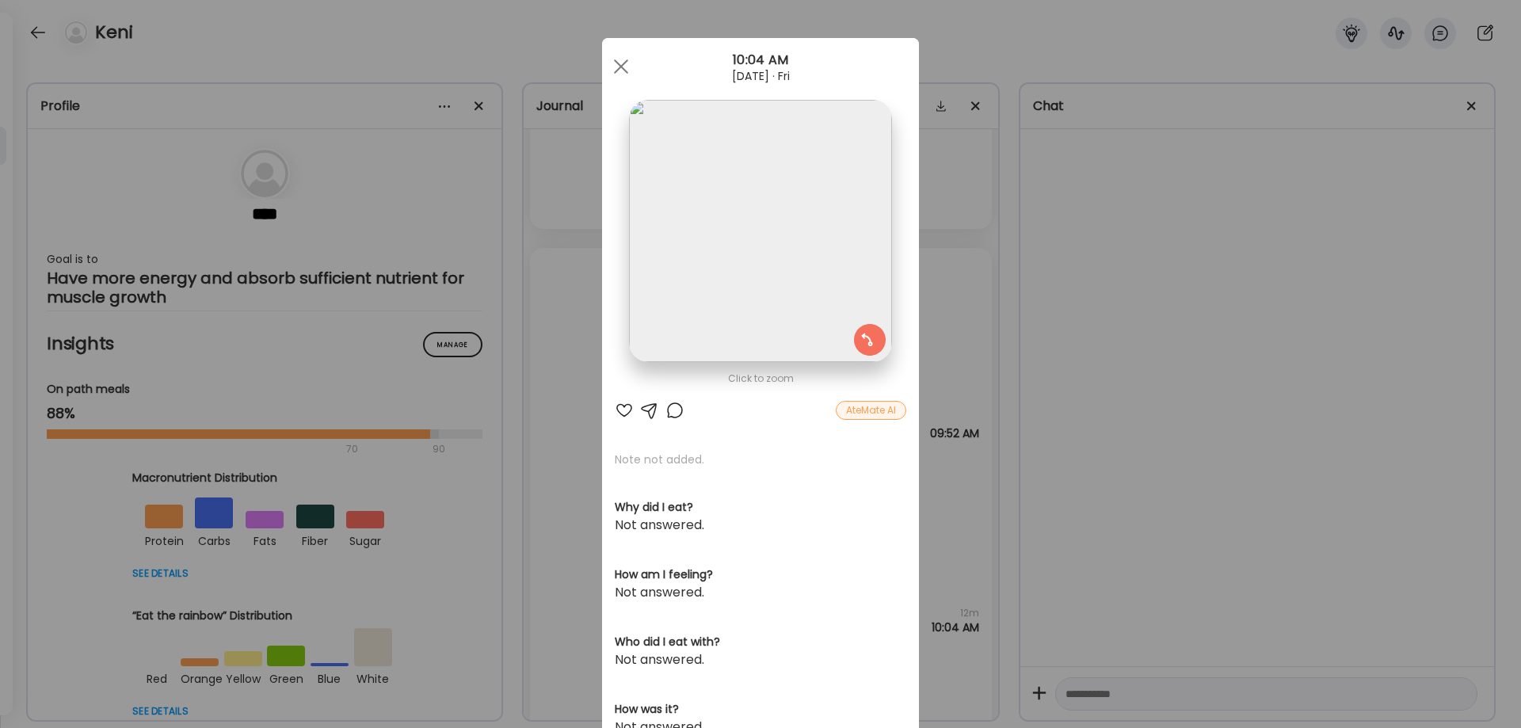
click at [813, 242] on img at bounding box center [760, 231] width 262 height 262
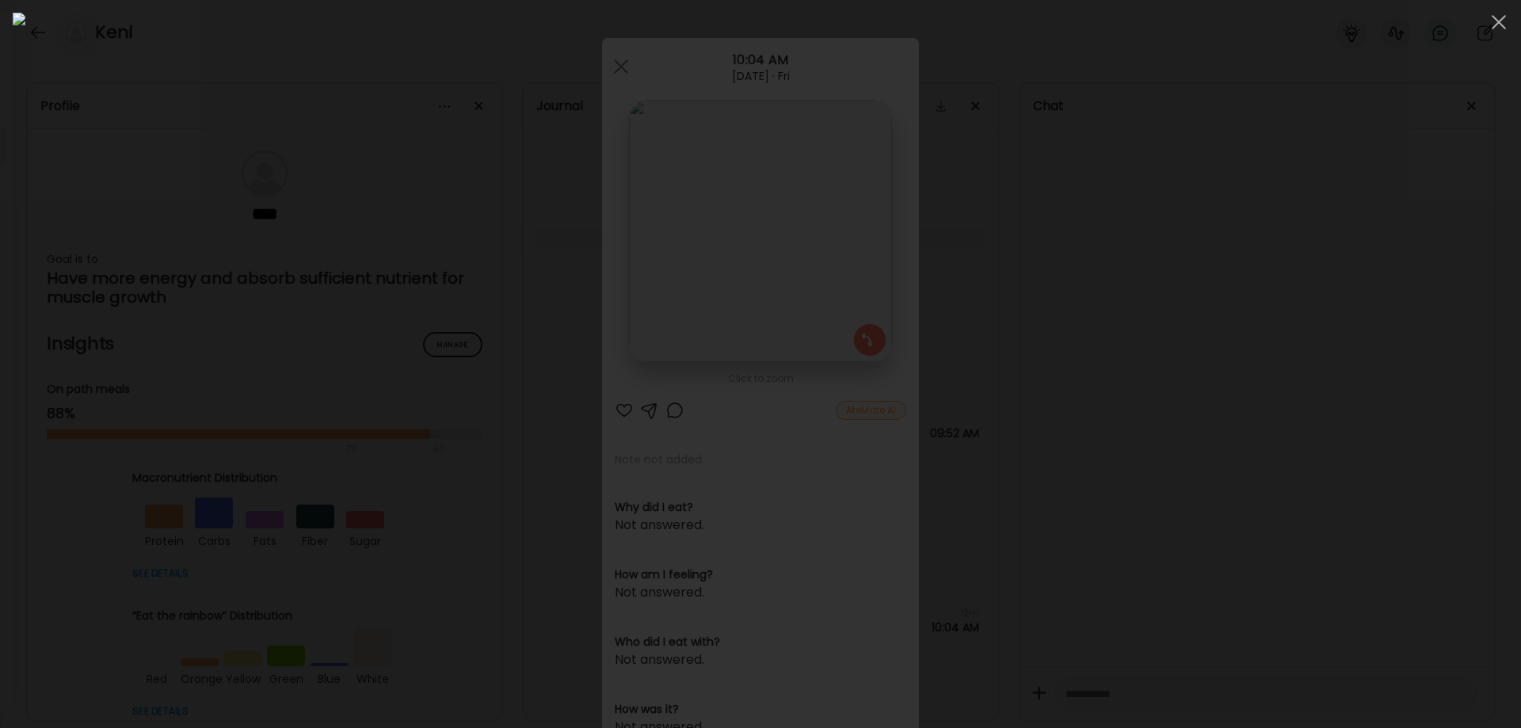
click at [1243, 546] on div at bounding box center [760, 364] width 1495 height 703
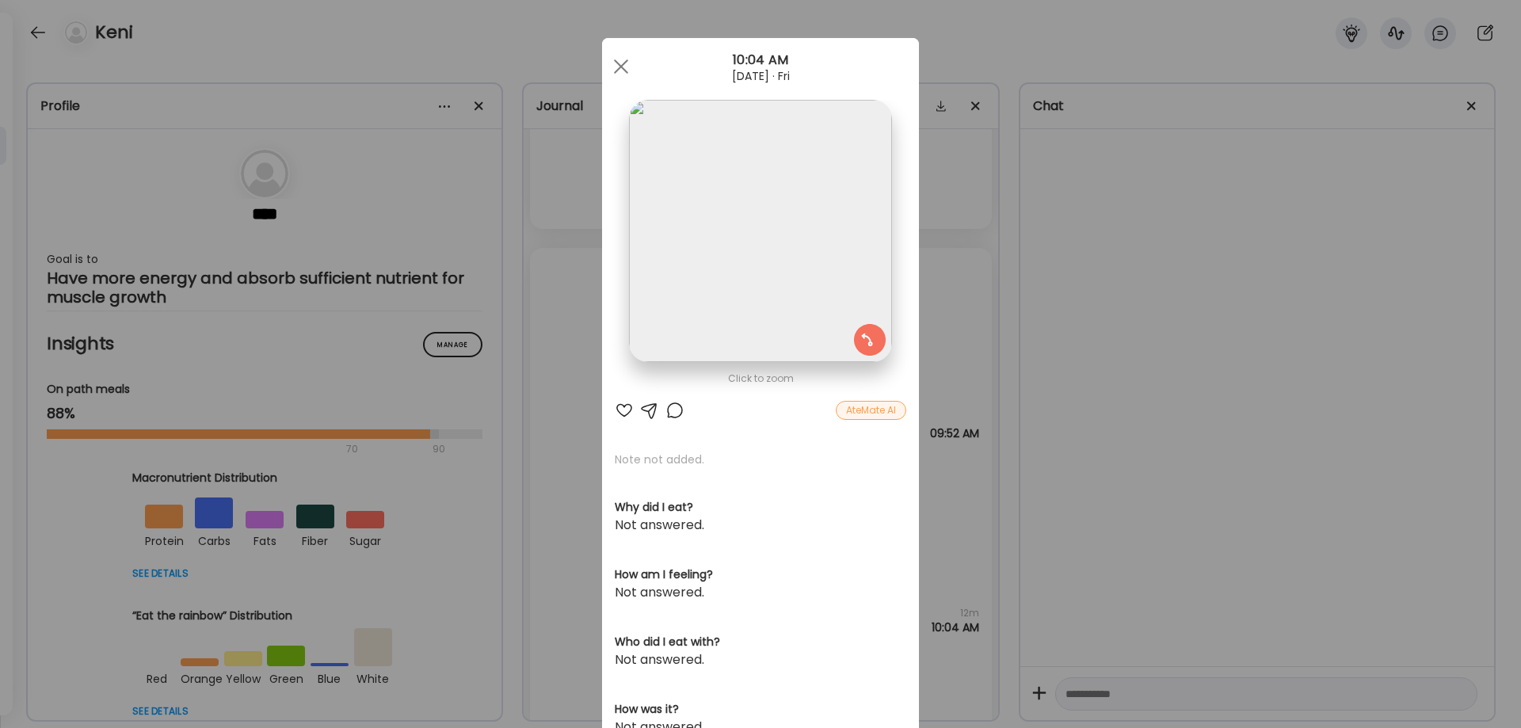
click at [1243, 546] on div "Ate Coach Dashboard Wahoo! It’s official Take a moment to set up your Coach Pro…" at bounding box center [760, 364] width 1521 height 728
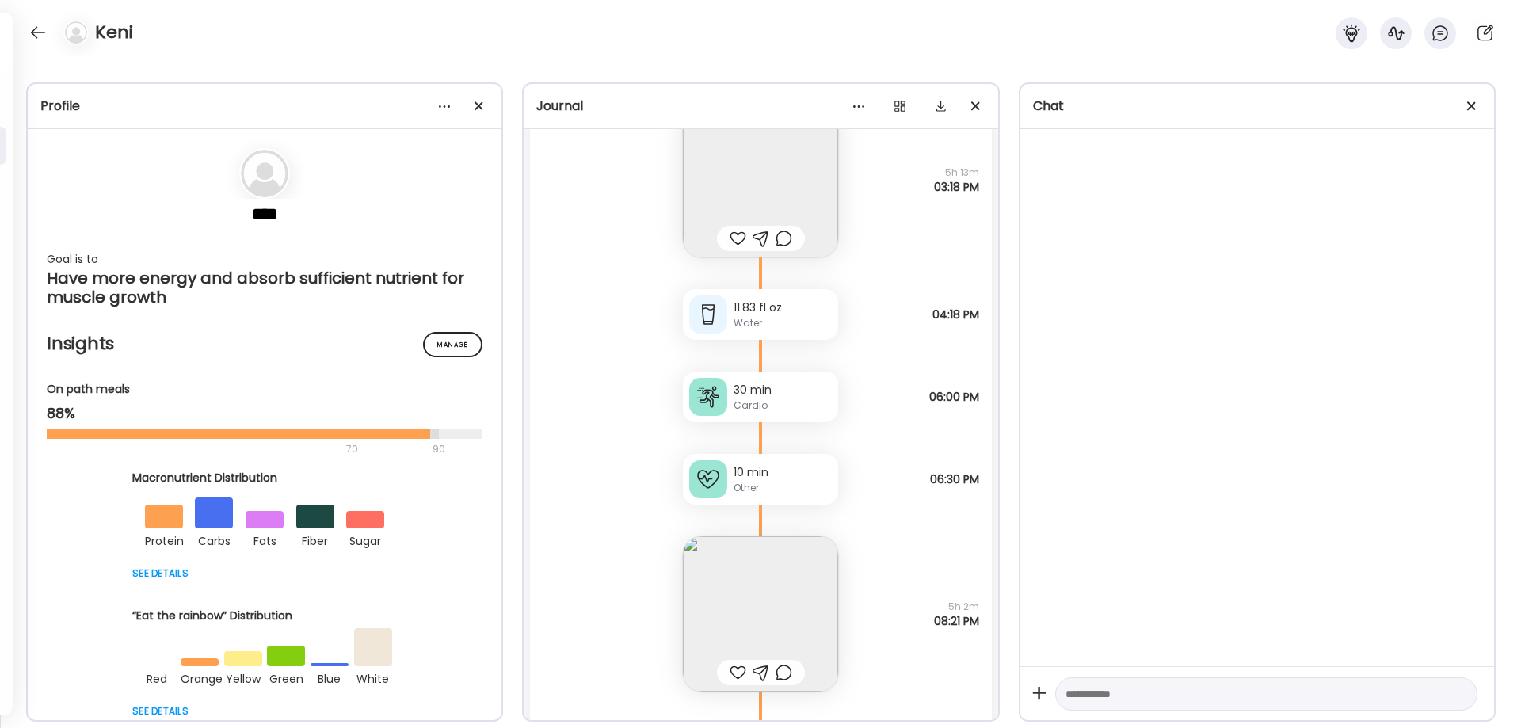
scroll to position [35078, 0]
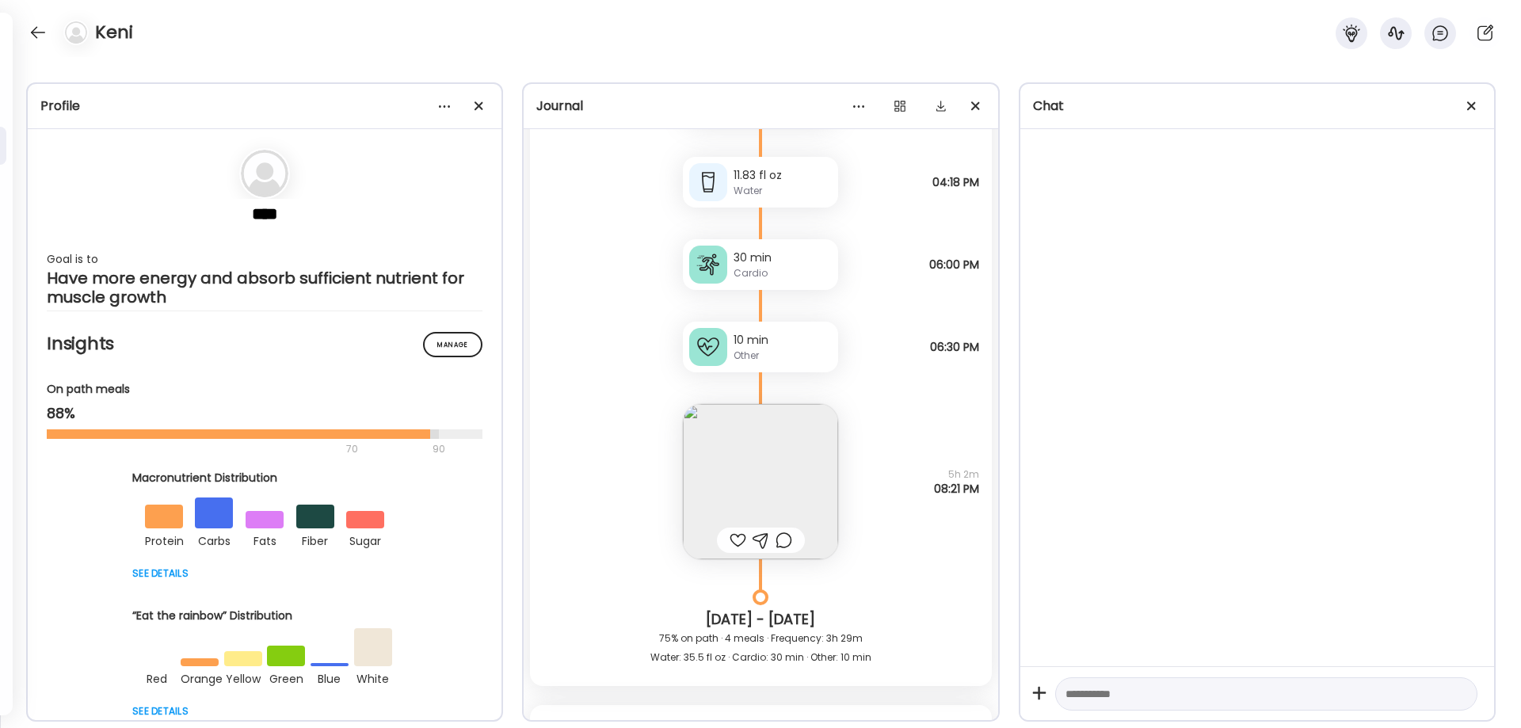
click at [761, 463] on img at bounding box center [760, 481] width 155 height 155
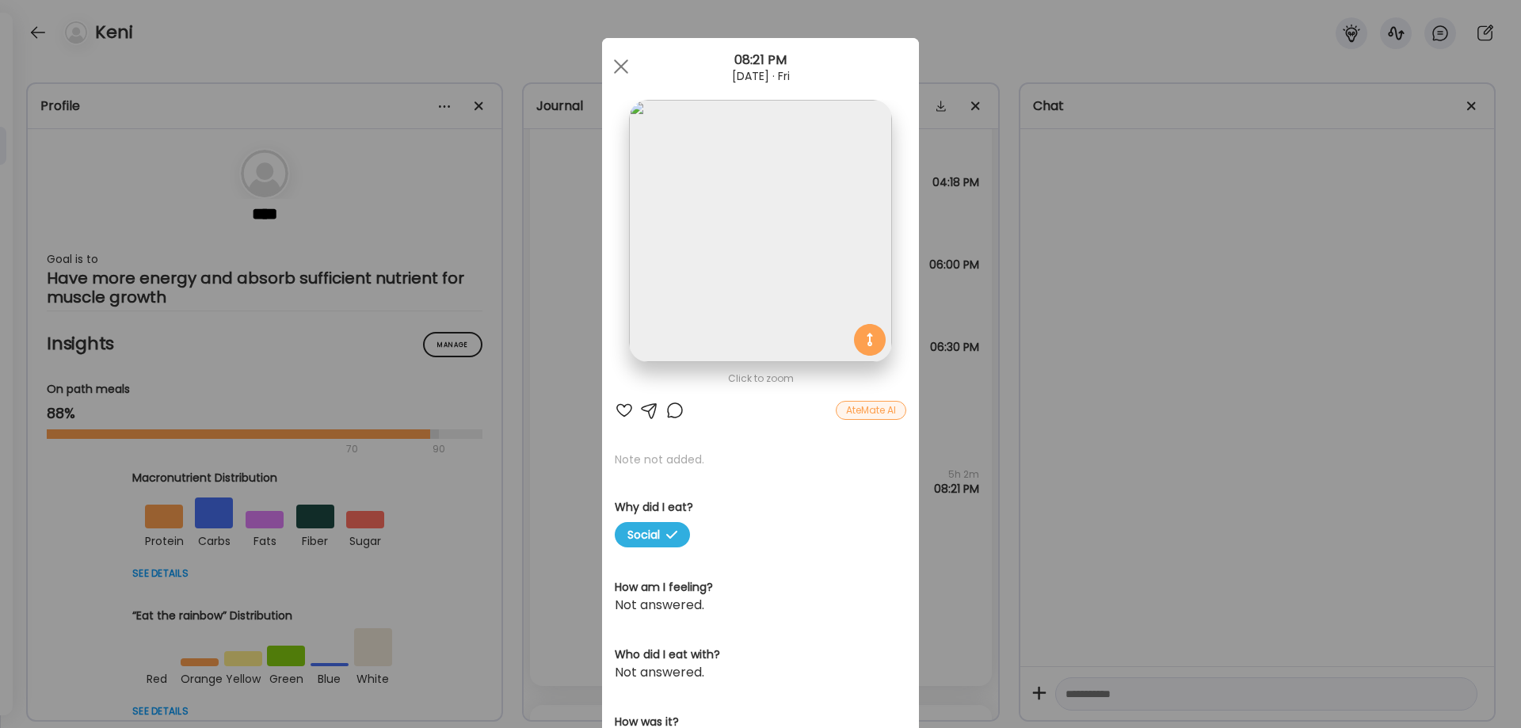
click at [722, 292] on img at bounding box center [760, 231] width 262 height 262
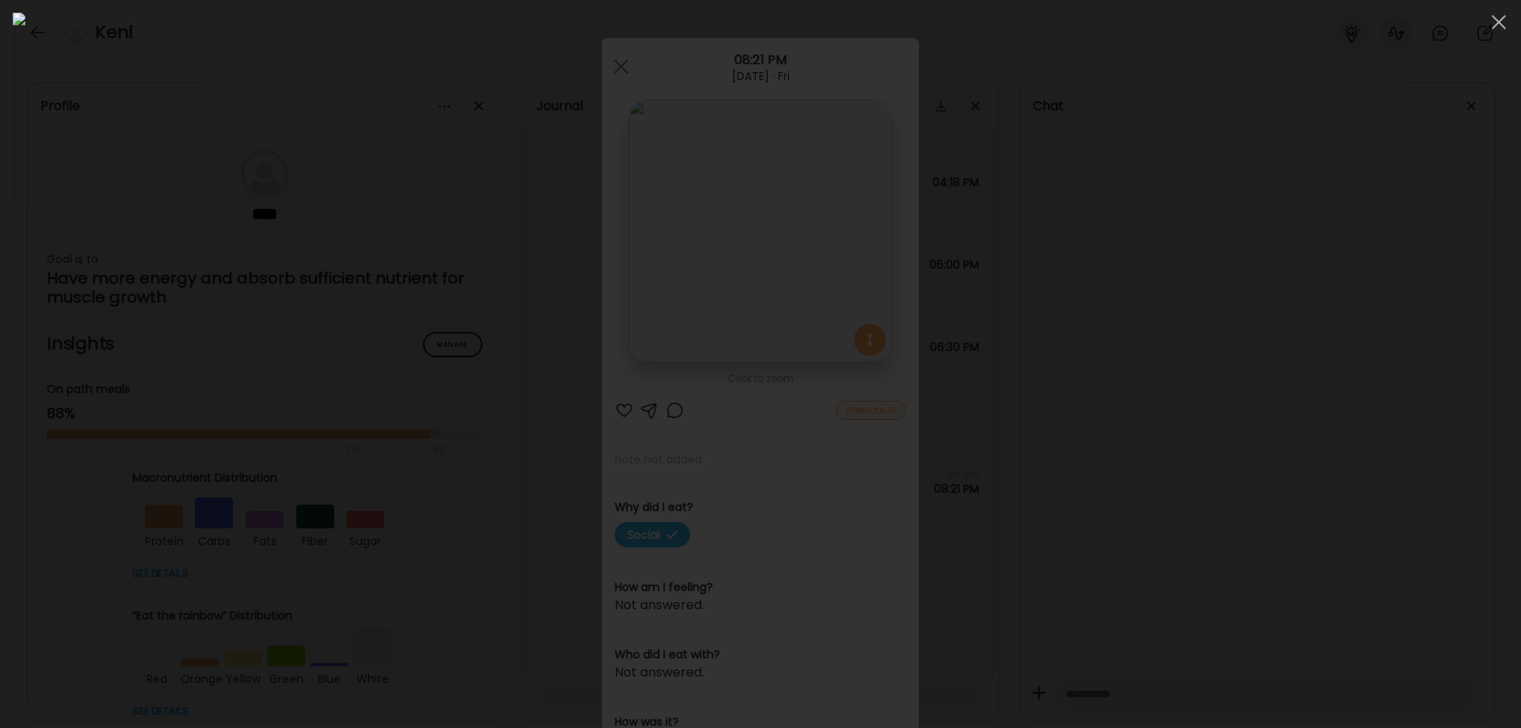
click at [1210, 526] on div at bounding box center [760, 364] width 1495 height 703
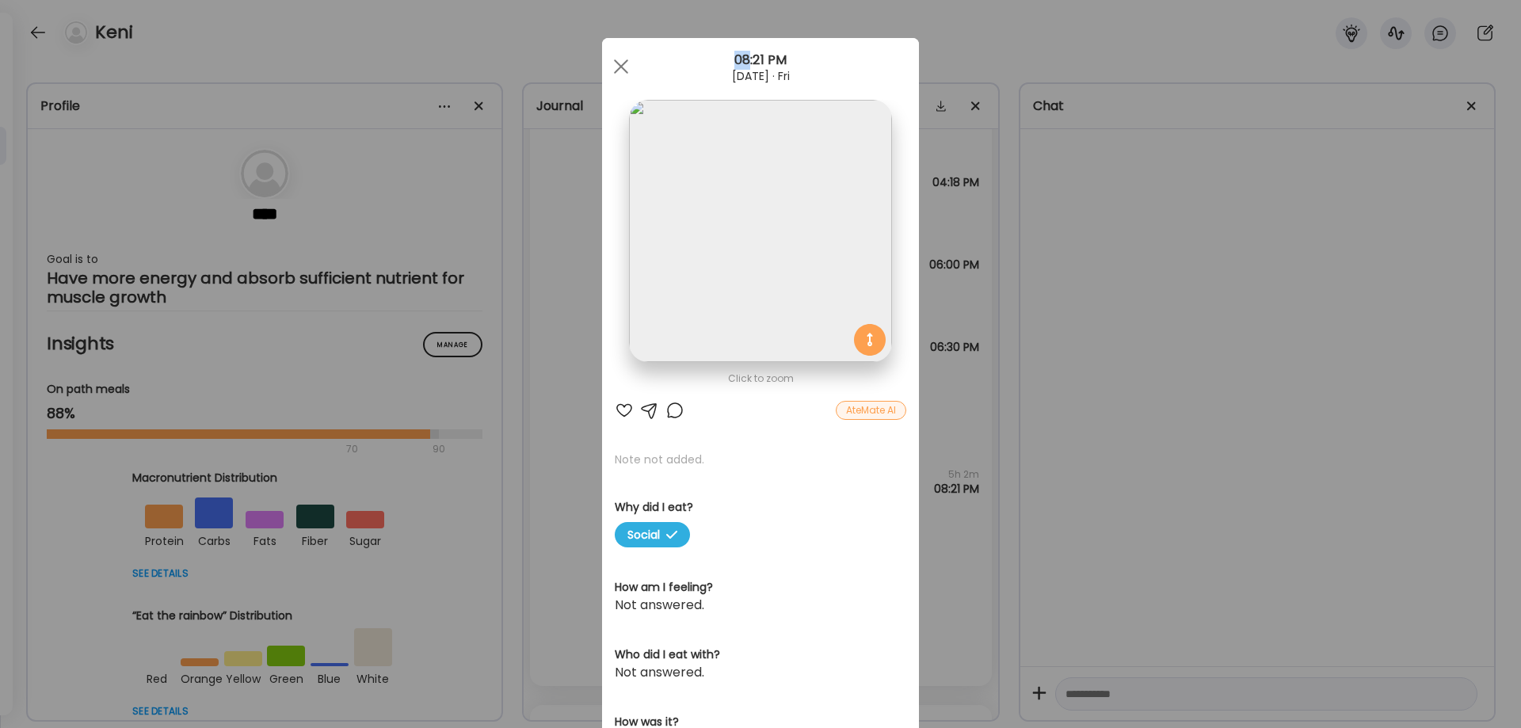
click at [1210, 526] on div "Ate Coach Dashboard Wahoo! It’s official Take a moment to set up your Coach Pro…" at bounding box center [760, 364] width 1521 height 728
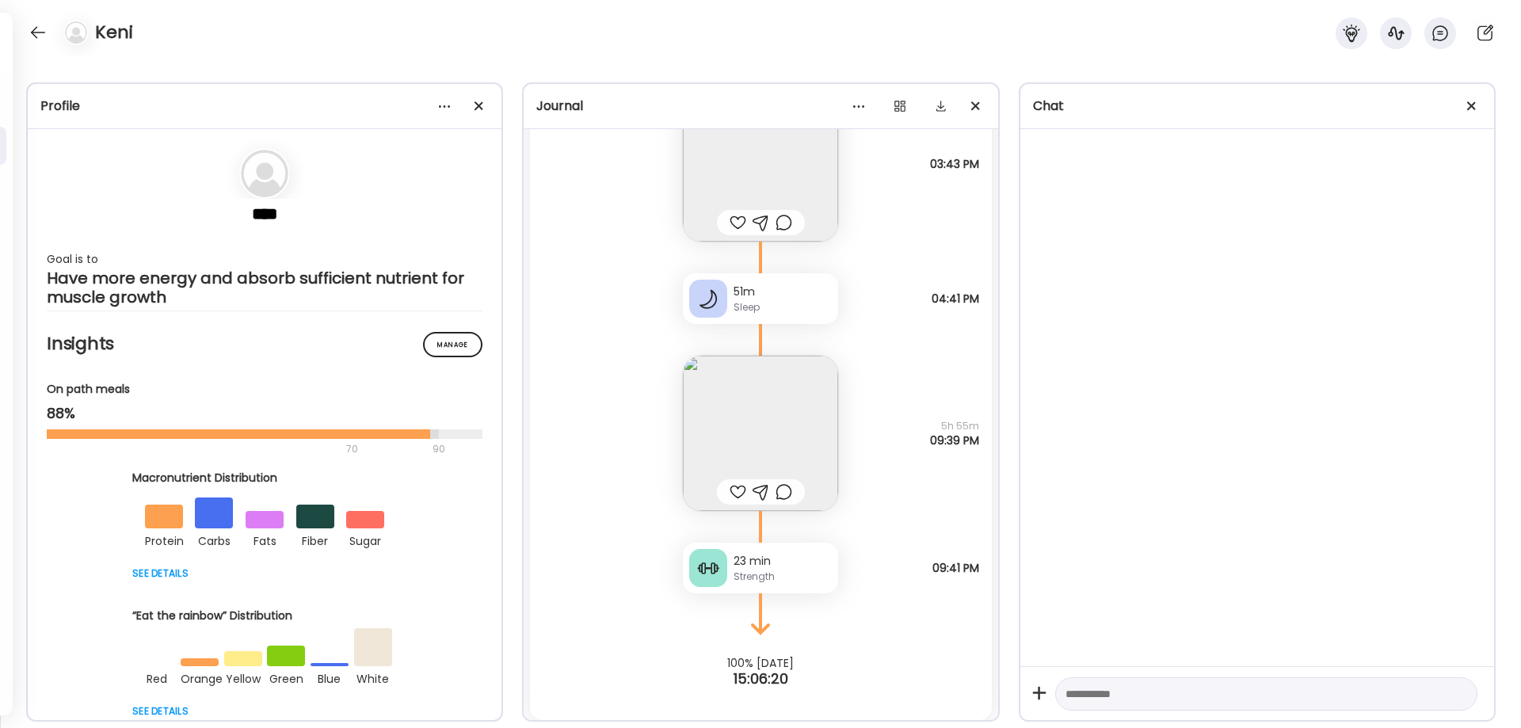
scroll to position [36926, 0]
